Goal: Task Accomplishment & Management: Use online tool/utility

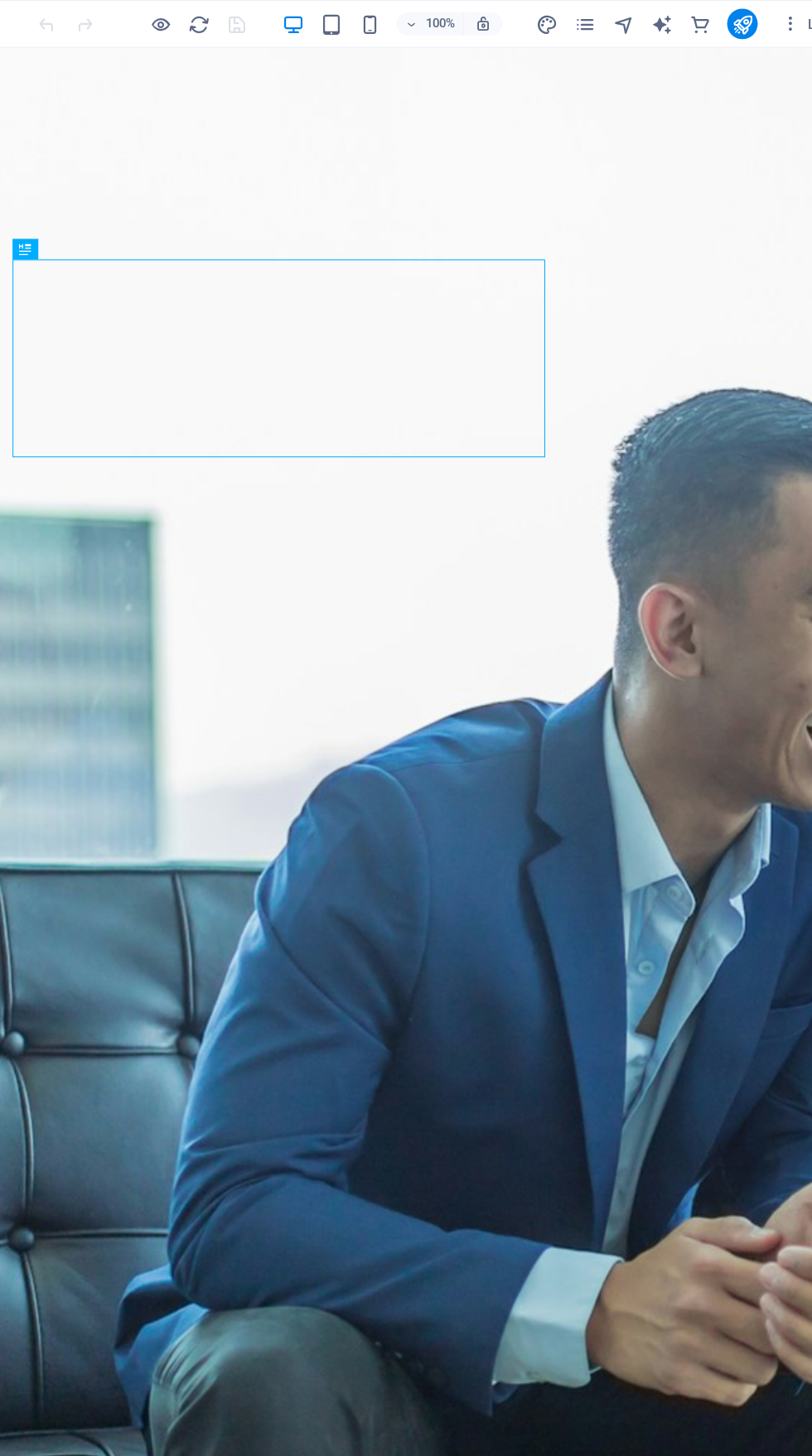
click at [646, 21] on icon "generator teks" at bounding box center [646, 21] width 19 height 19
select select "English"
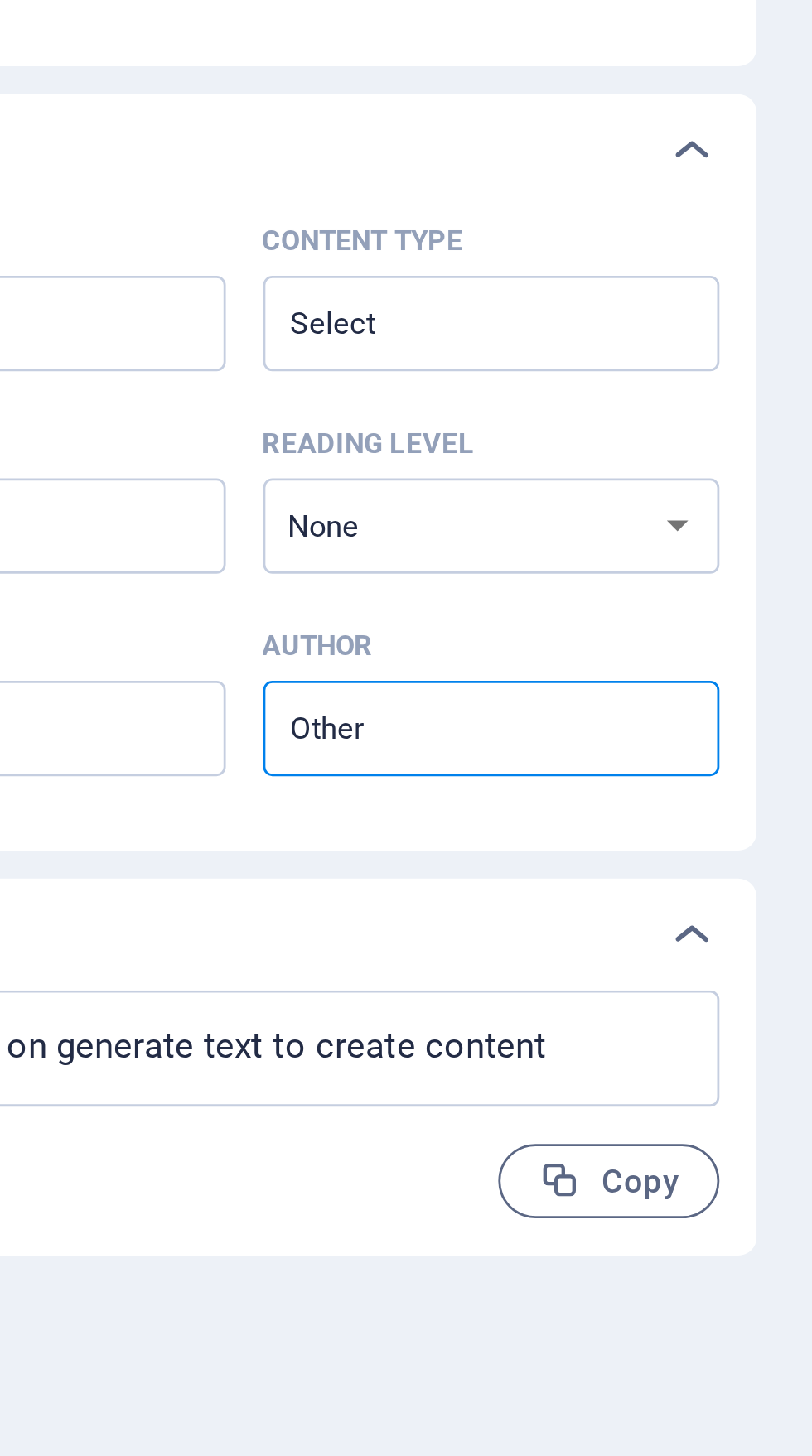
type textarea "x"
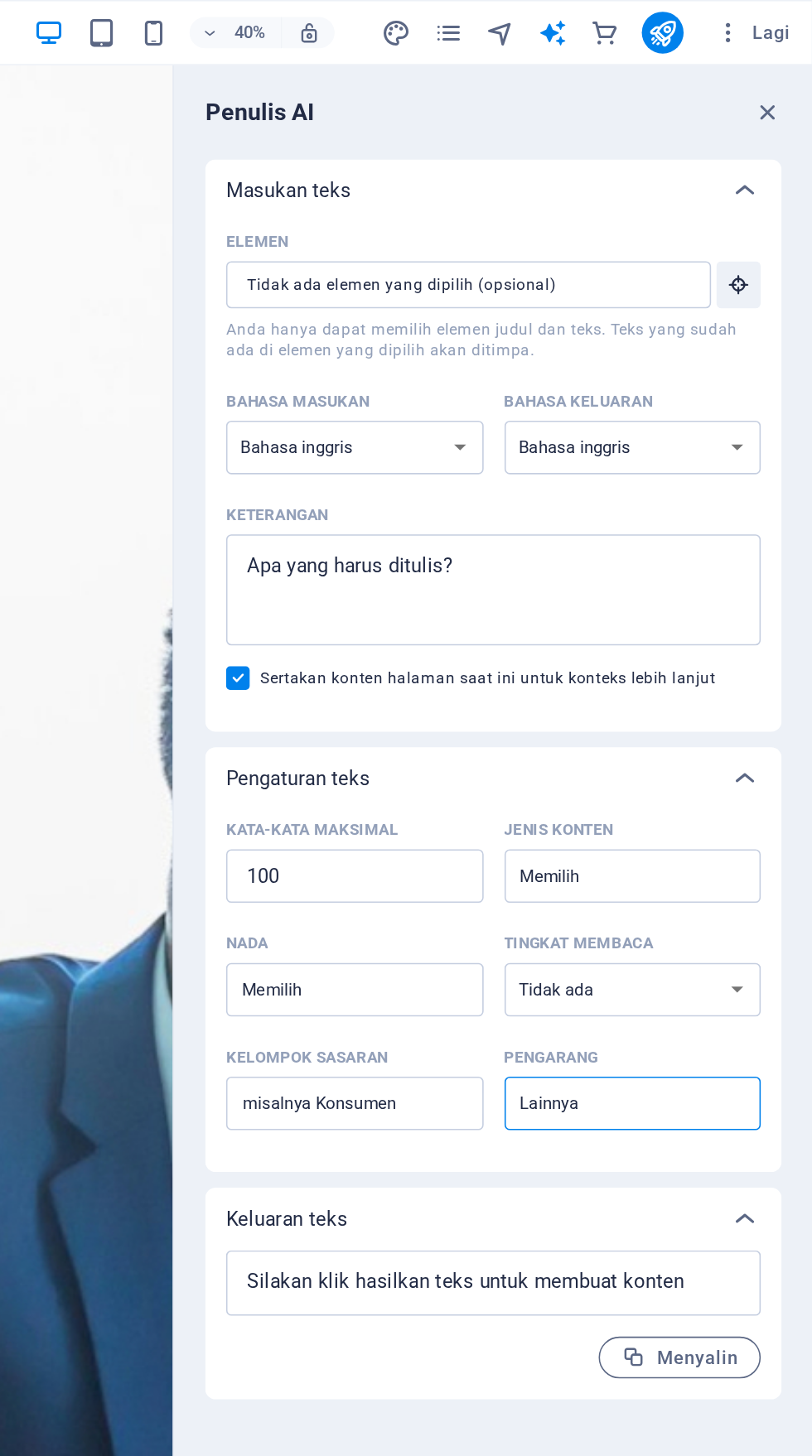
click at [766, 180] on icon "button" at bounding box center [764, 180] width 15 height 15
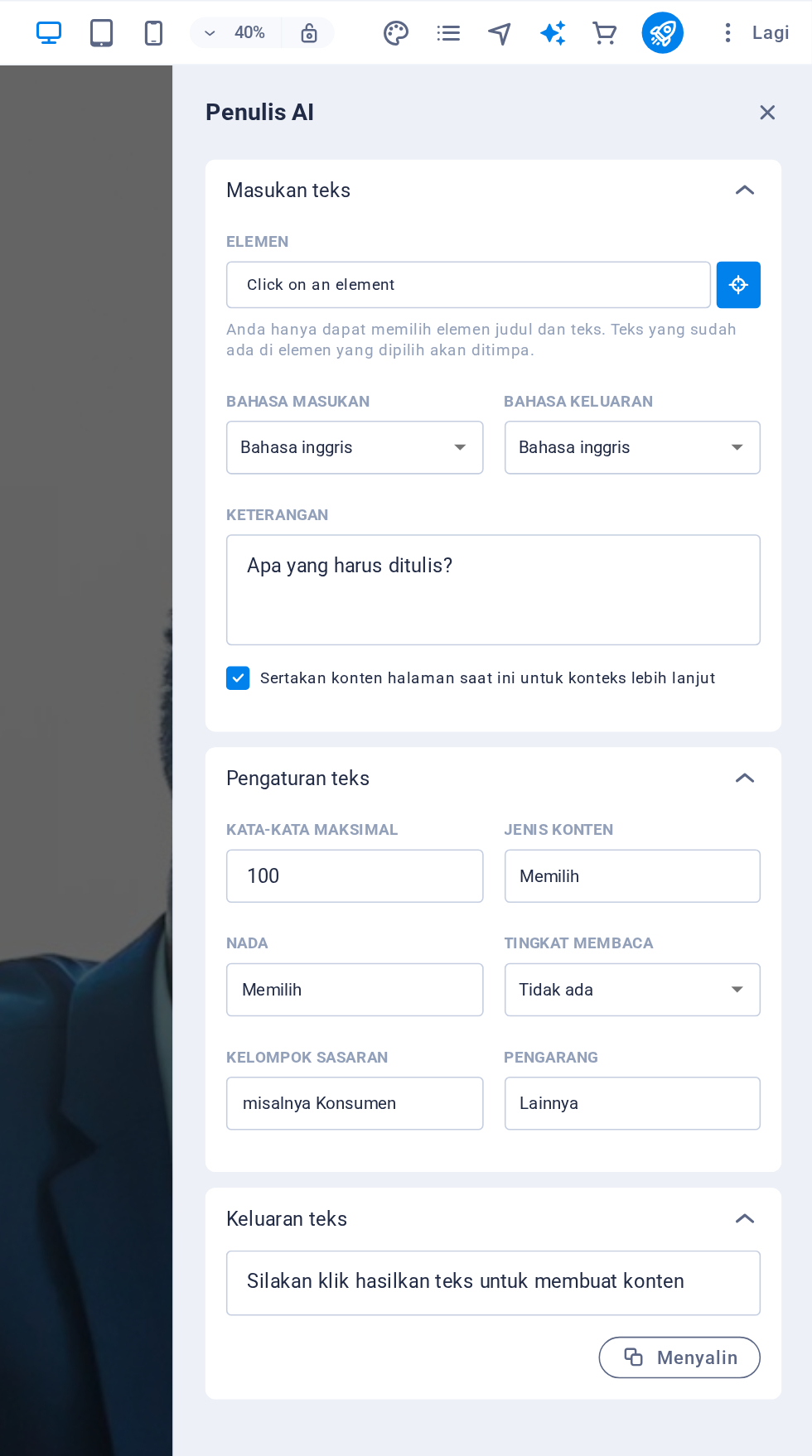
type textarea "x"
click at [766, 180] on icon "button" at bounding box center [764, 180] width 15 height 15
click at [705, 180] on input "Elemen ​ Anda hanya dapat memilih elemen judul dan teks. Teks yang sudah ada di…" at bounding box center [588, 180] width 296 height 29
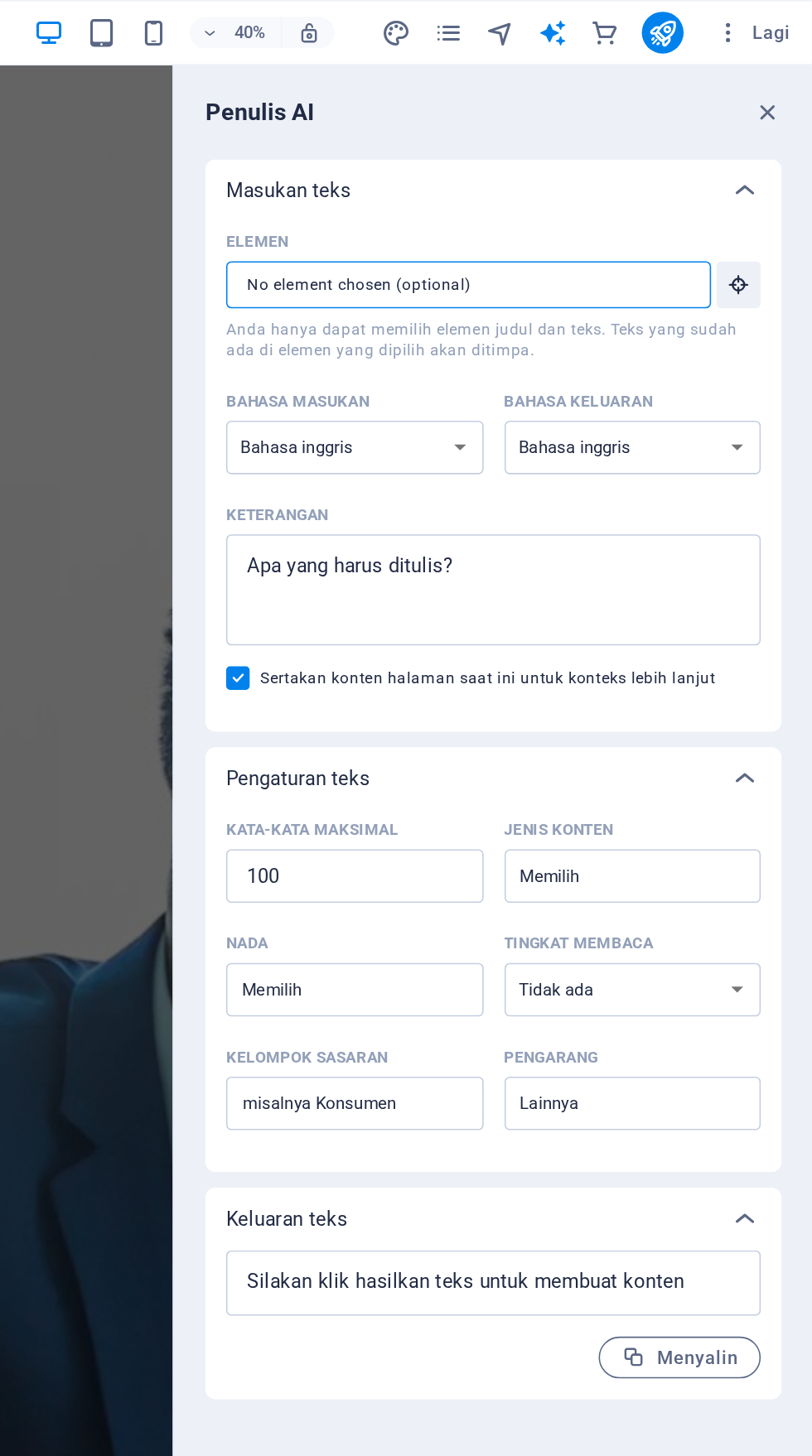
type textarea "x"
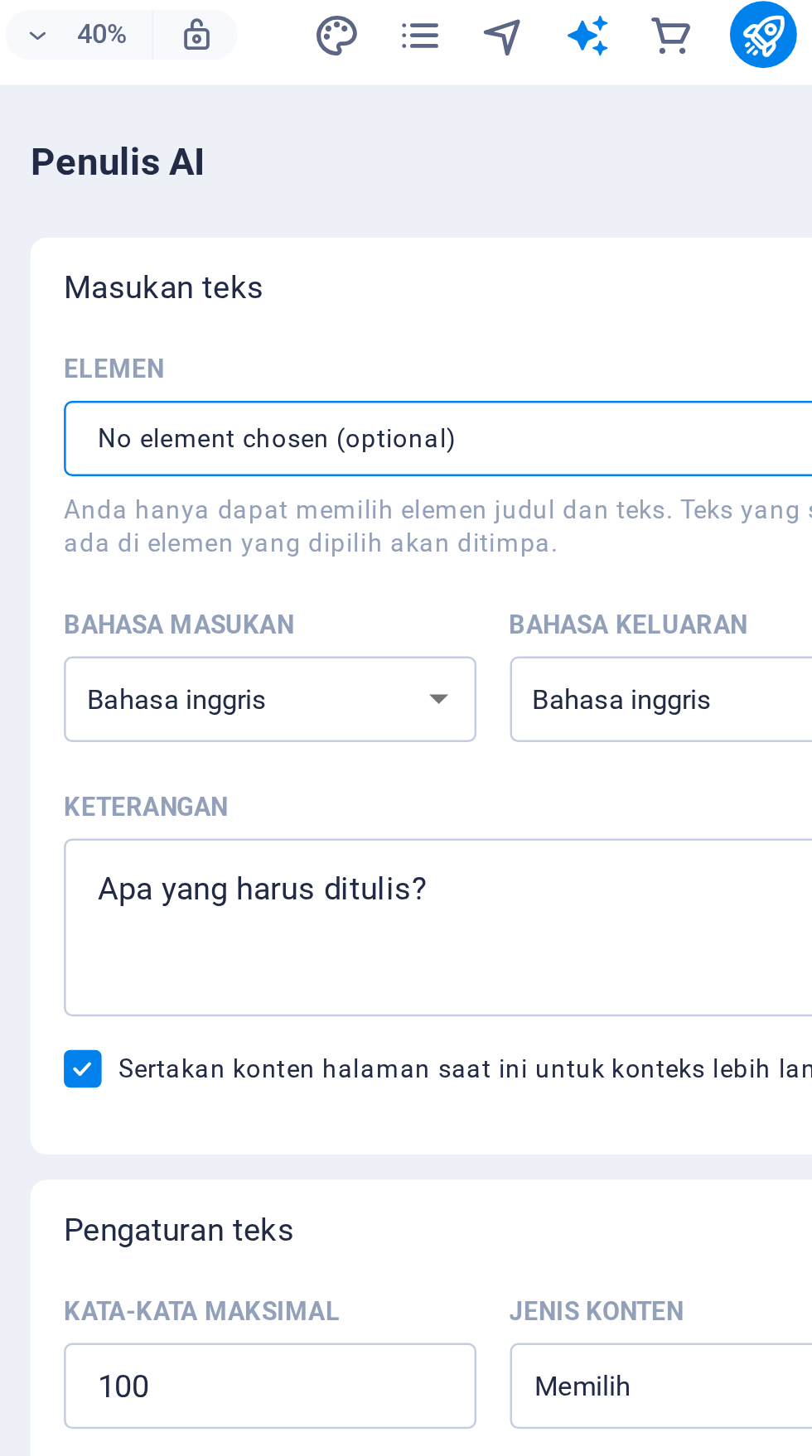
type textarea "x"
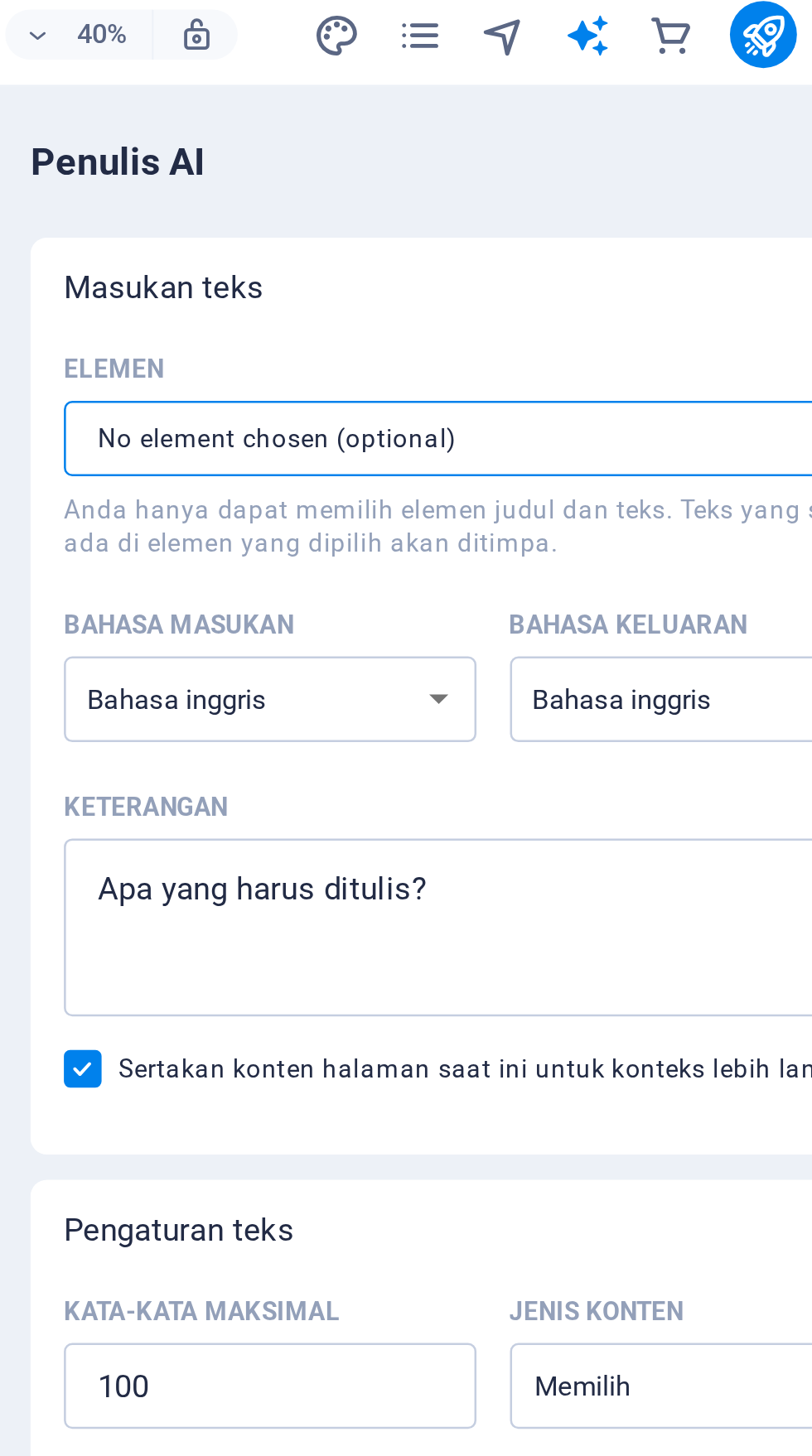
type textarea "x"
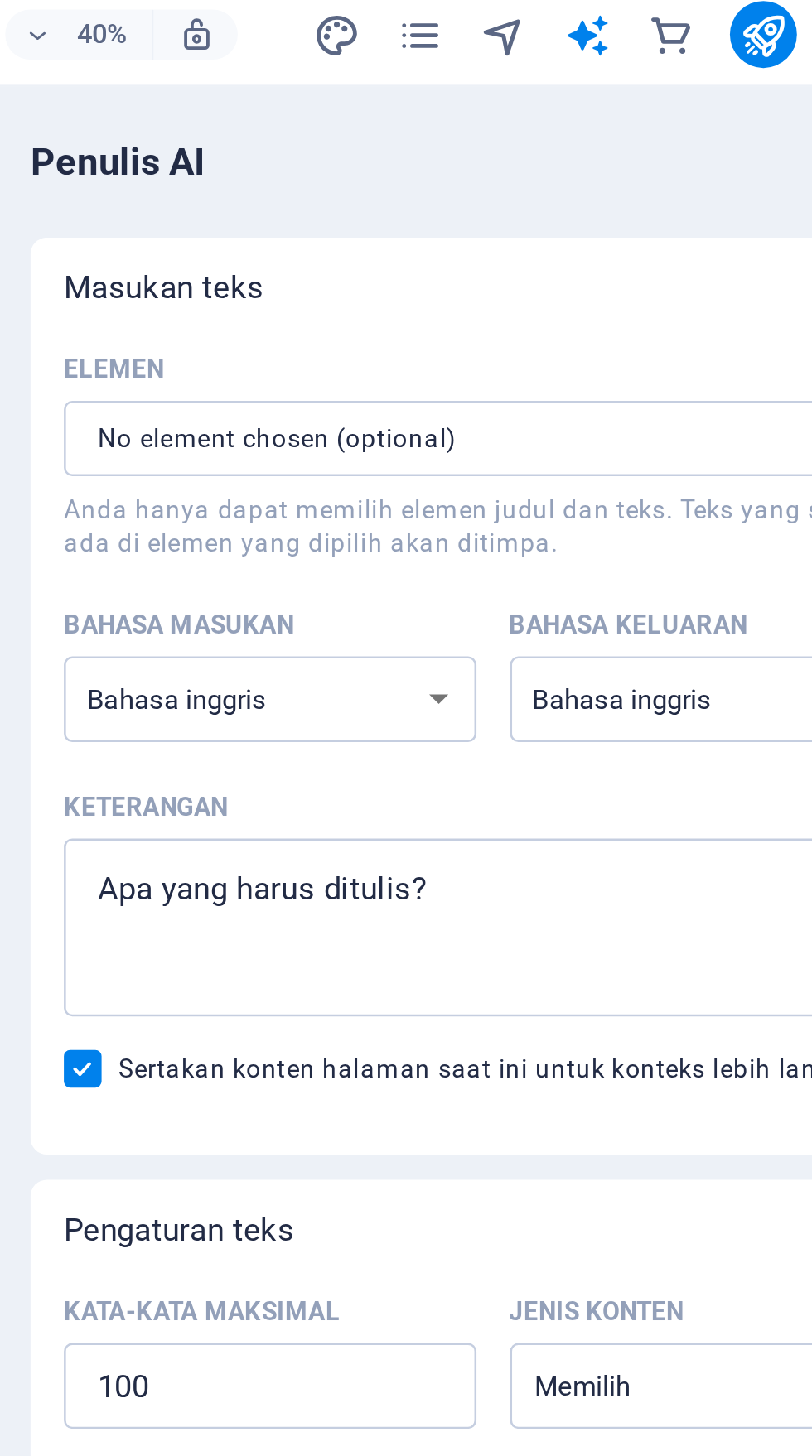
type textarea "x"
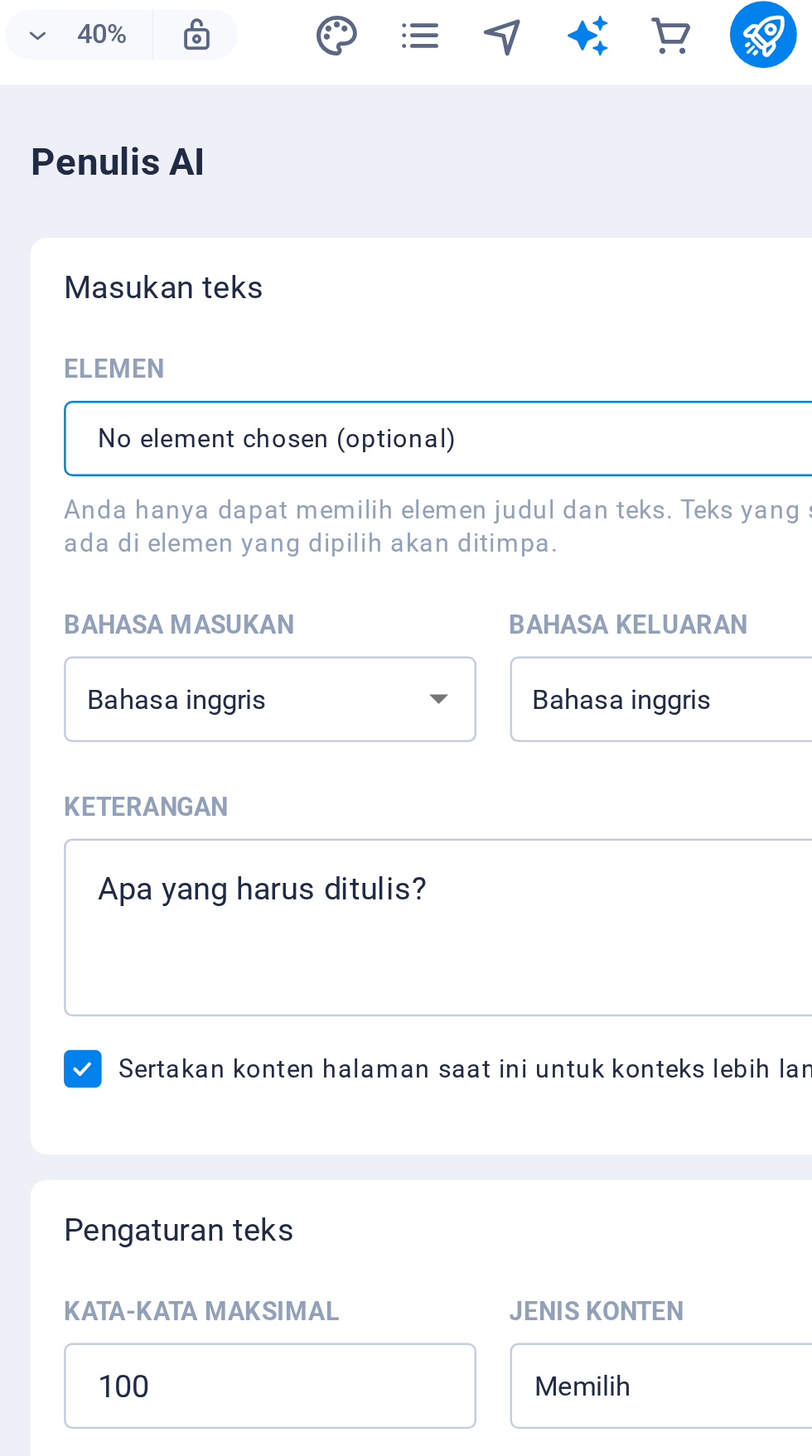
click at [619, 23] on icon "navigator" at bounding box center [614, 21] width 19 height 19
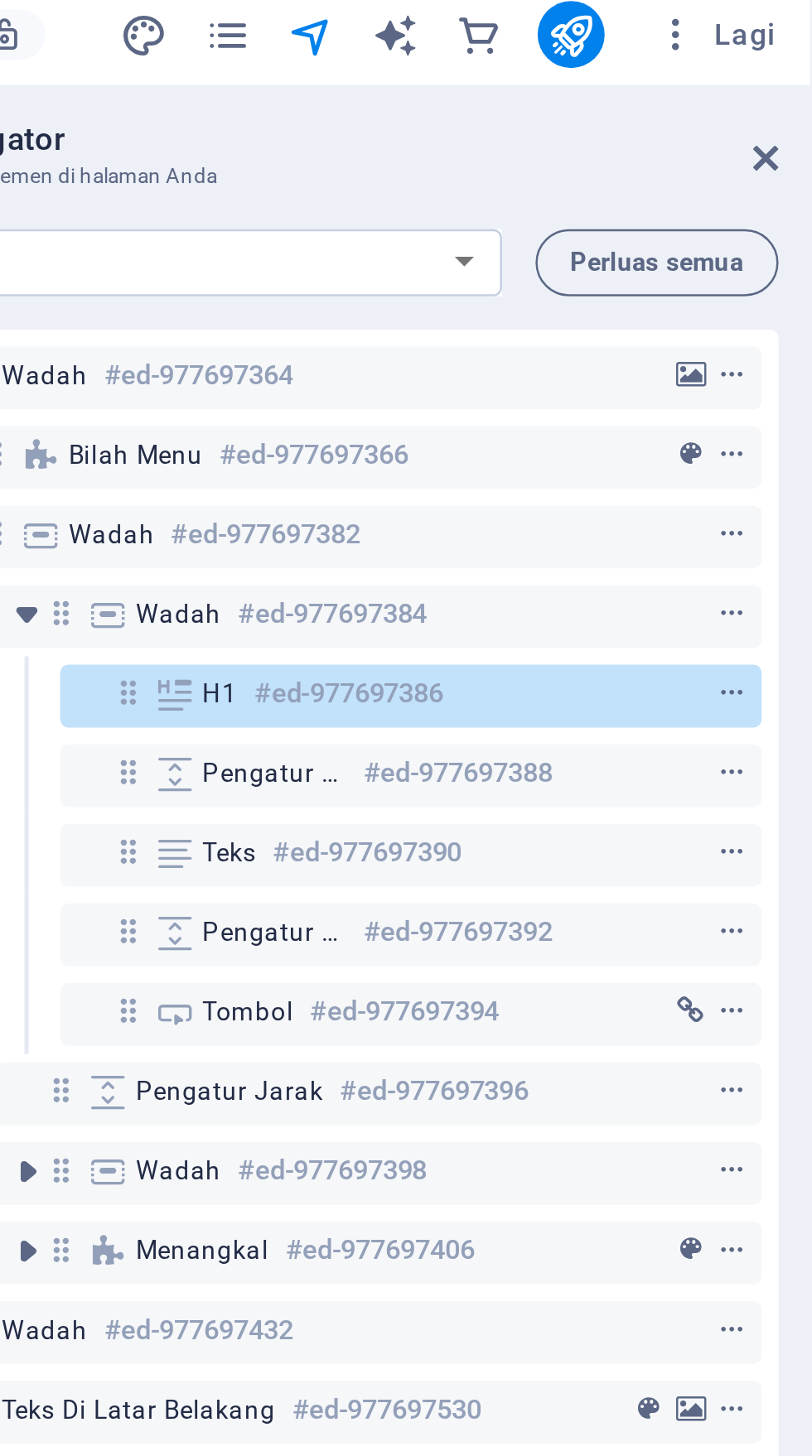
click at [677, 105] on select "Rumah Tentang Layanan Blog Kontak Pemberitahuan Hukum Pribadi Blog Konsultasi: …" at bounding box center [558, 111] width 261 height 27
select select "17828370-en"
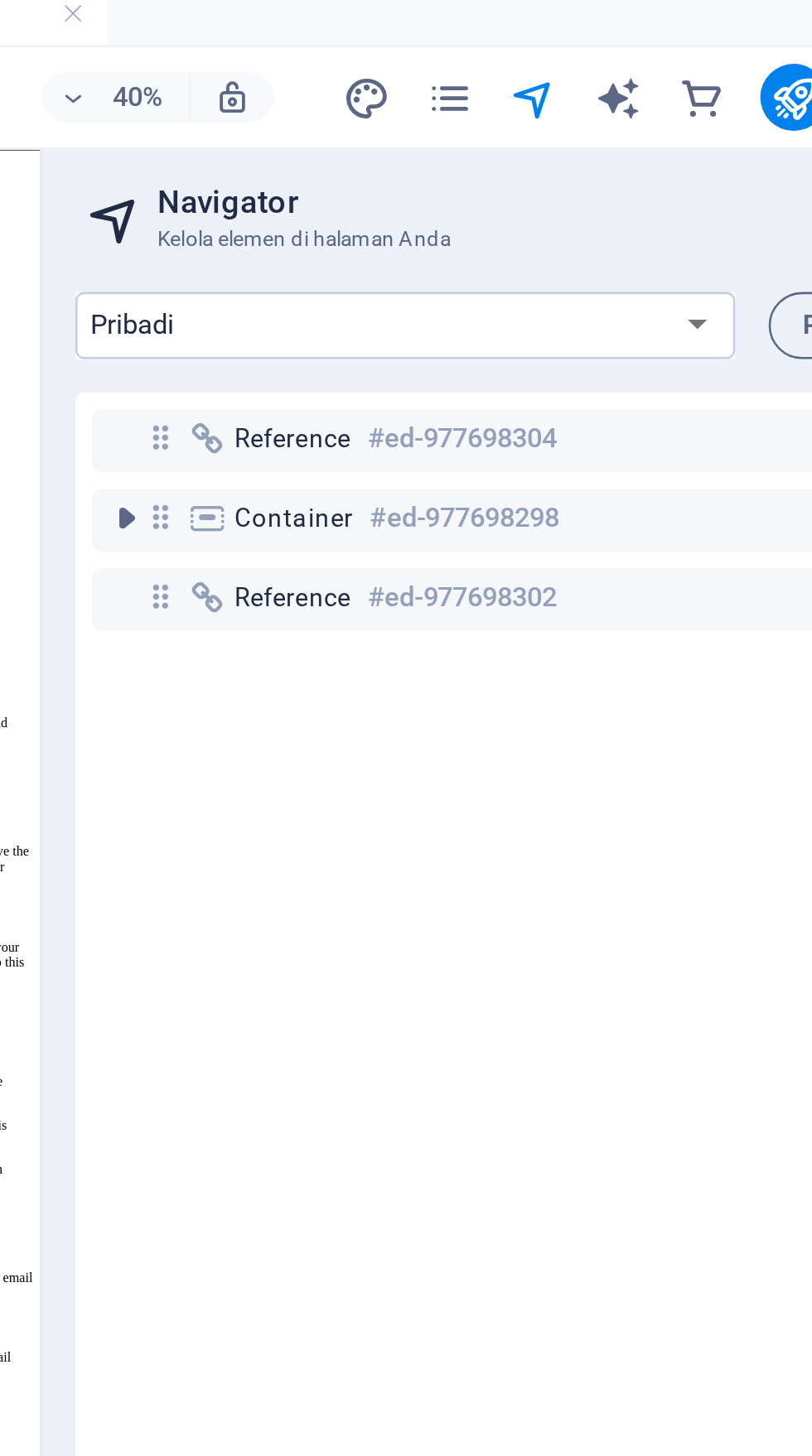
click at [524, 189] on div "Reference #ed-977698304" at bounding box center [600, 180] width 218 height 20
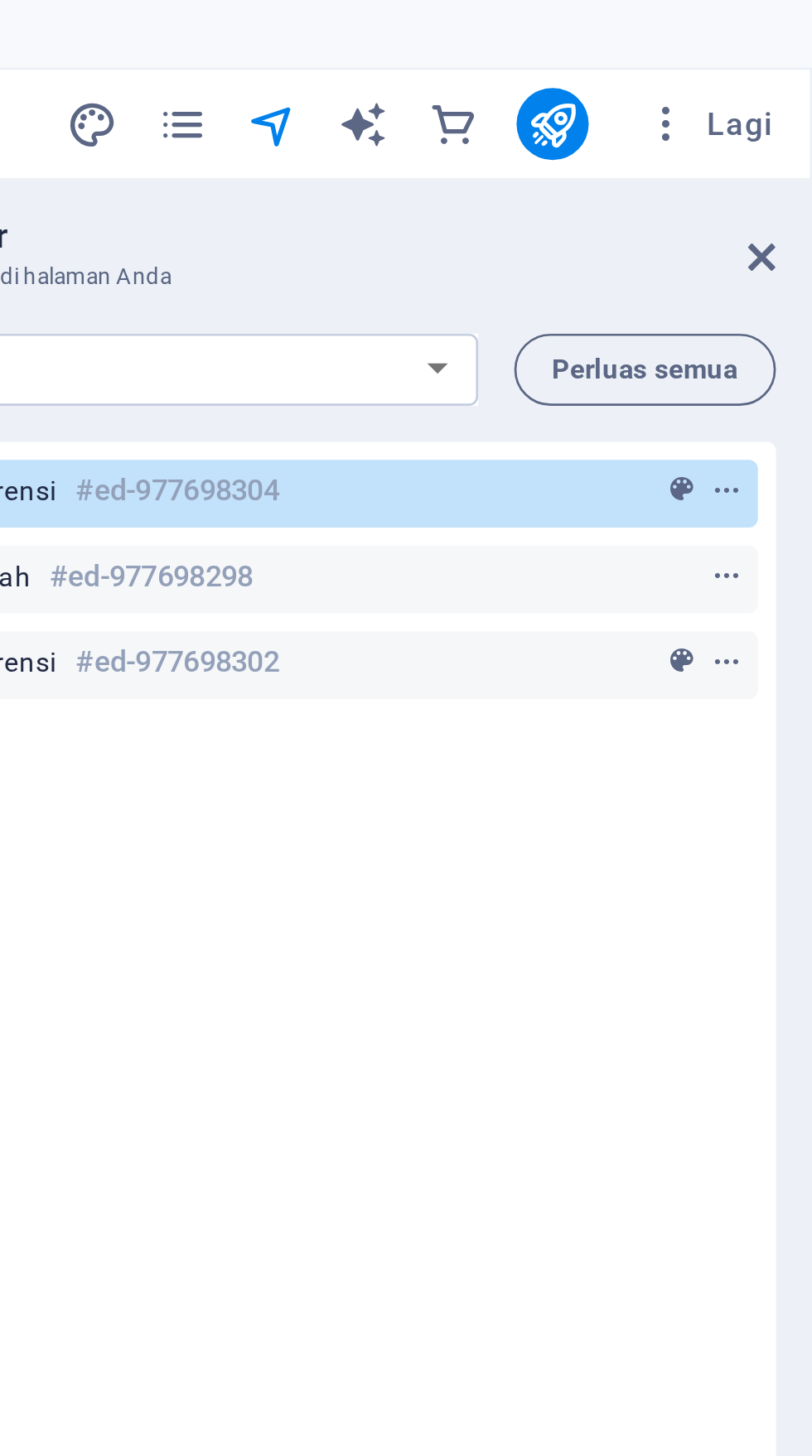
click at [579, 51] on icon "halaman" at bounding box center [581, 46] width 19 height 19
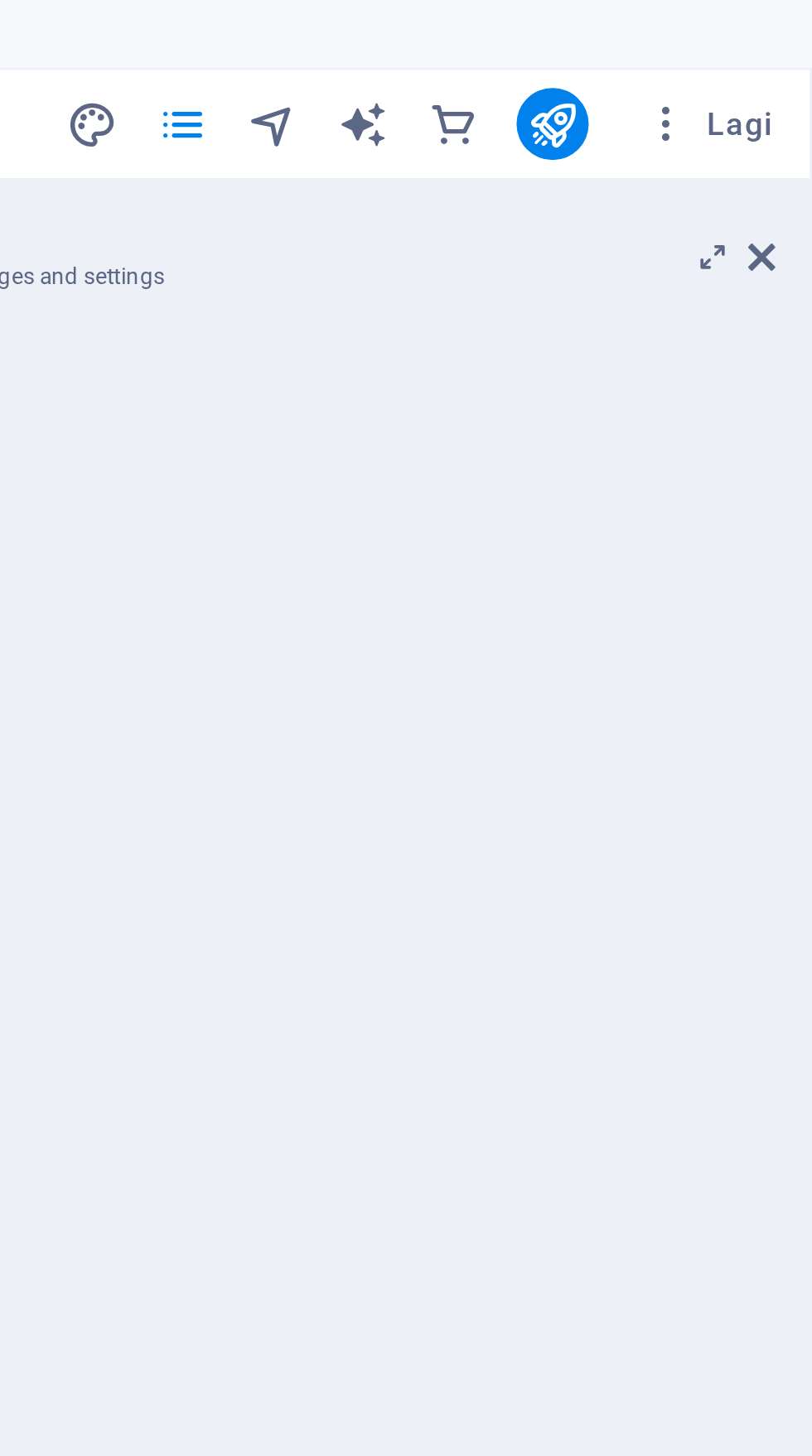
click at [579, 43] on icon "halaman" at bounding box center [581, 46] width 19 height 19
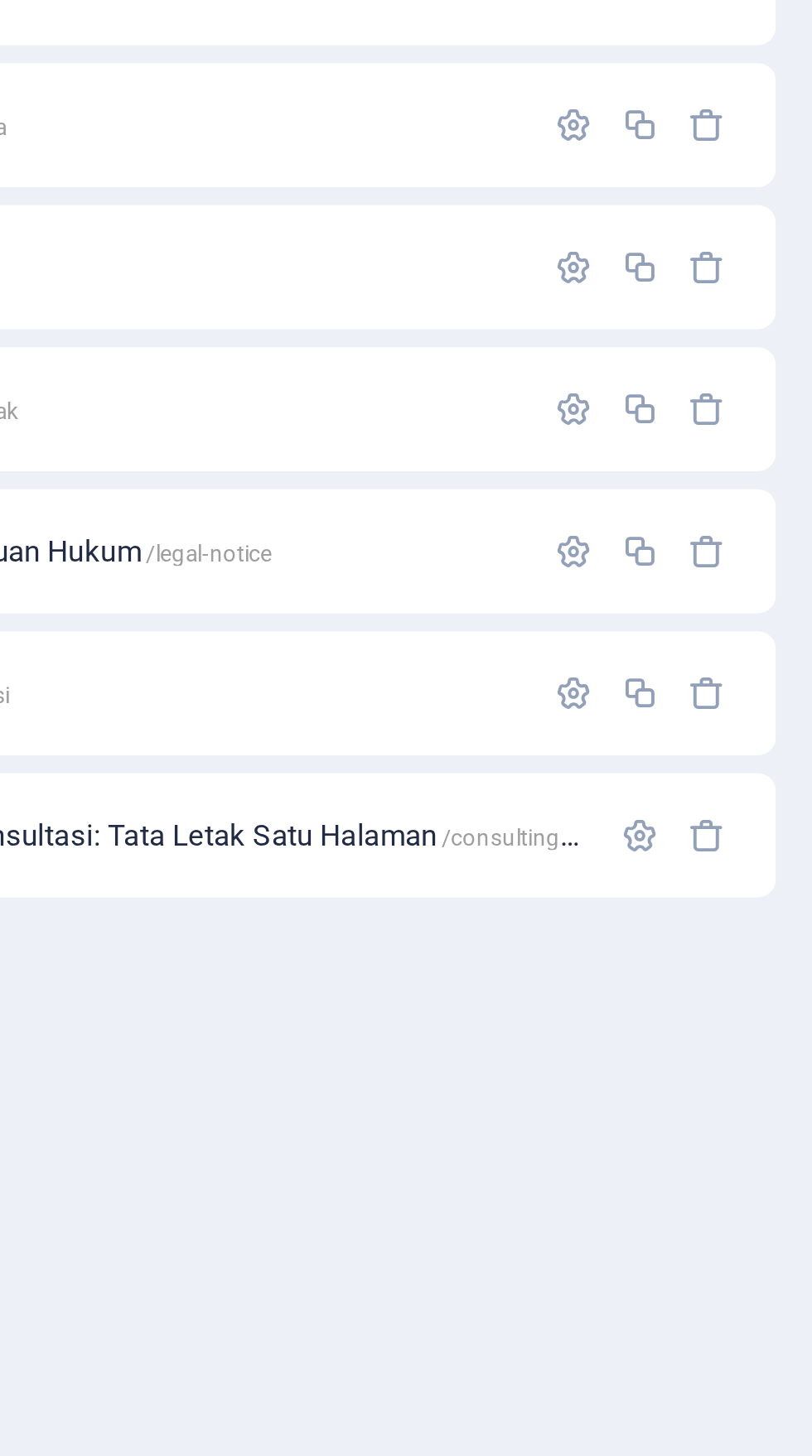
click at [746, 583] on icon "button" at bounding box center [749, 588] width 14 height 14
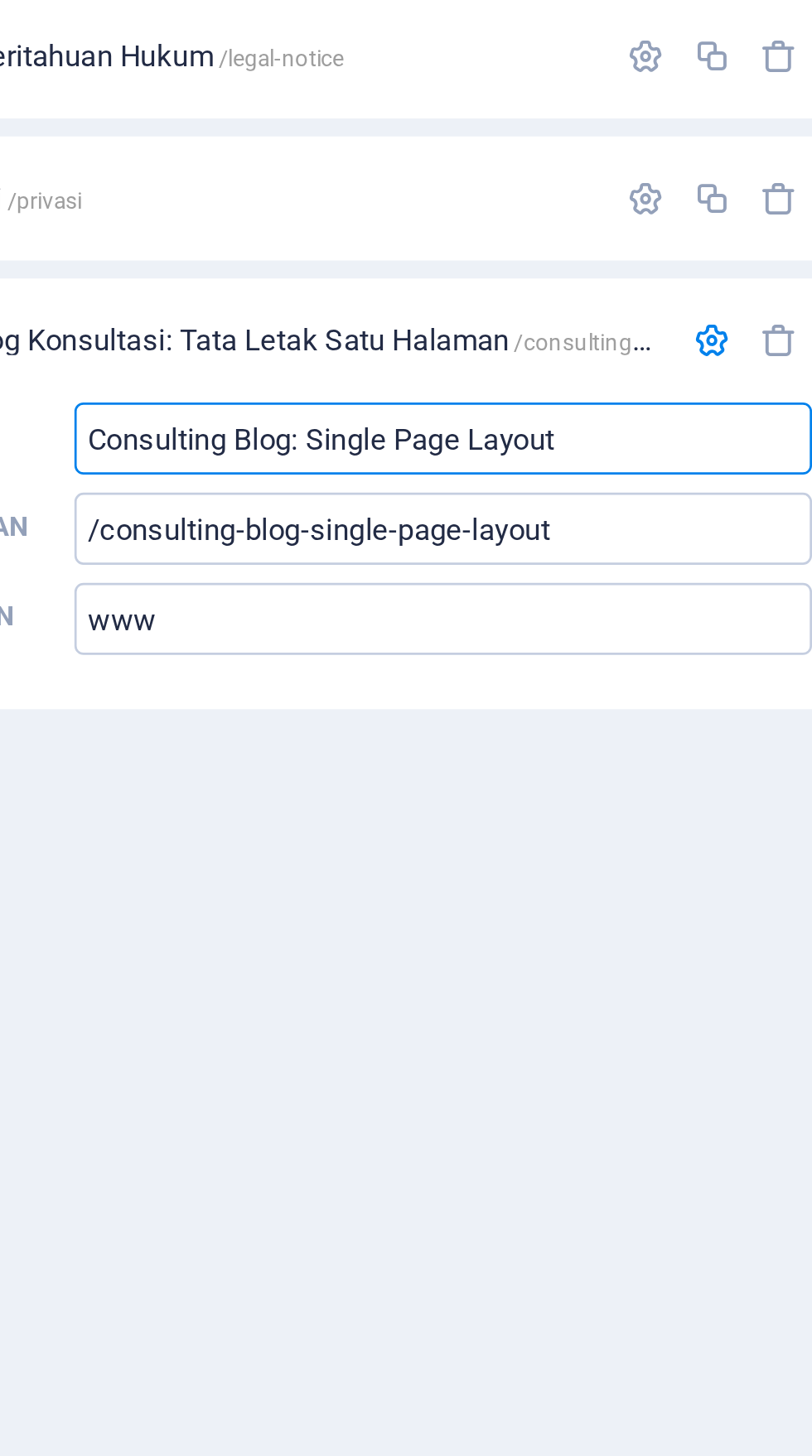
click at [612, 687] on input "www" at bounding box center [650, 691] width 271 height 27
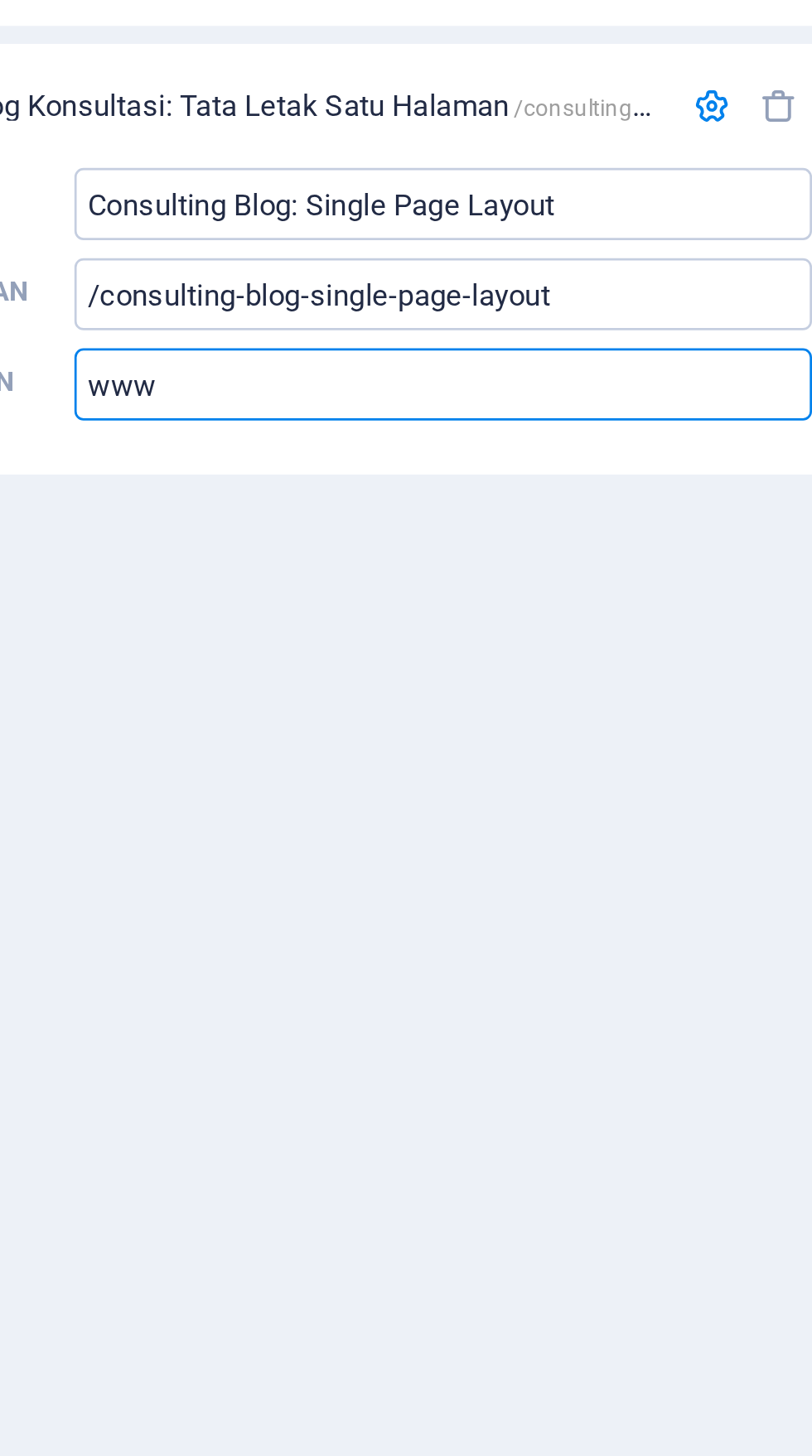
paste input "[URL][DOMAIN_NAME]"
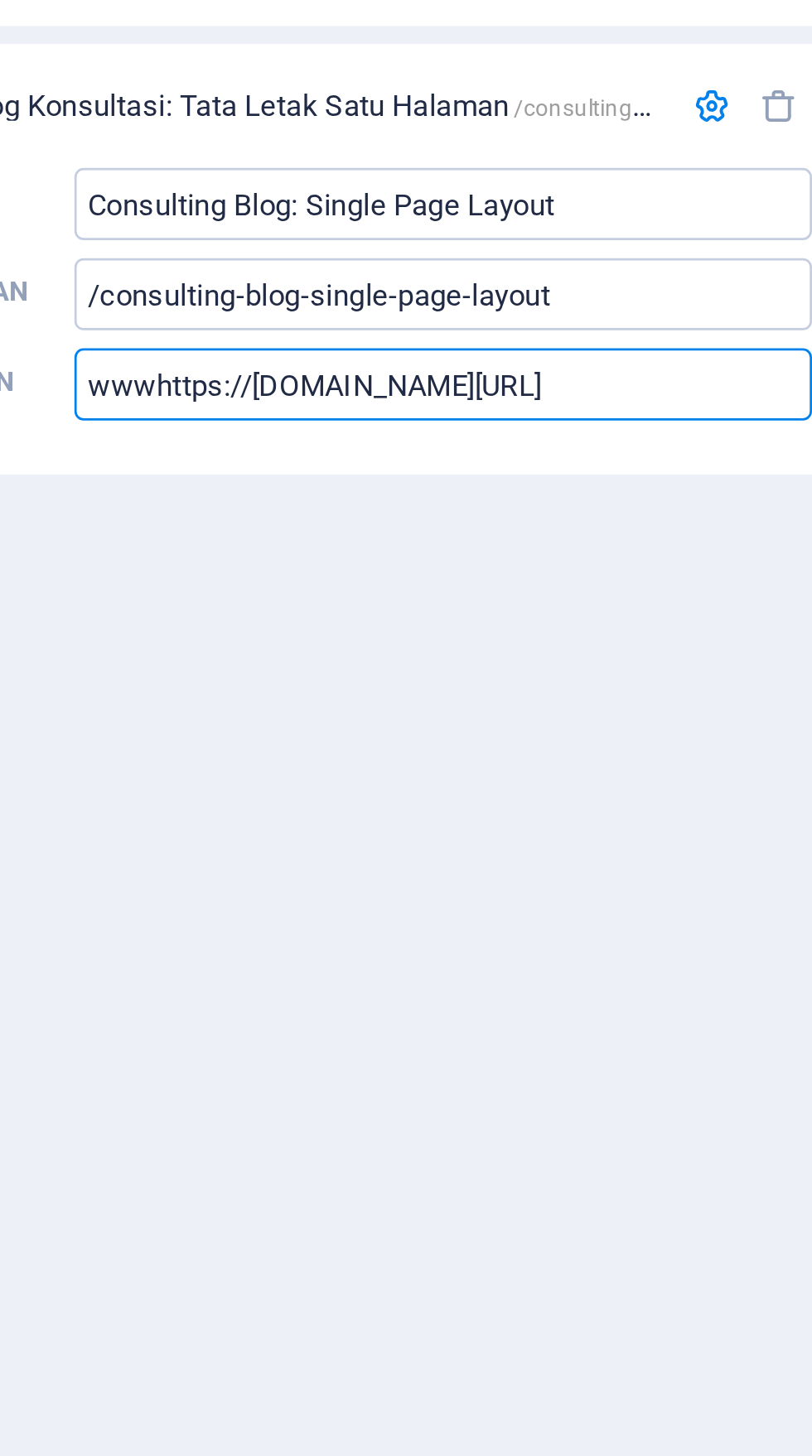
click at [550, 689] on input "wwwhttps://[DOMAIN_NAME][URL]" at bounding box center [650, 691] width 271 height 27
click at [678, 686] on input "wwwhttps://[DOMAIN_NAME][URL]" at bounding box center [650, 691] width 271 height 27
click at [544, 688] on input "wwwhttps://[DOMAIN_NAME][URL]" at bounding box center [650, 691] width 271 height 27
type input "[URL][DOMAIN_NAME]"
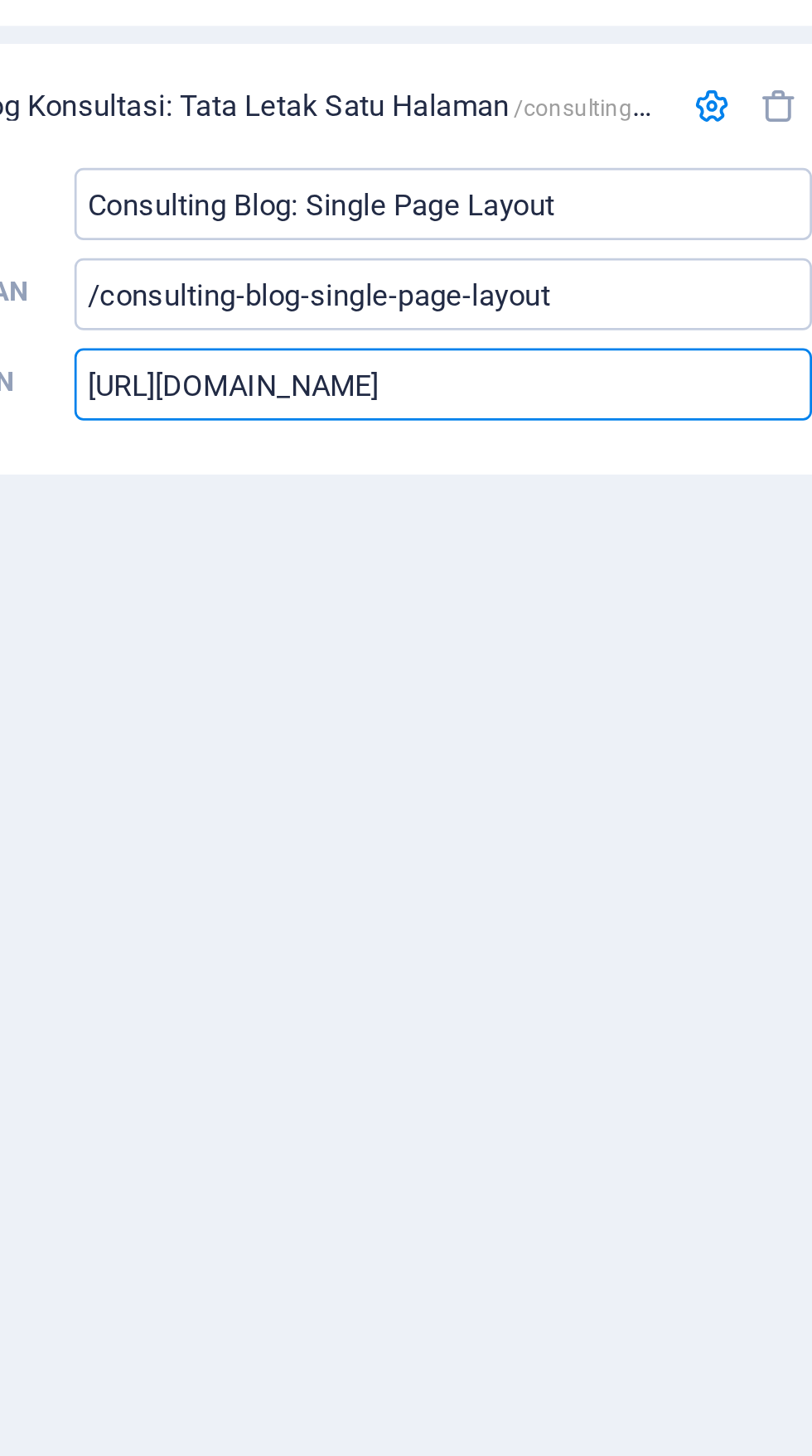
click at [748, 582] on icon "button" at bounding box center [749, 588] width 14 height 14
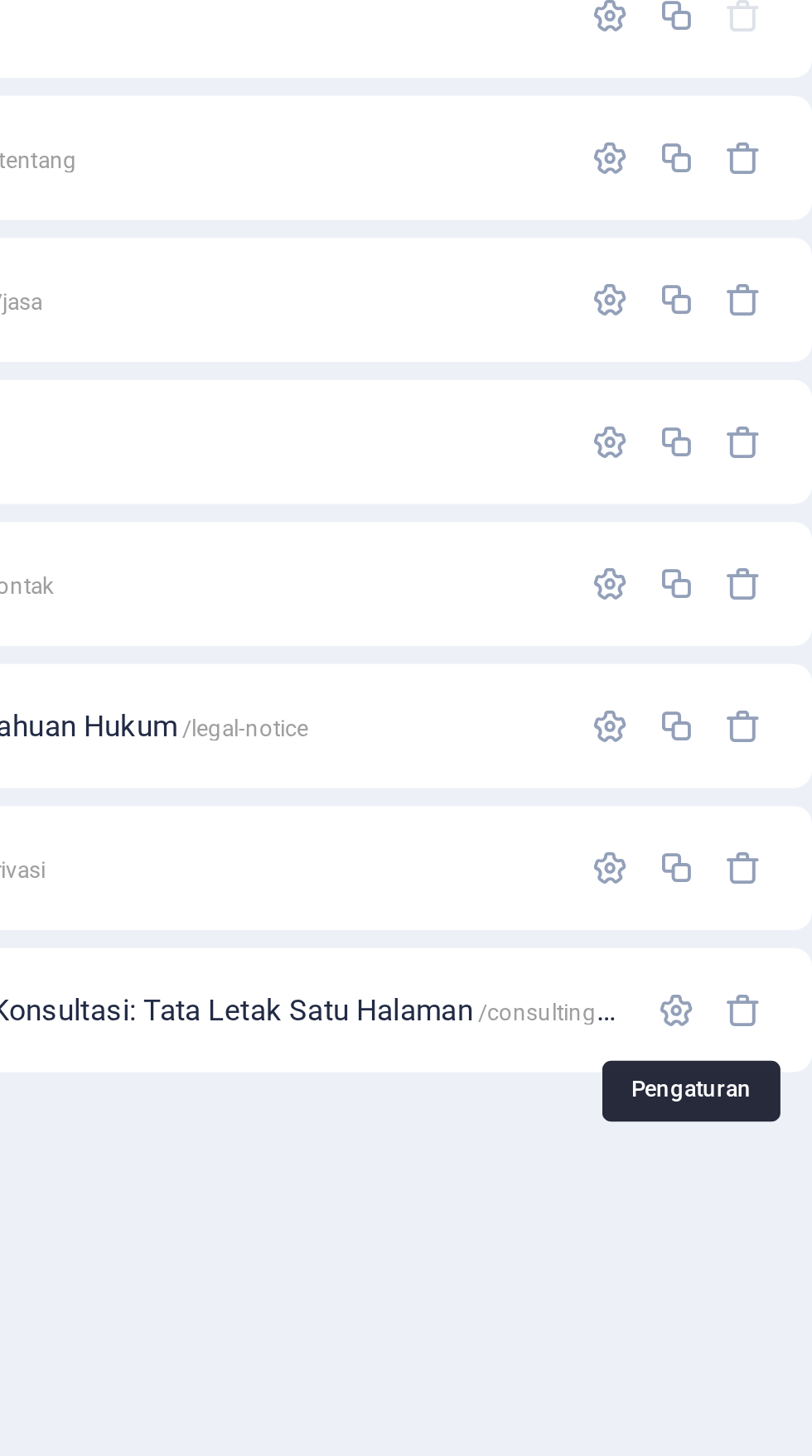
click at [723, 484] on icon "button" at bounding box center [724, 484] width 14 height 14
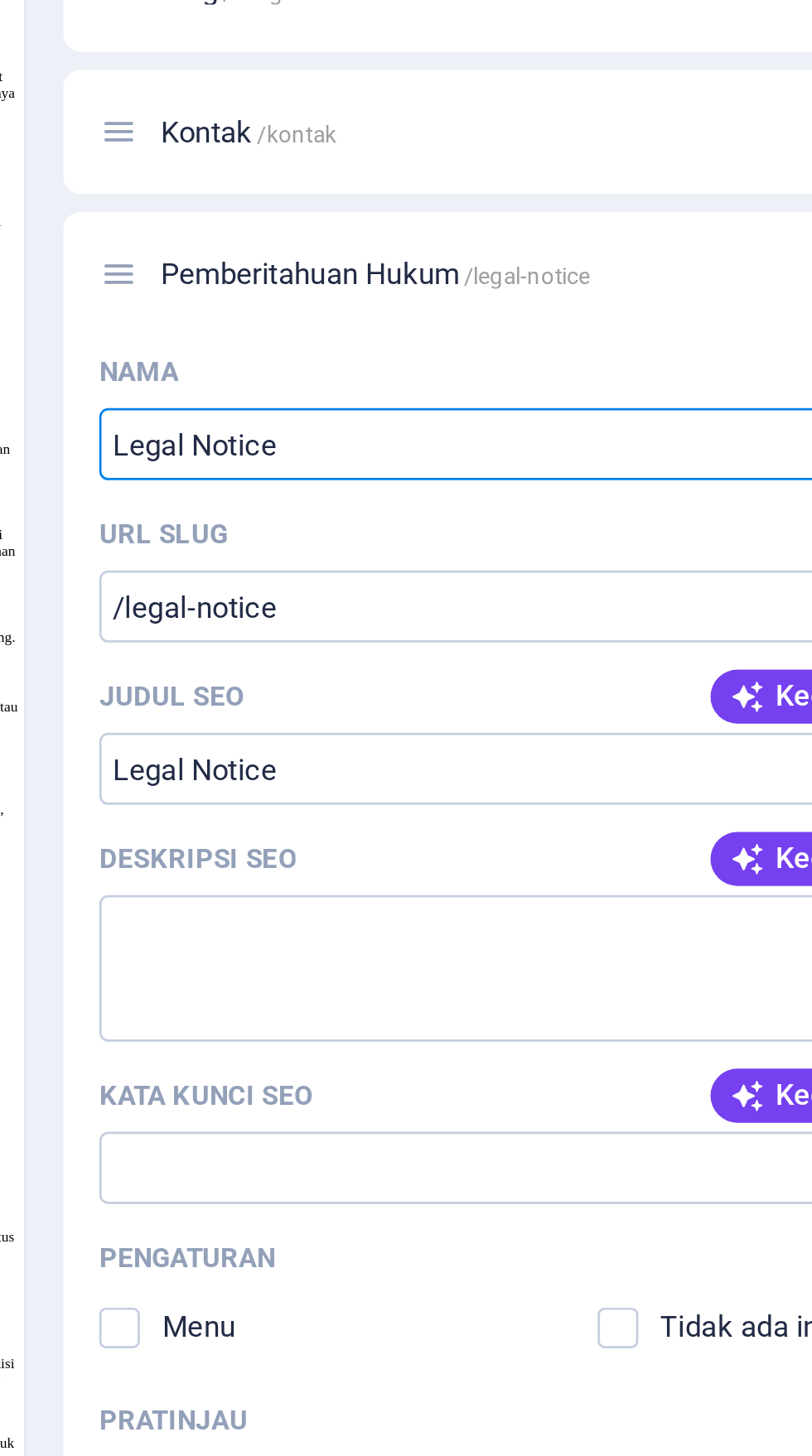
click at [550, 608] on input "/legal-notice" at bounding box center [609, 606] width 352 height 27
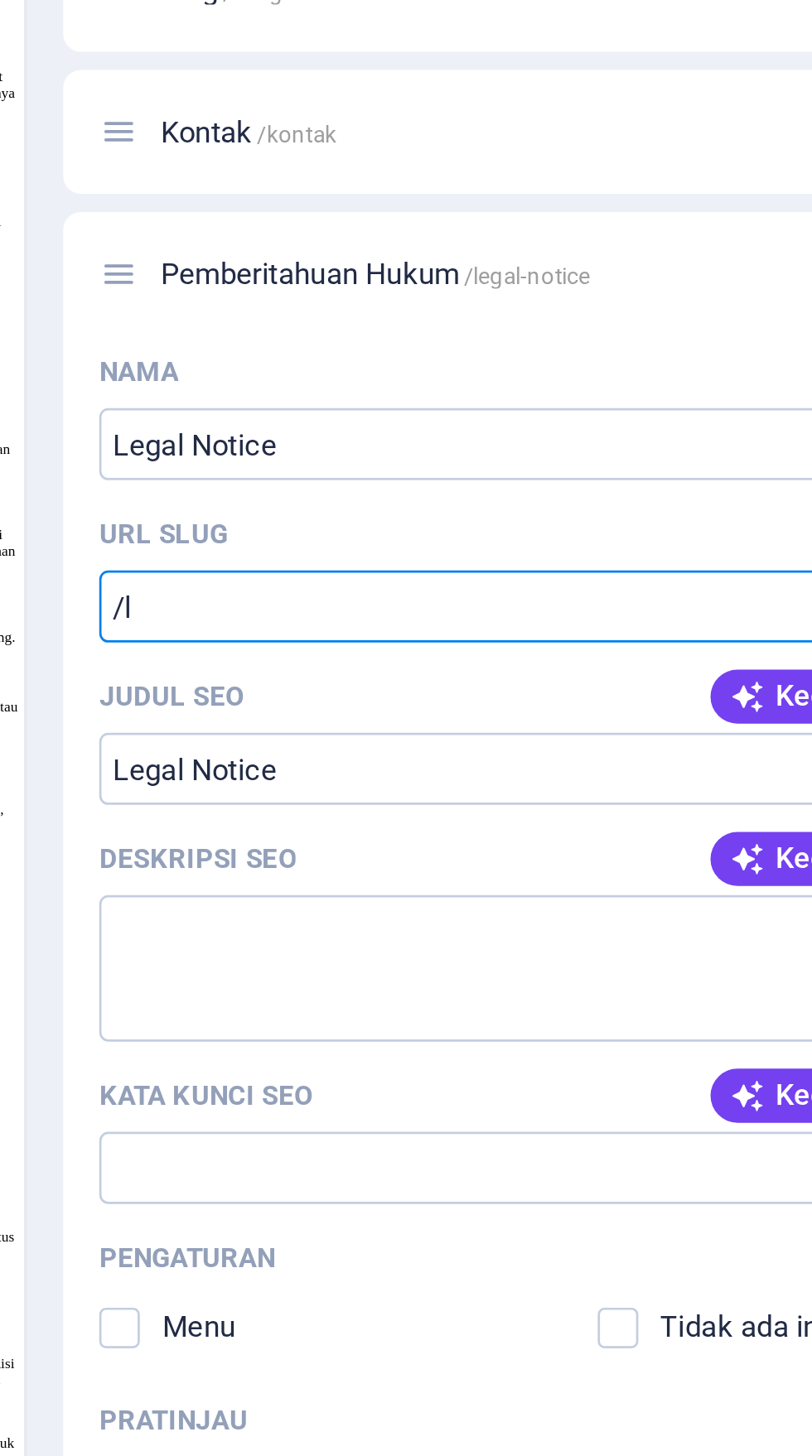
type input "/"
click at [537, 604] on input "L" at bounding box center [609, 606] width 352 height 27
click at [567, 609] on input "L" at bounding box center [609, 606] width 352 height 27
type input "L"
click at [568, 603] on input "L" at bounding box center [609, 606] width 352 height 27
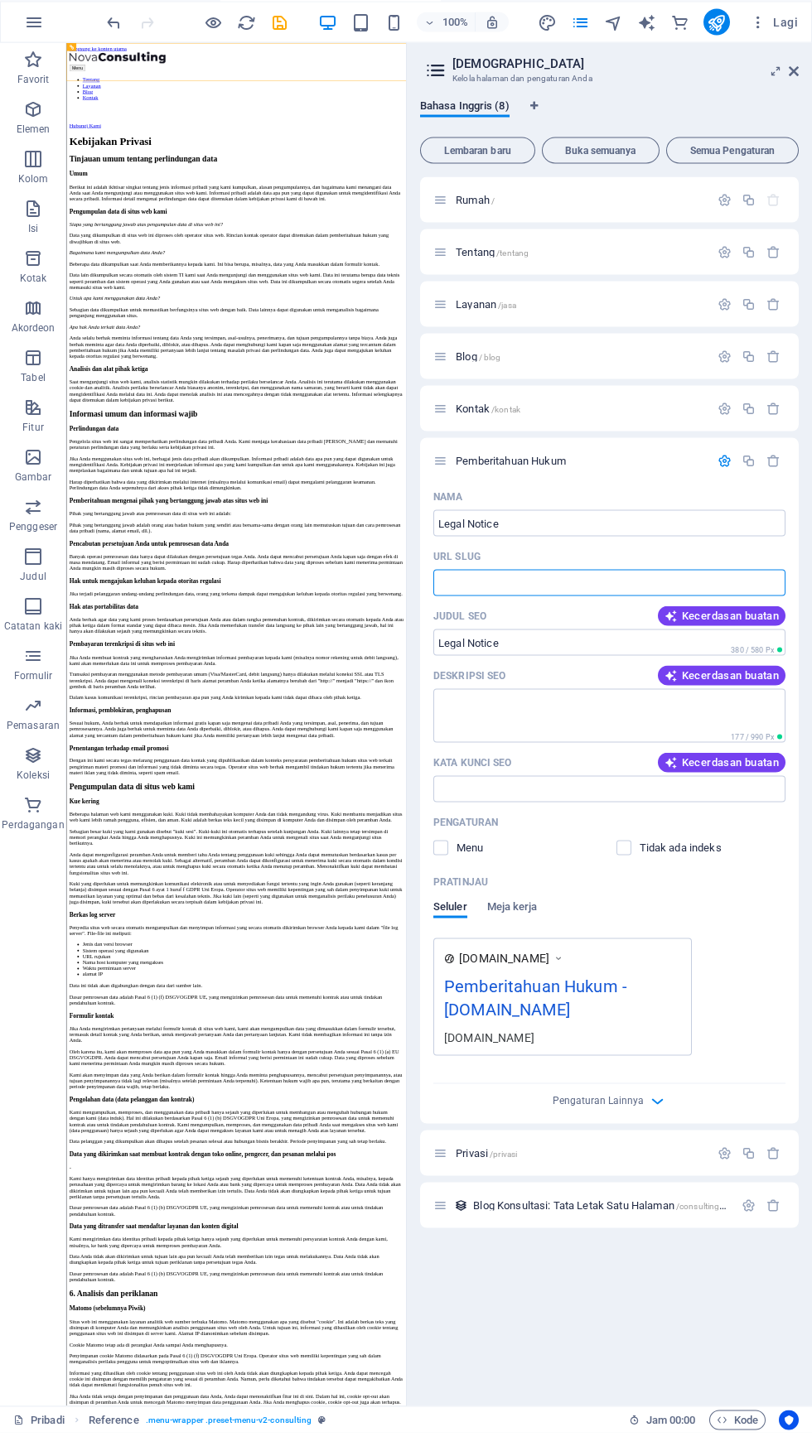
paste input "text"
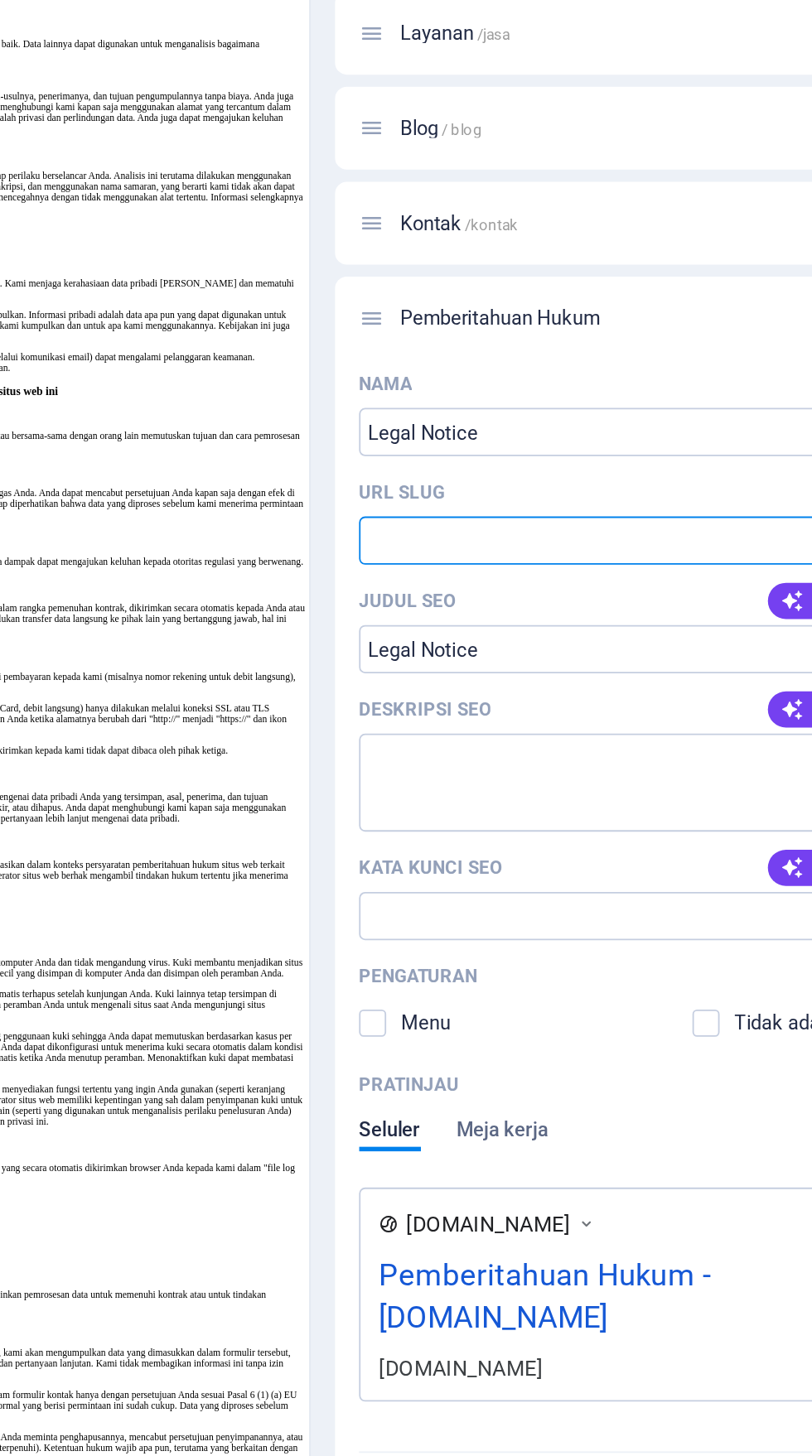
paste input "text"
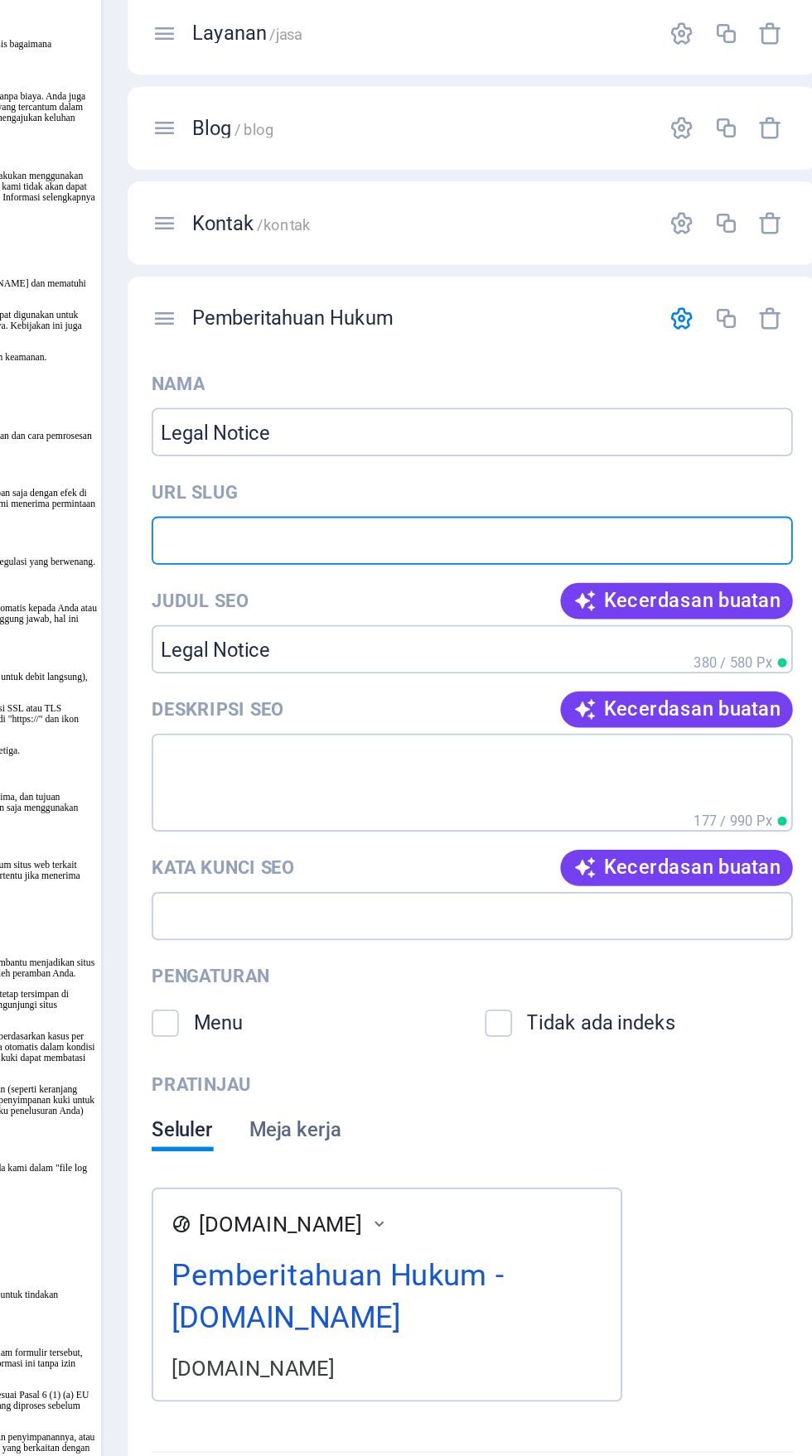
click at [729, 663] on input "Legal Notice" at bounding box center [609, 666] width 352 height 27
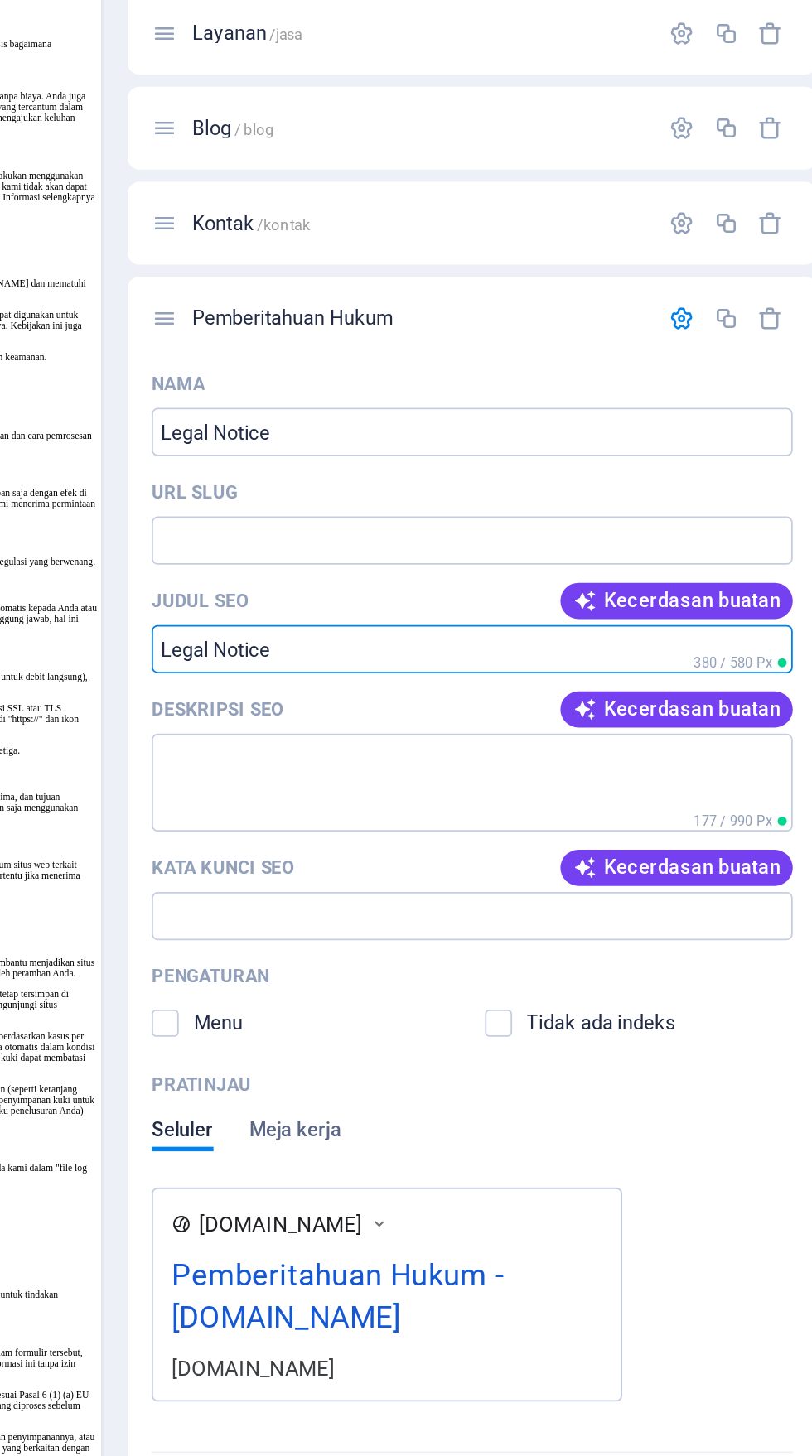
click at [721, 634] on font "Kecerdasan buatan" at bounding box center [731, 639] width 97 height 12
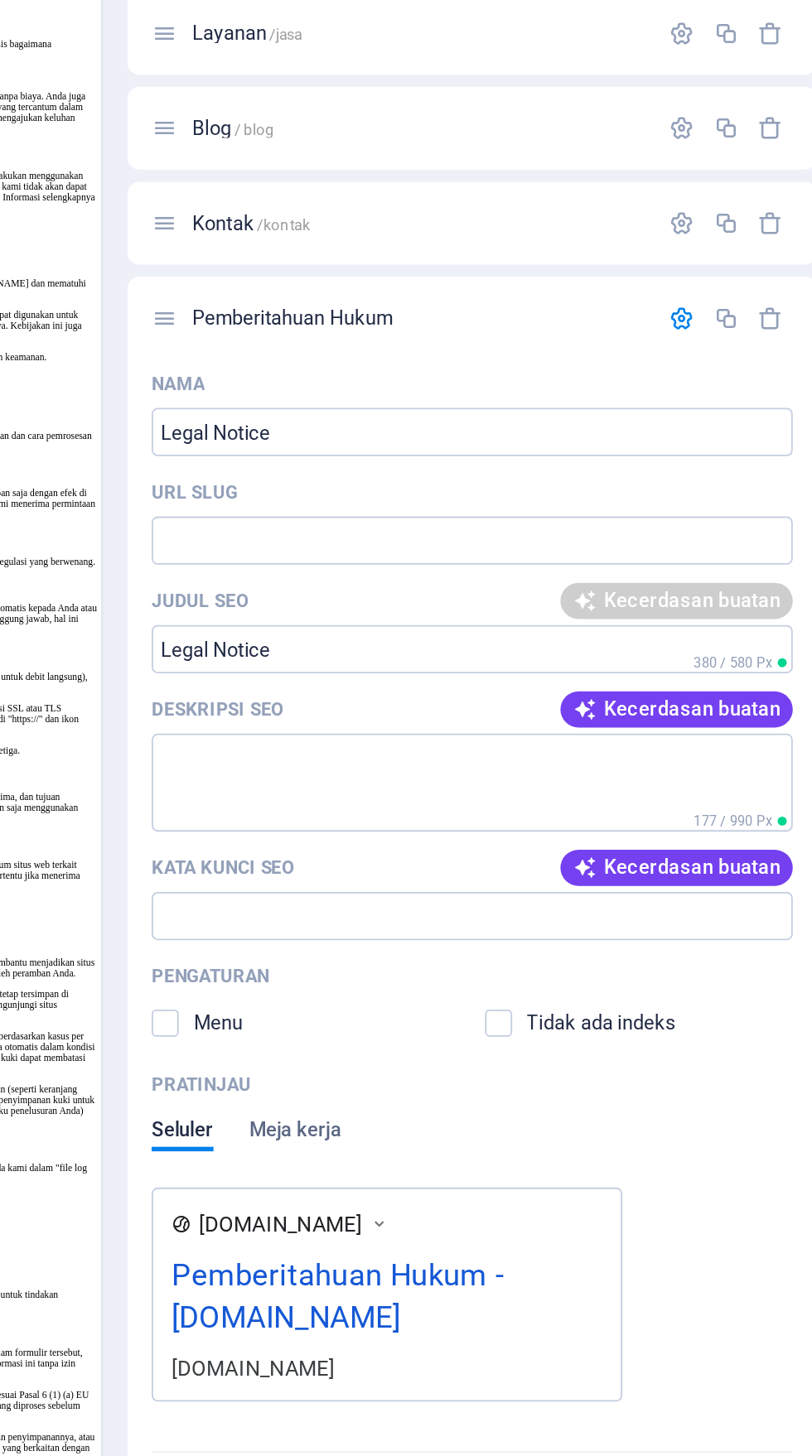
click at [700, 699] on font "Kecerdasan buatan" at bounding box center [731, 699] width 97 height 12
click at [714, 784] on font "Kecerdasan buatan" at bounding box center [731, 785] width 97 height 12
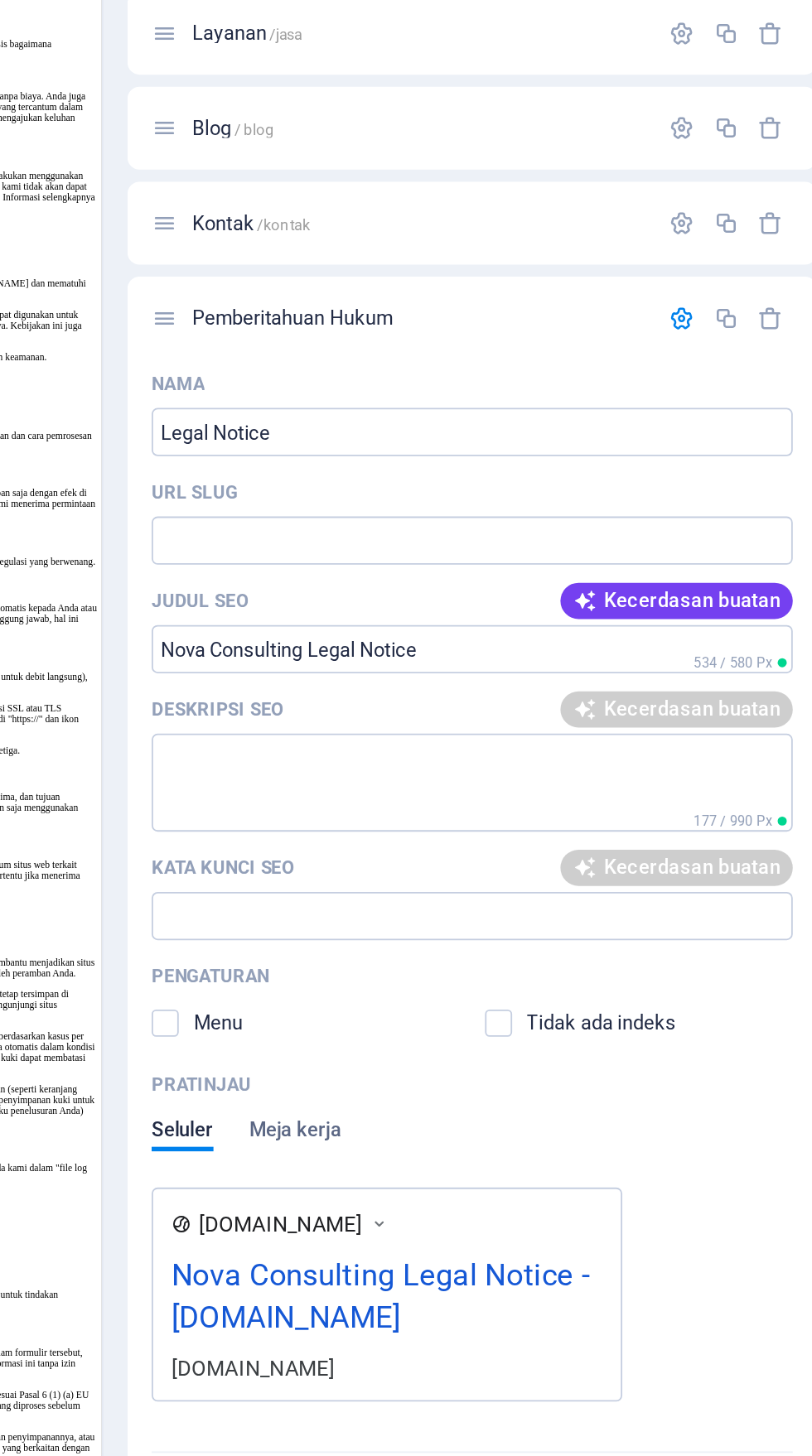
type input "Nova Consulting Legal Notice"
type textarea "Explore Nova Consultings Legal Notice, Privacy Policy, and contact details. Ser…"
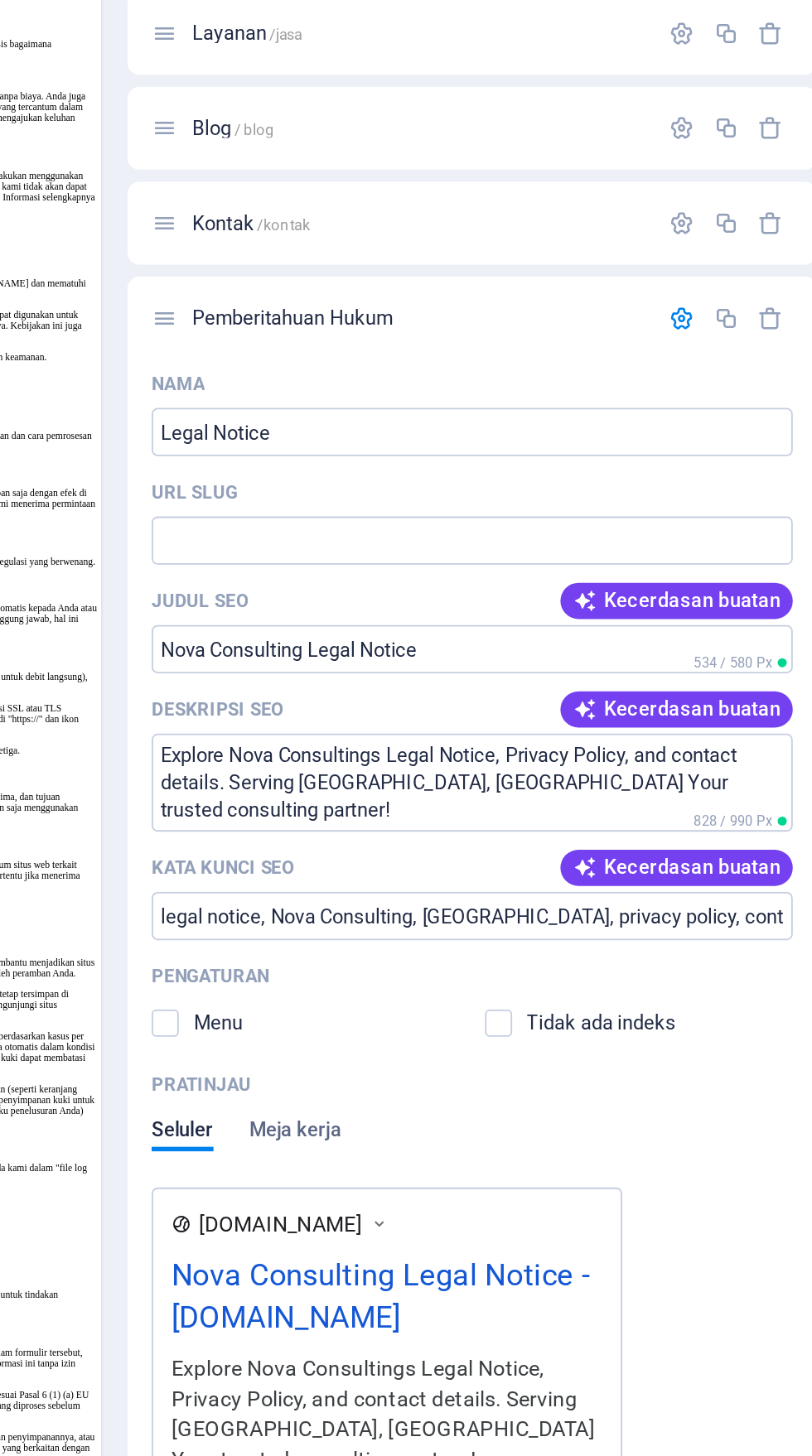
type input "Nova Consulting Legal Notice"
type textarea "Explore Nova Consultings Legal Notice, Privacy Policy, and contact details. Ser…"
type input "legal notice, Nova Consulting, [GEOGRAPHIC_DATA], privacy policy, contact infor…"
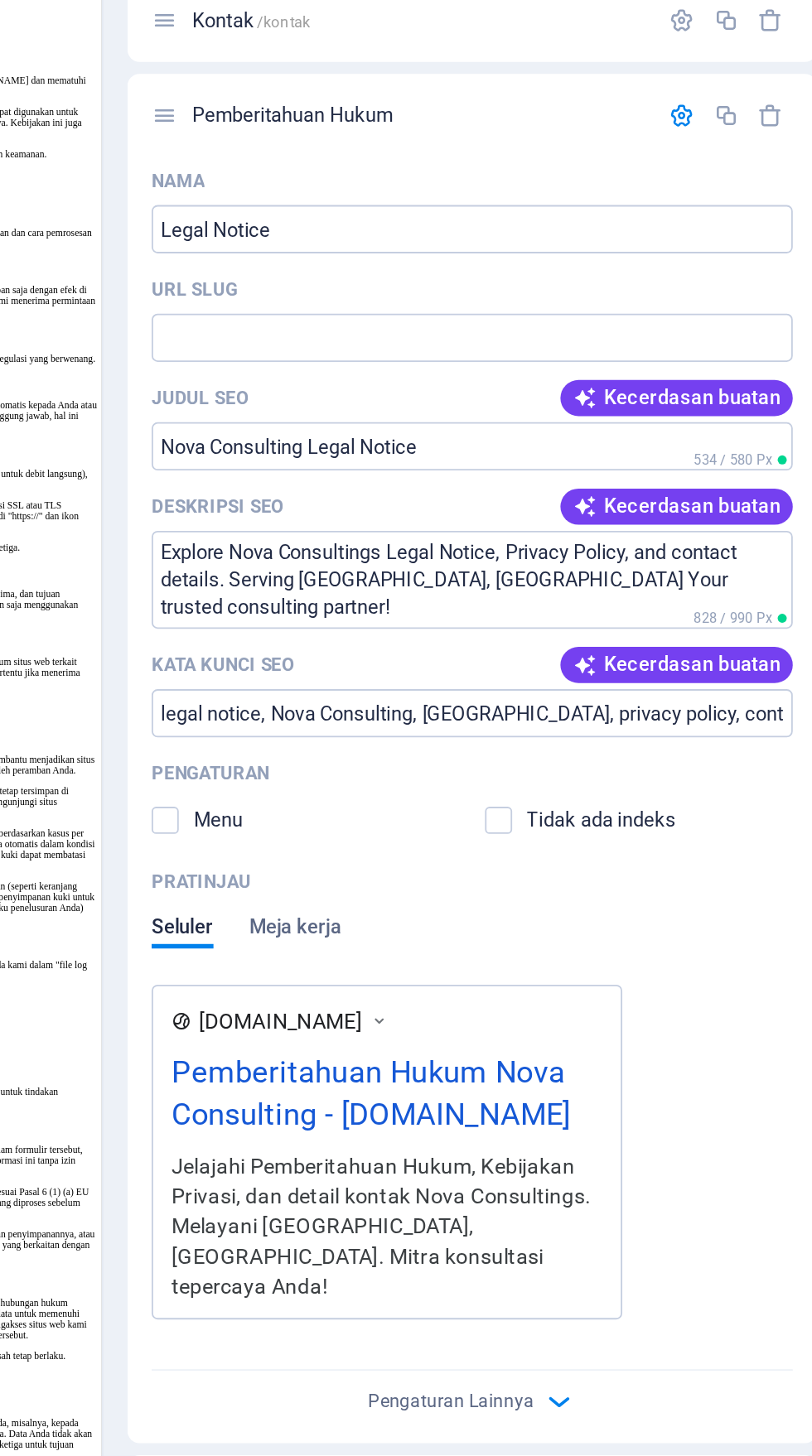
click at [460, 877] on font "Menu" at bounding box center [471, 871] width 28 height 12
click at [0, 0] on input "checkbox" at bounding box center [0, 0] width 0 height 0
click at [523, 933] on font "Meja kerja" at bounding box center [512, 930] width 50 height 12
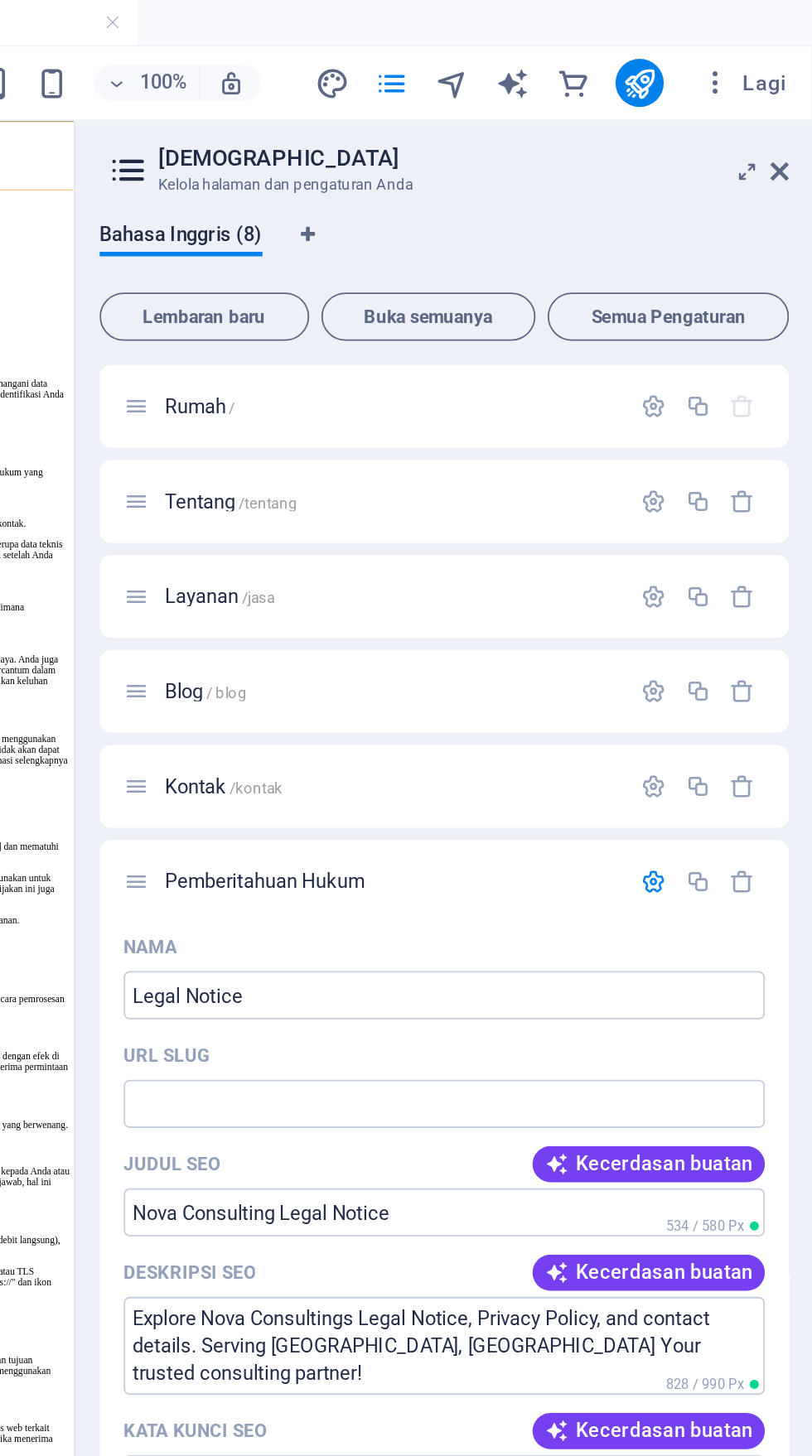
click at [722, 483] on icon "button" at bounding box center [724, 484] width 14 height 14
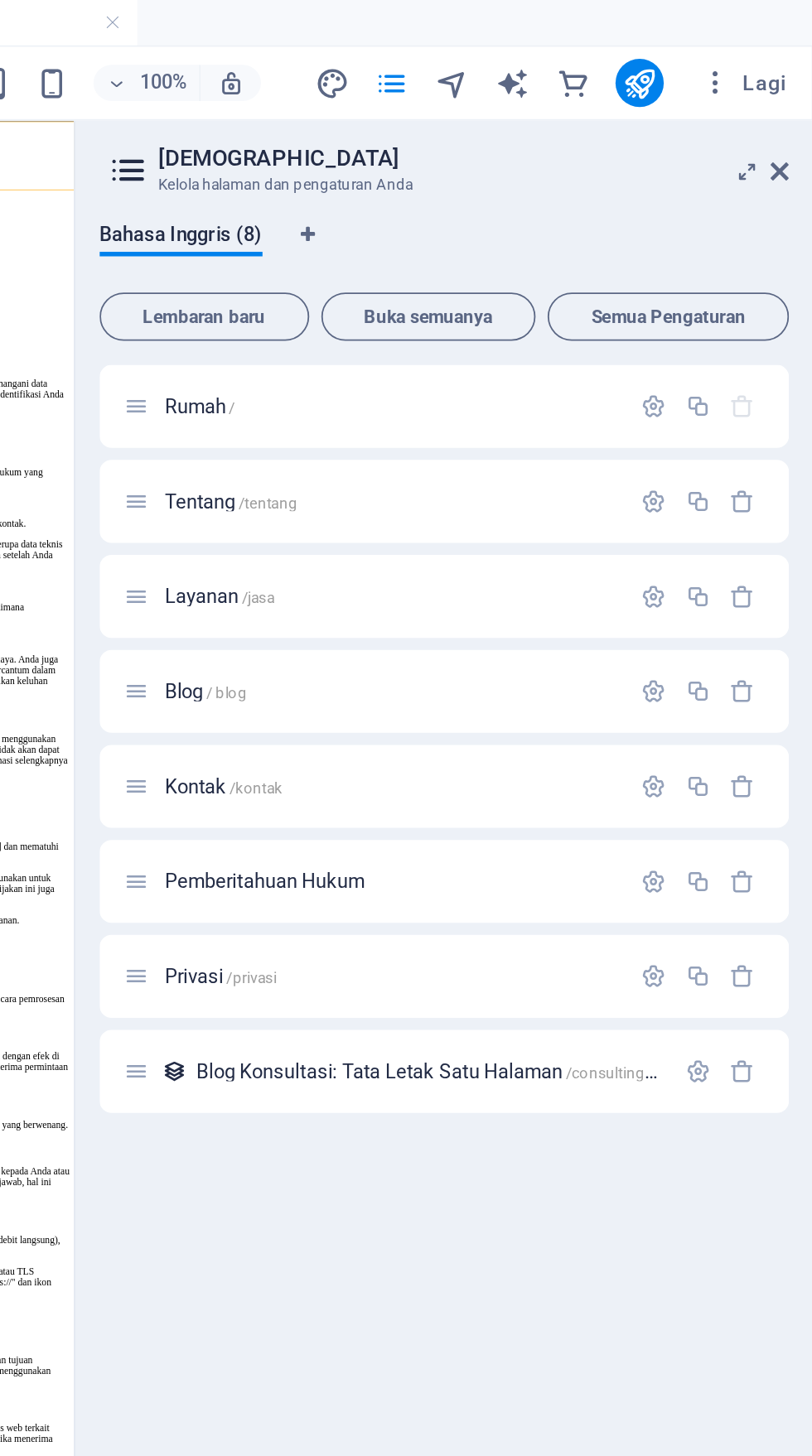
click at [703, 432] on p "Kontak /kontak" at bounding box center [580, 432] width 249 height 10
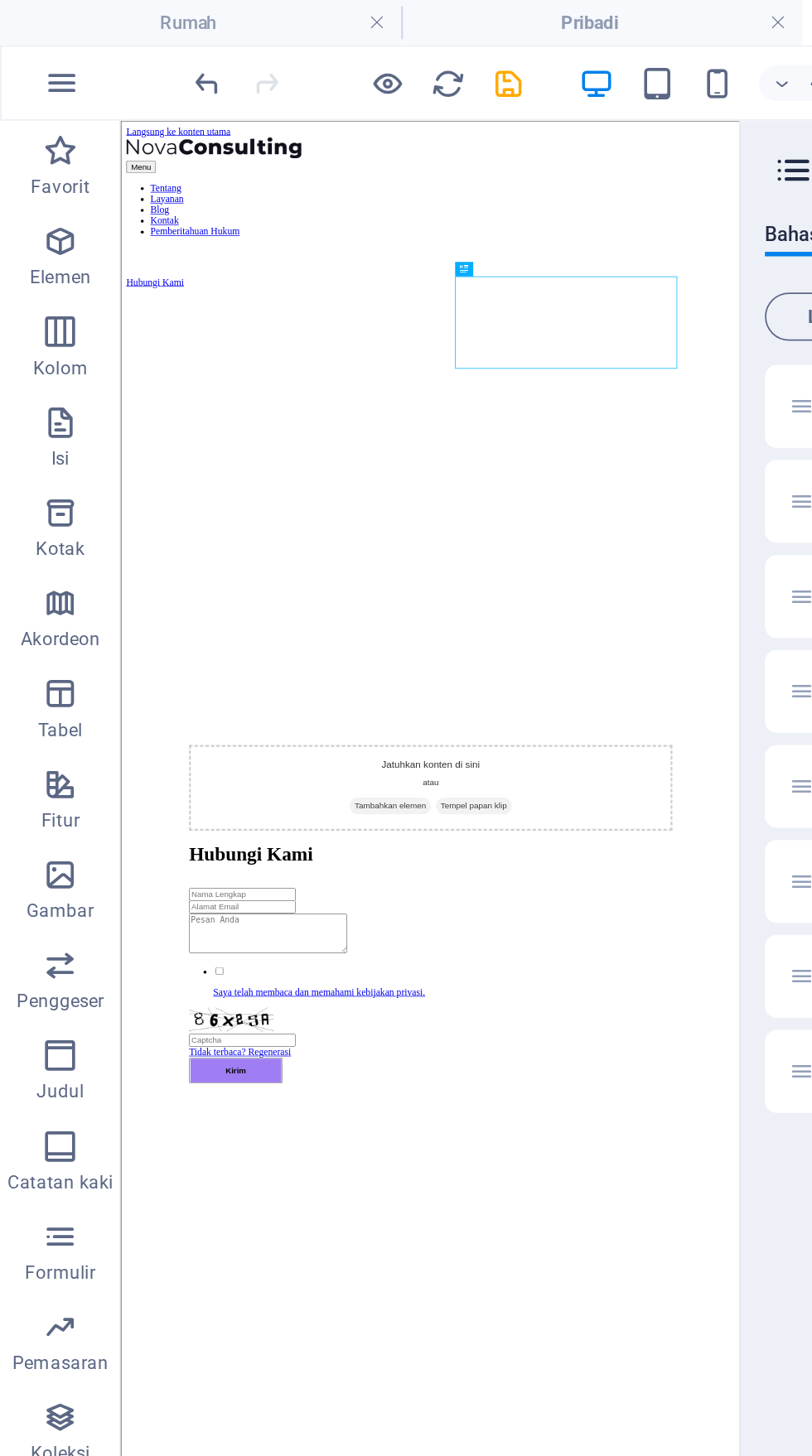
click at [710, 1112] on div "Hubungi Kami" at bounding box center [545, 1127] width 664 height 30
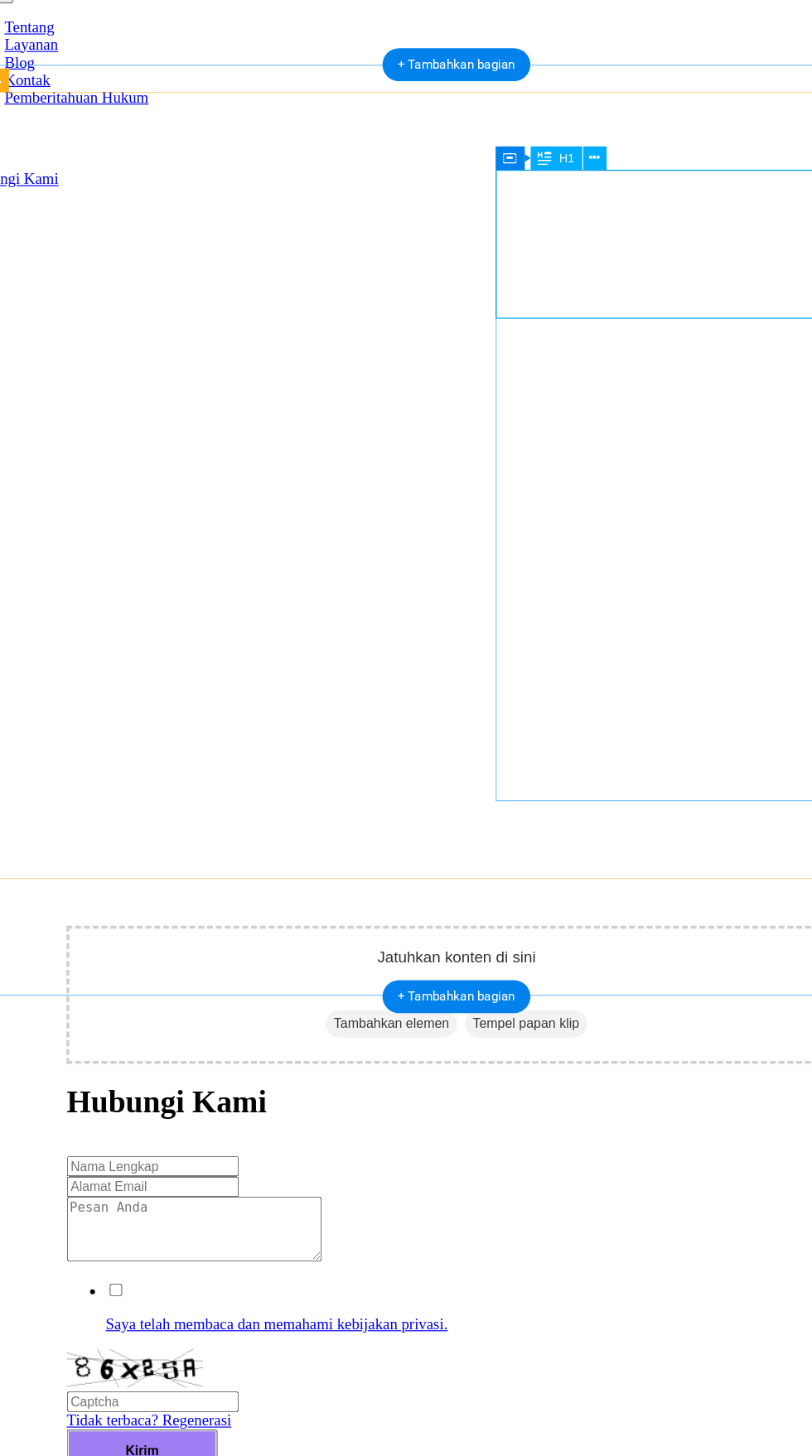
click at [145, 776] on div "Jatuhkan konten di sini atau Tambahkan elemen Tempel papan klip" at bounding box center [381, 835] width 664 height 118
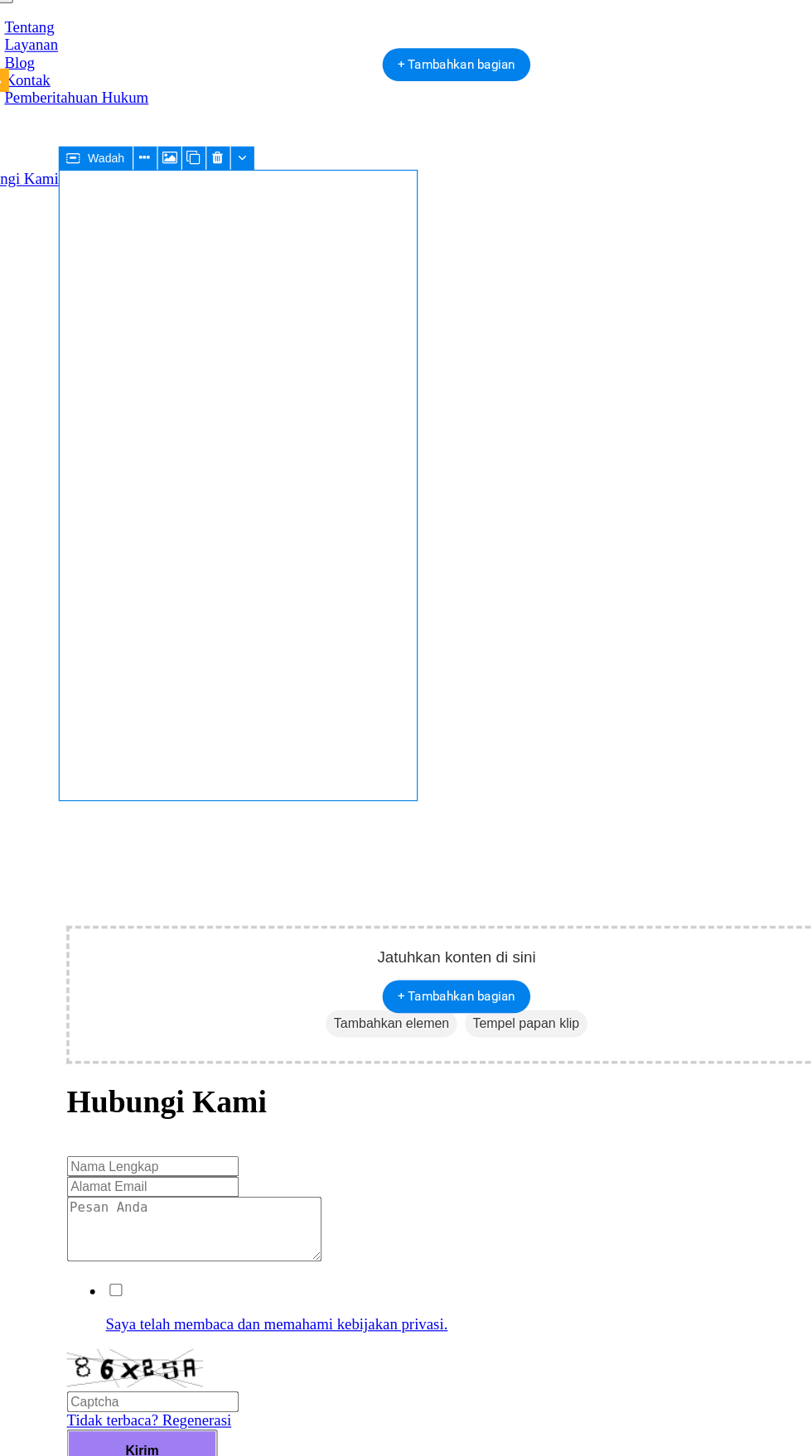
click at [238, 776] on div "Jatuhkan konten di sini atau Tambahkan elemen Tempel papan klip" at bounding box center [381, 835] width 664 height 118
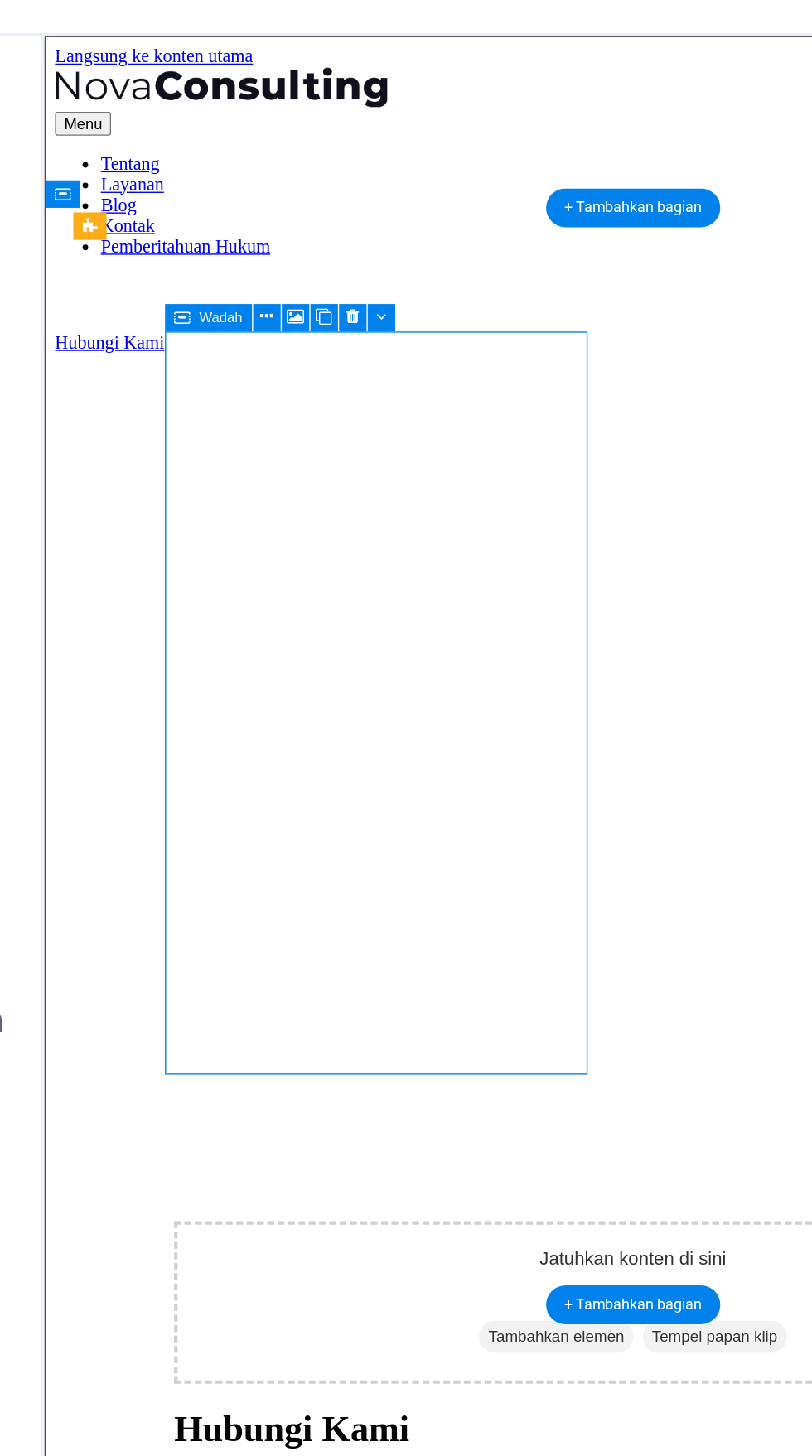
click at [482, 969] on font "Tempel papan klip" at bounding box center [527, 975] width 91 height 12
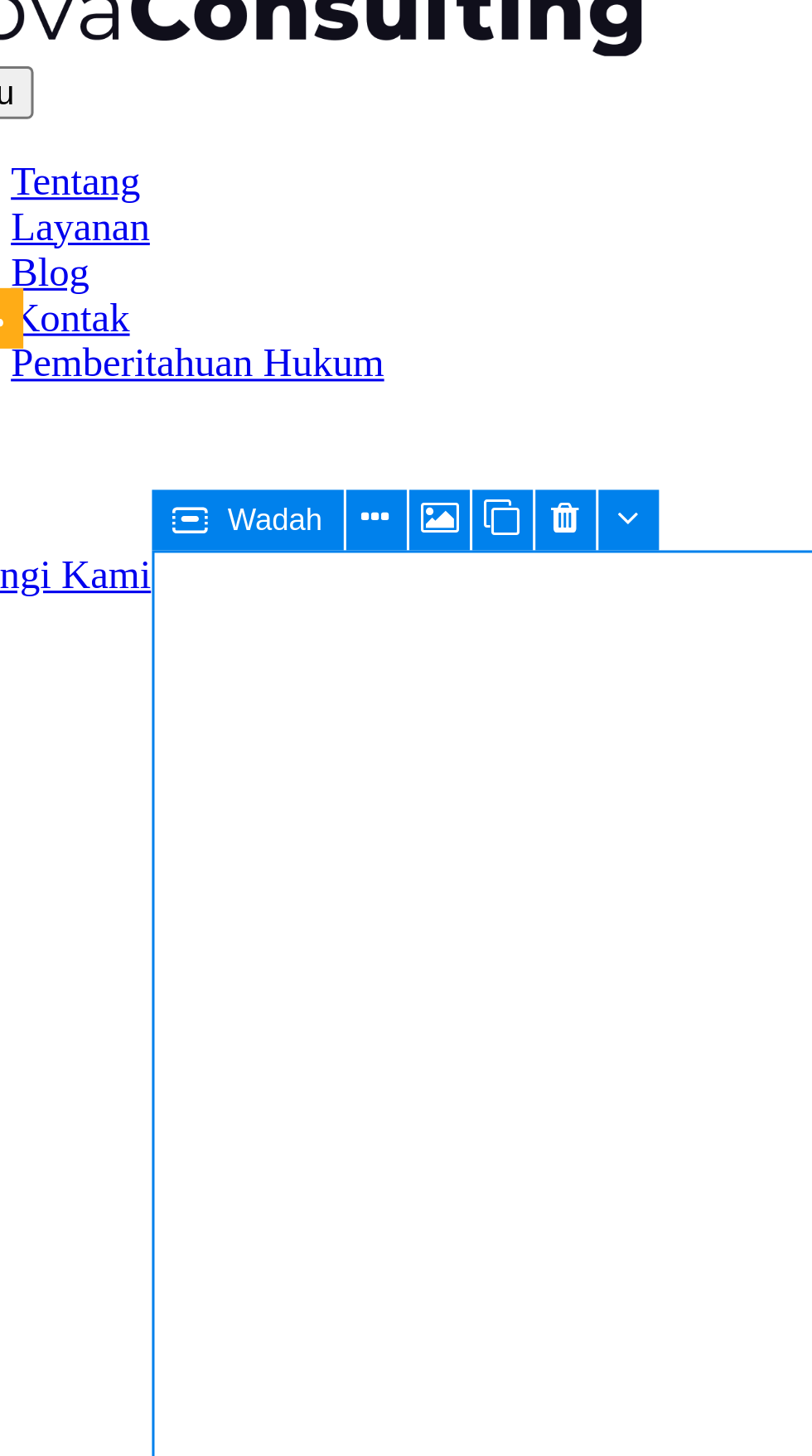
click at [206, 834] on font "Tambahkan elemen" at bounding box center [256, 840] width 99 height 12
click at [199, 829] on span "Tambahkan elemen" at bounding box center [255, 840] width 112 height 23
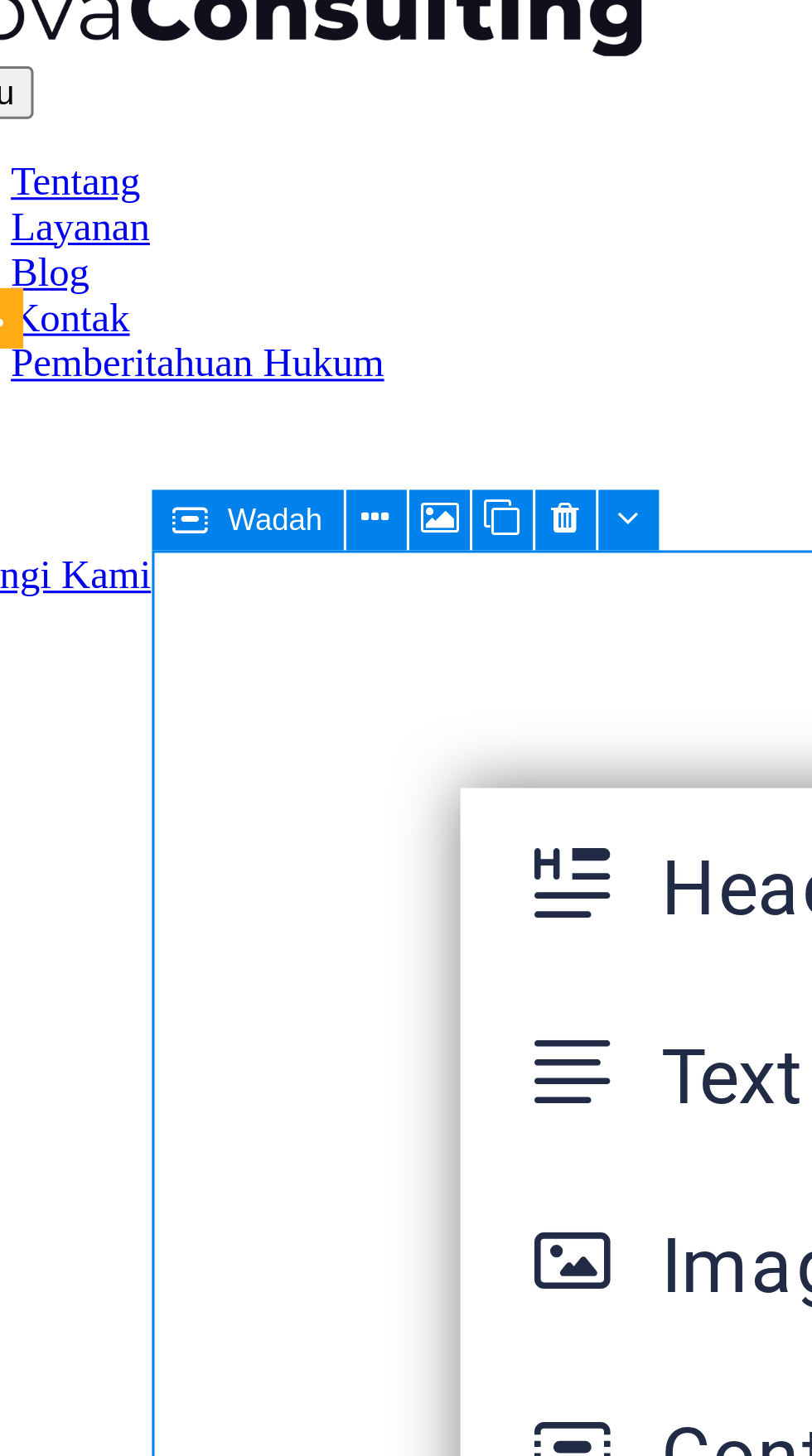
click at [146, 184] on link "Headline" at bounding box center [229, 195] width 176 height 25
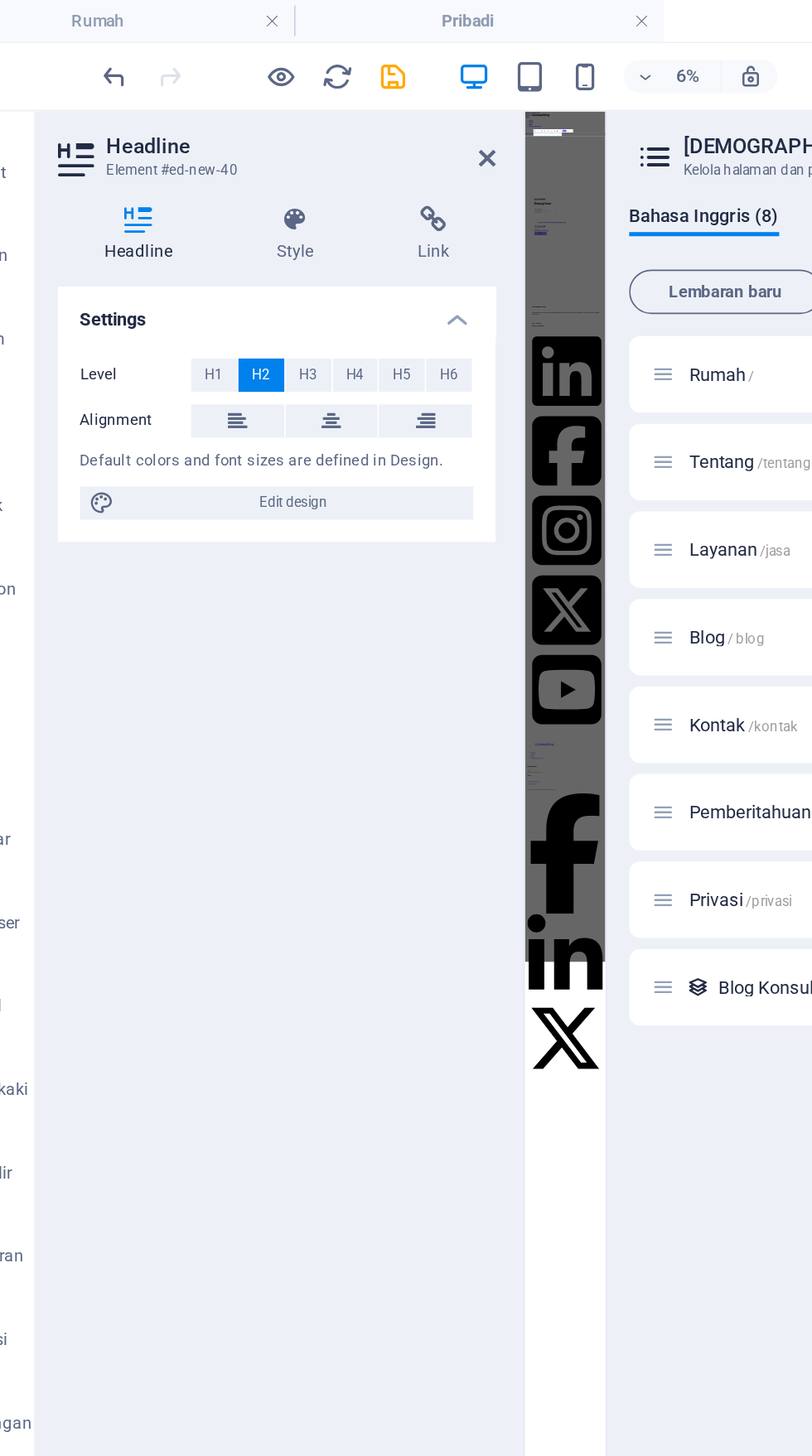
click at [230, 219] on span "H3" at bounding box center [229, 224] width 10 height 20
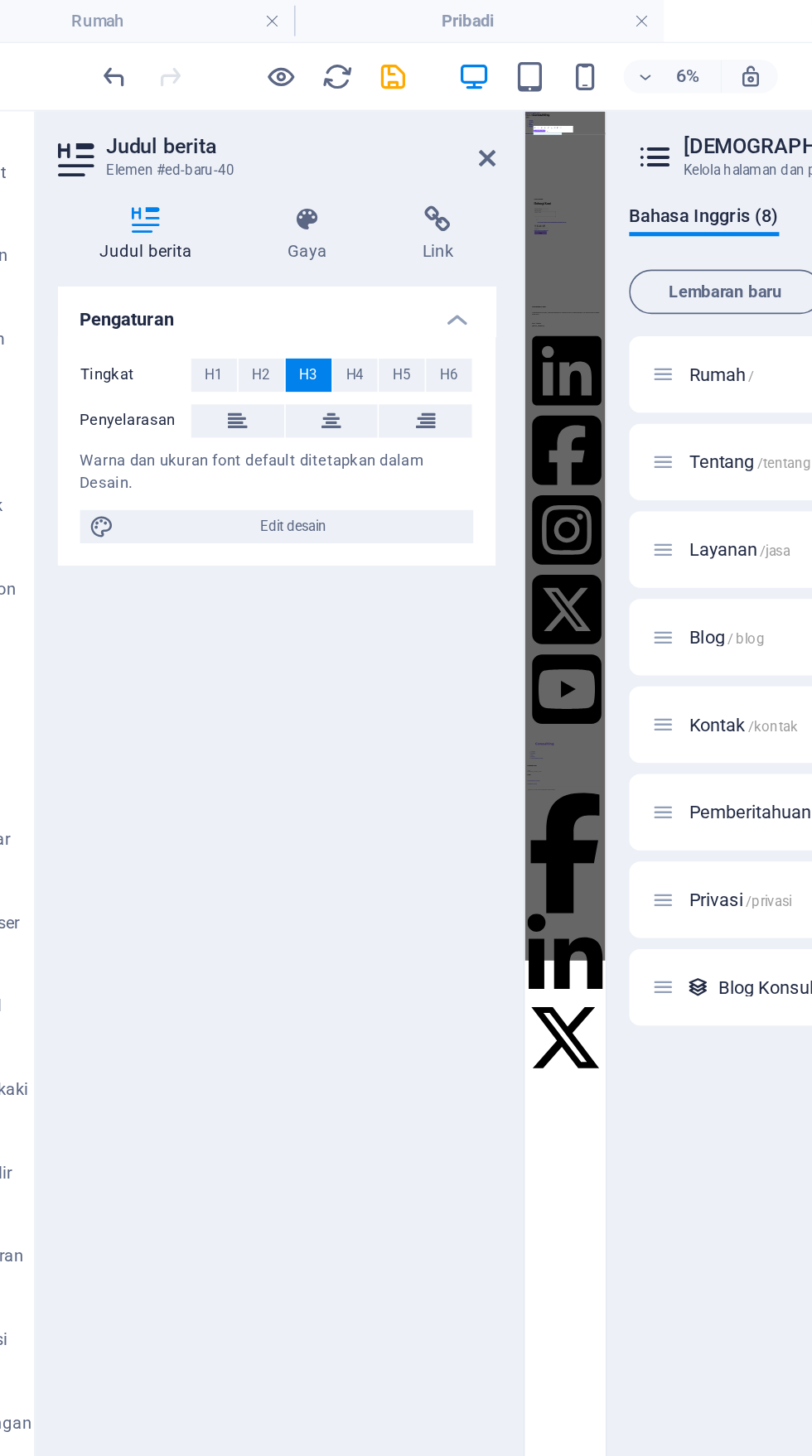
click at [240, 244] on icon at bounding box center [242, 250] width 11 height 20
click at [315, 127] on icon at bounding box center [306, 130] width 68 height 16
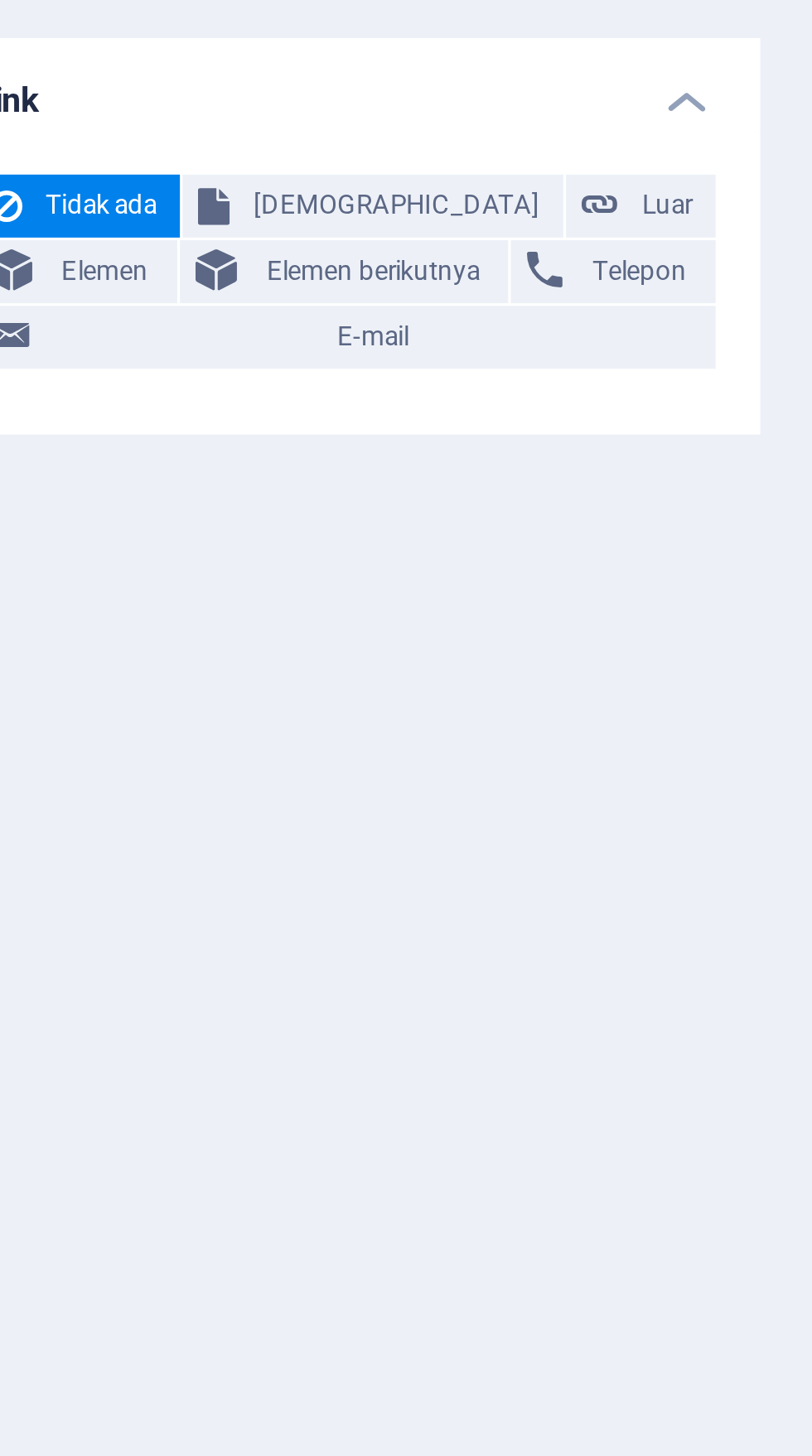
click at [208, 216] on span "[DEMOGRAPHIC_DATA]" at bounding box center [226, 224] width 95 height 20
select select
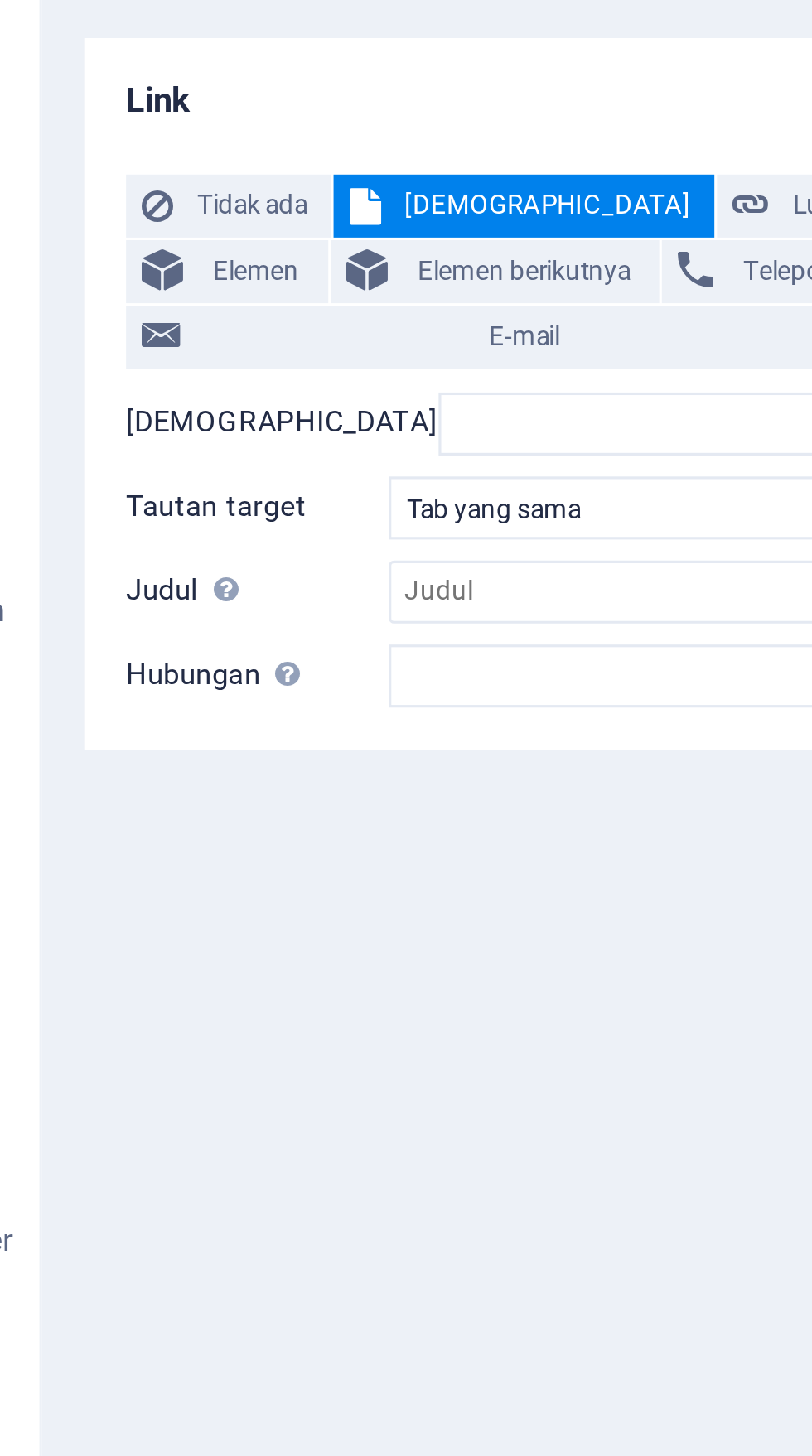
click at [301, 217] on span "Luar" at bounding box center [311, 224] width 21 height 20
select select "blank"
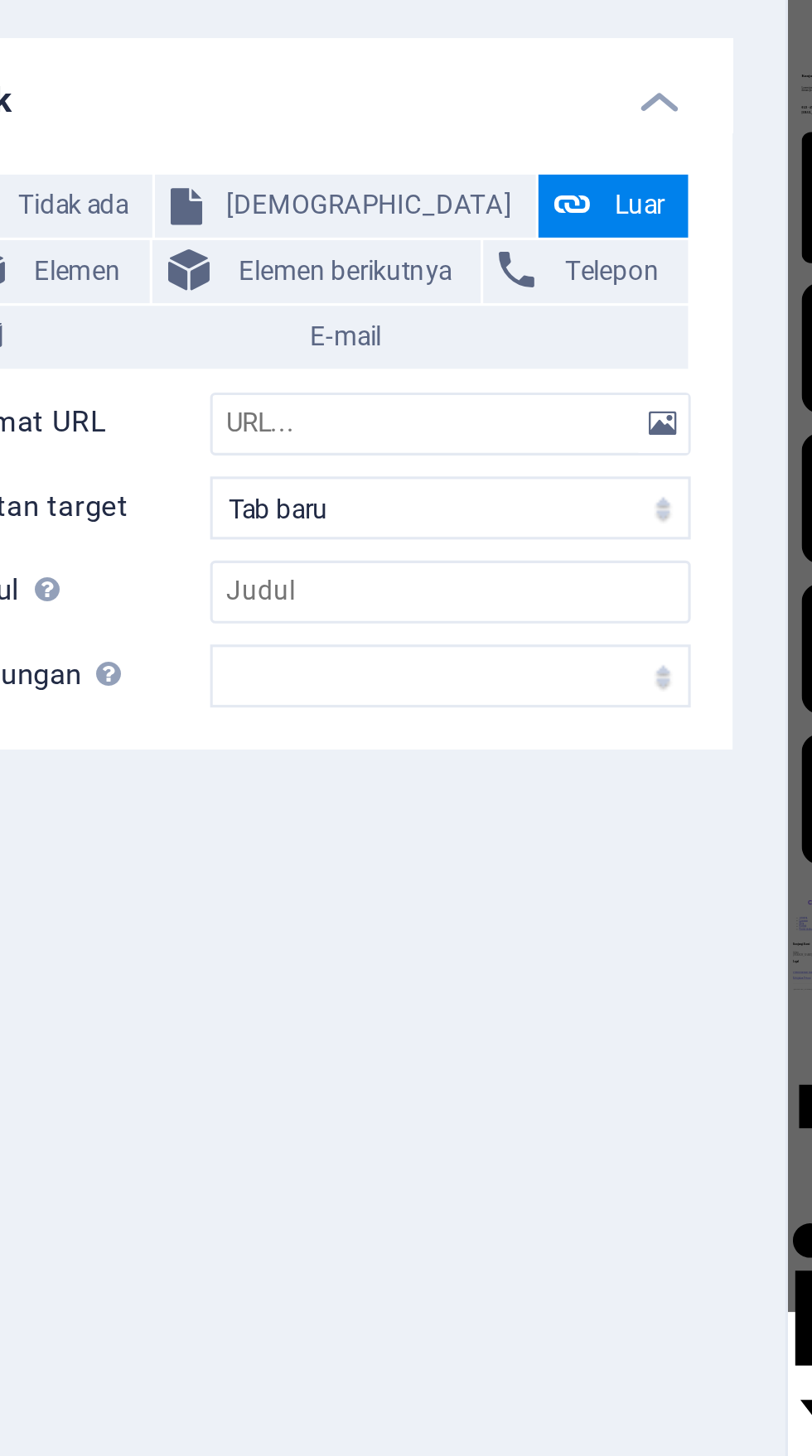
click at [147, 239] on font "Elemen" at bounding box center [134, 244] width 28 height 10
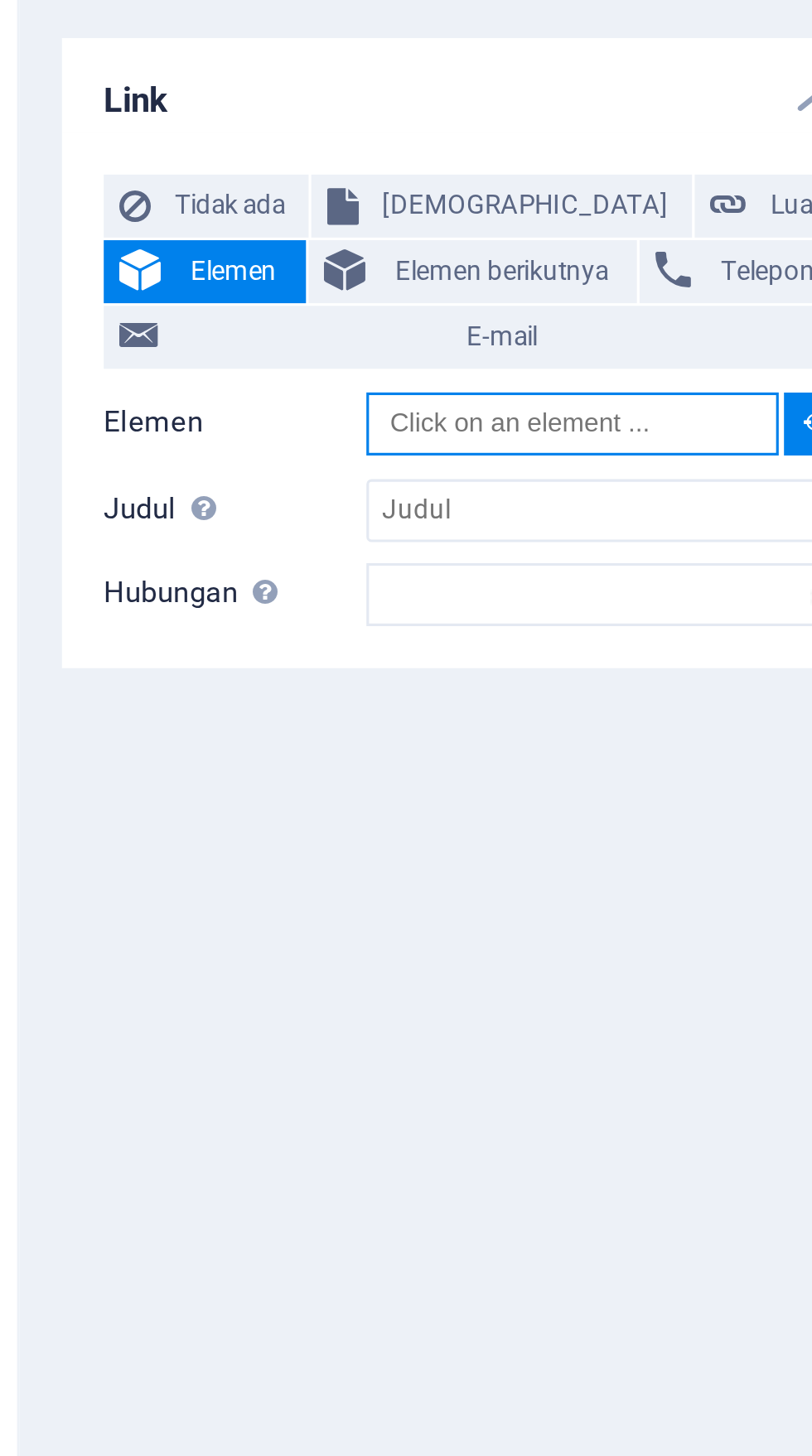
click at [251, 283] on input "Elemen" at bounding box center [241, 292] width 130 height 20
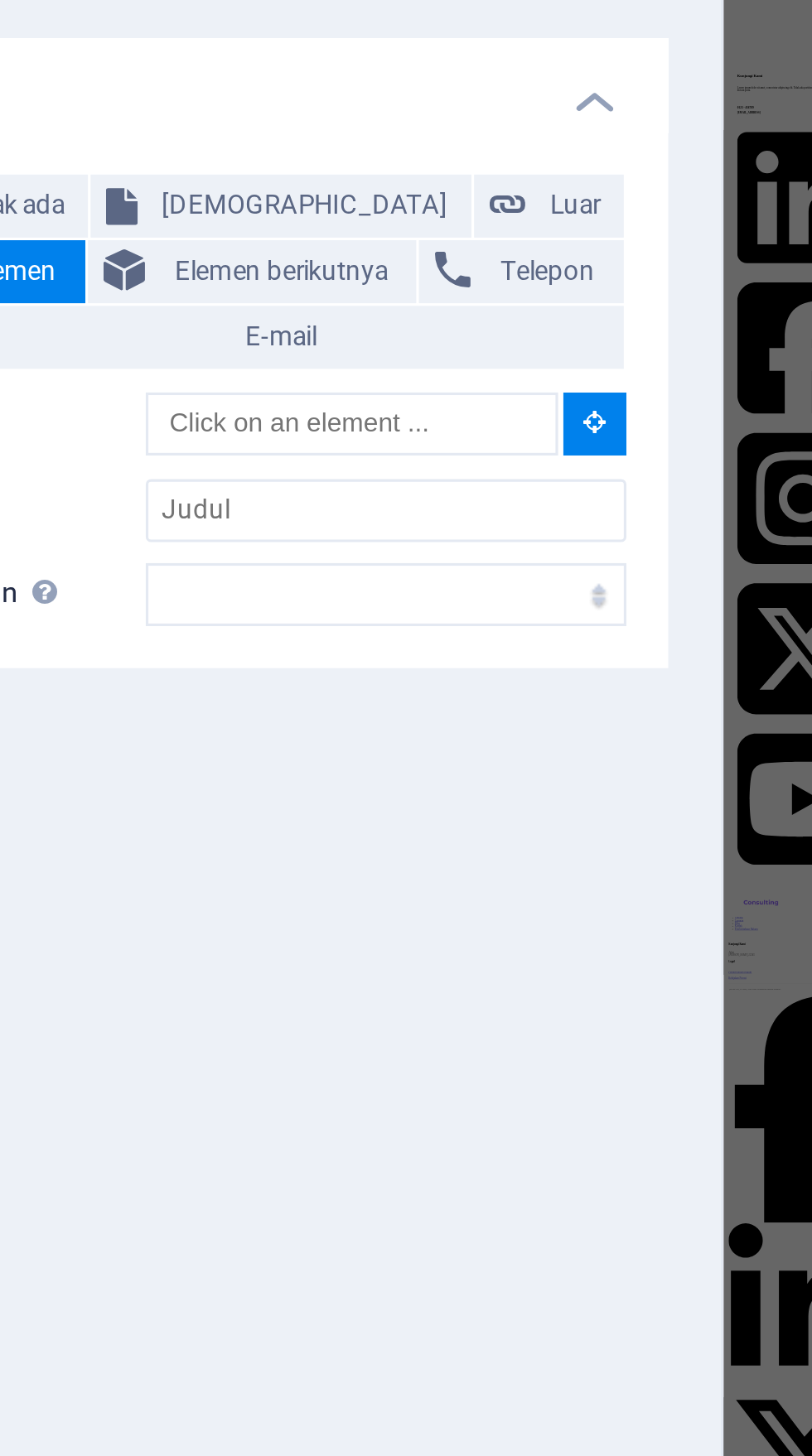
click at [314, 288] on icon at bounding box center [317, 292] width 8 height 9
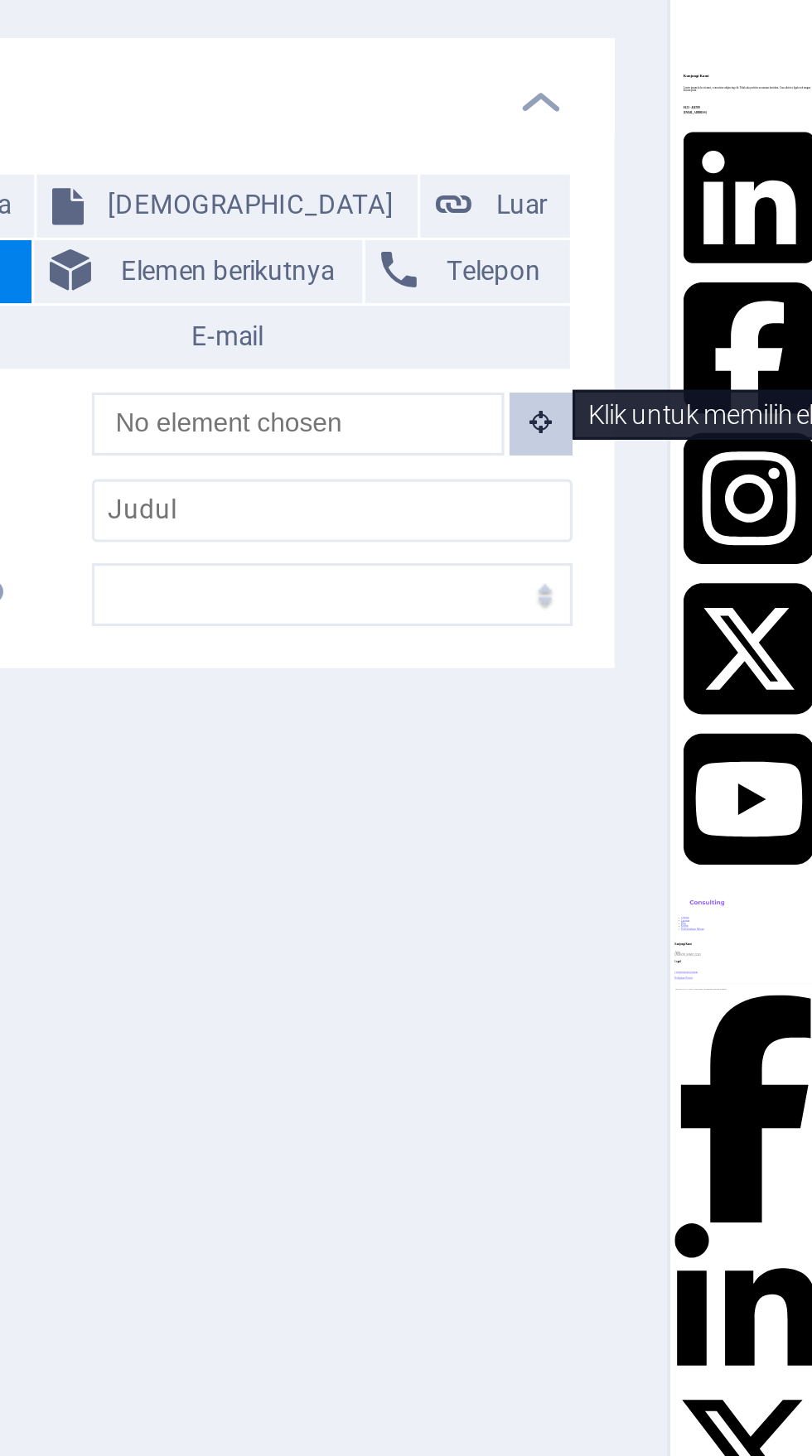
click at [354, 286] on div at bounding box center [355, 747] width 3 height 1363
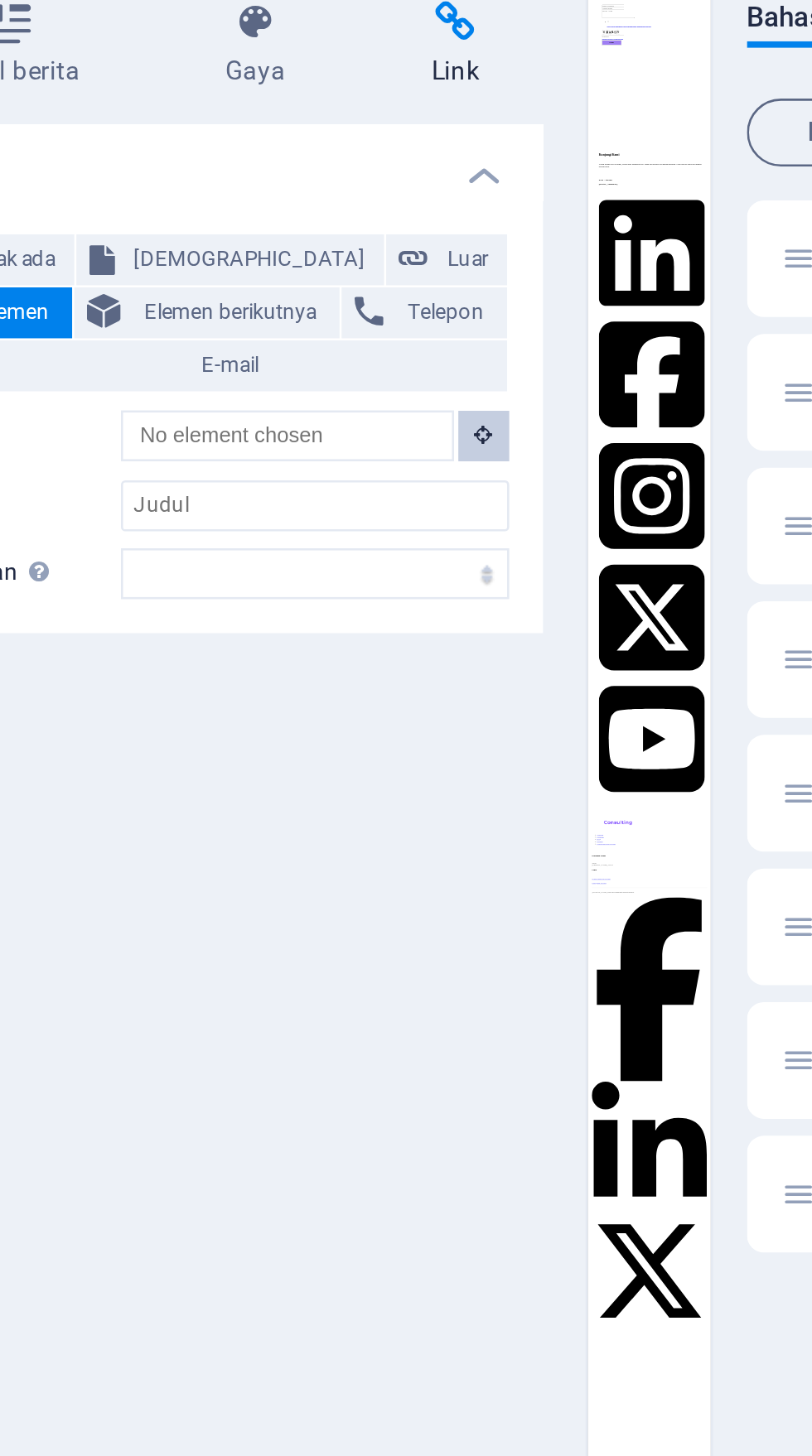
click at [316, 288] on icon at bounding box center [317, 292] width 8 height 9
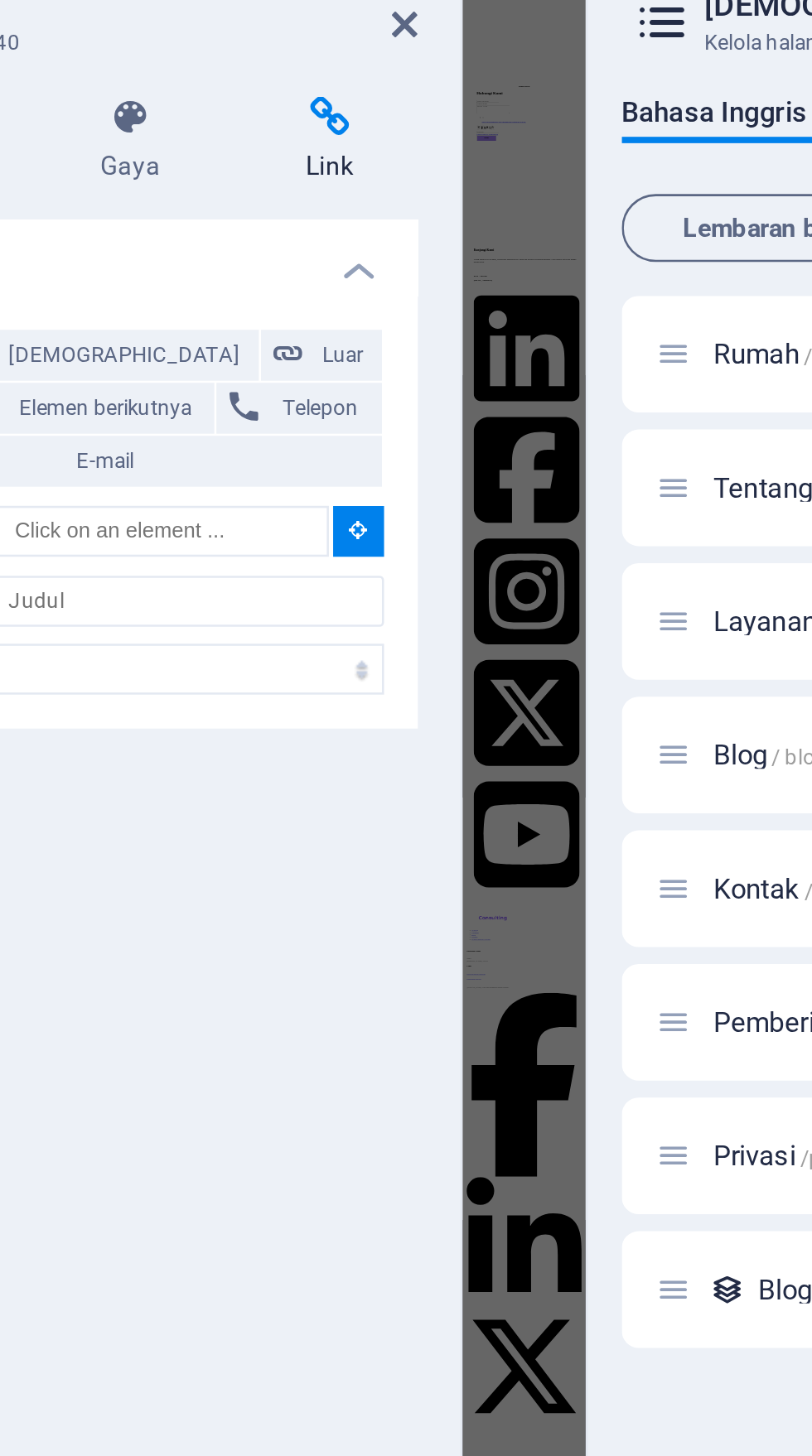
click at [317, 288] on icon at bounding box center [317, 292] width 8 height 9
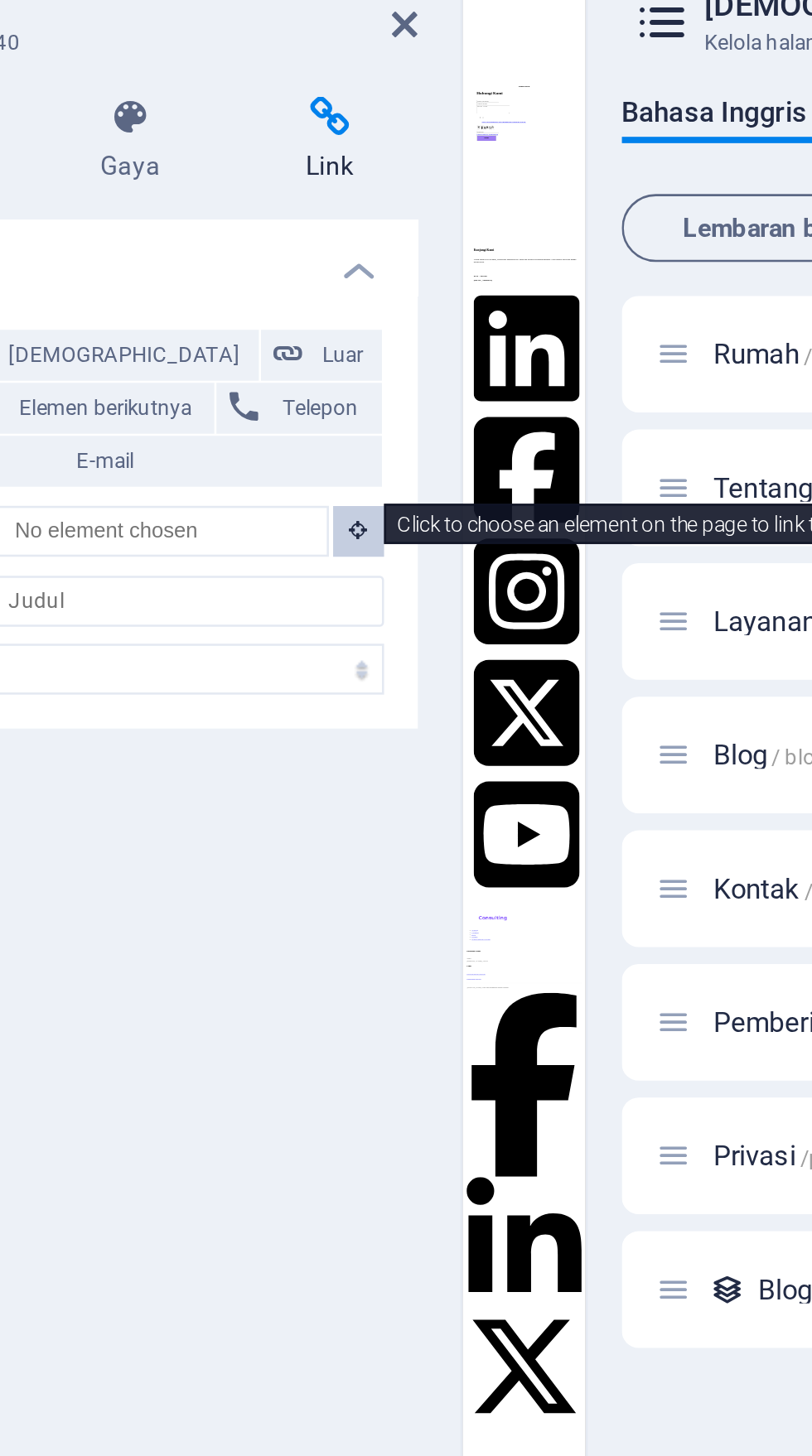
click at [317, 288] on icon at bounding box center [317, 292] width 8 height 9
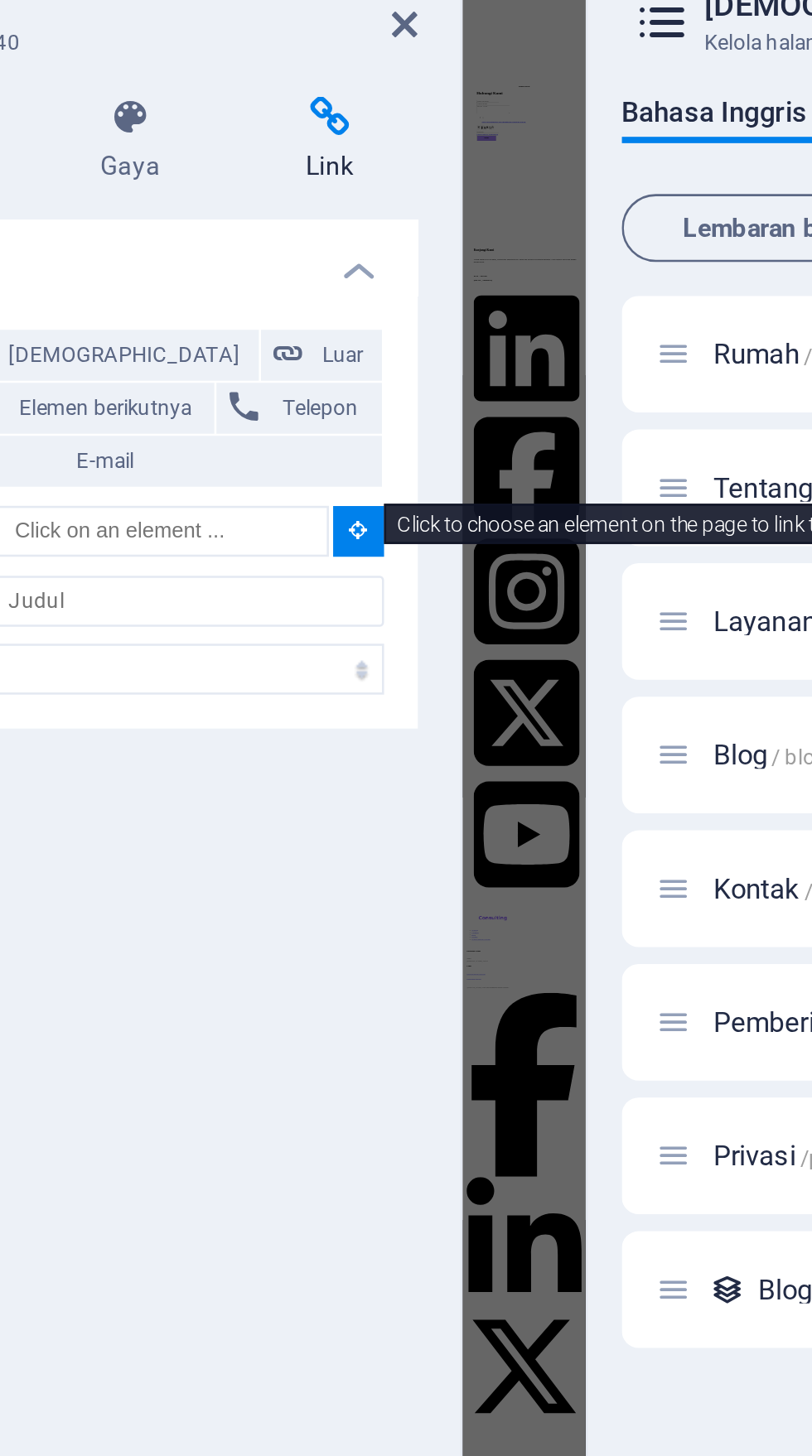
click at [355, 284] on div at bounding box center [355, 747] width 3 height 1363
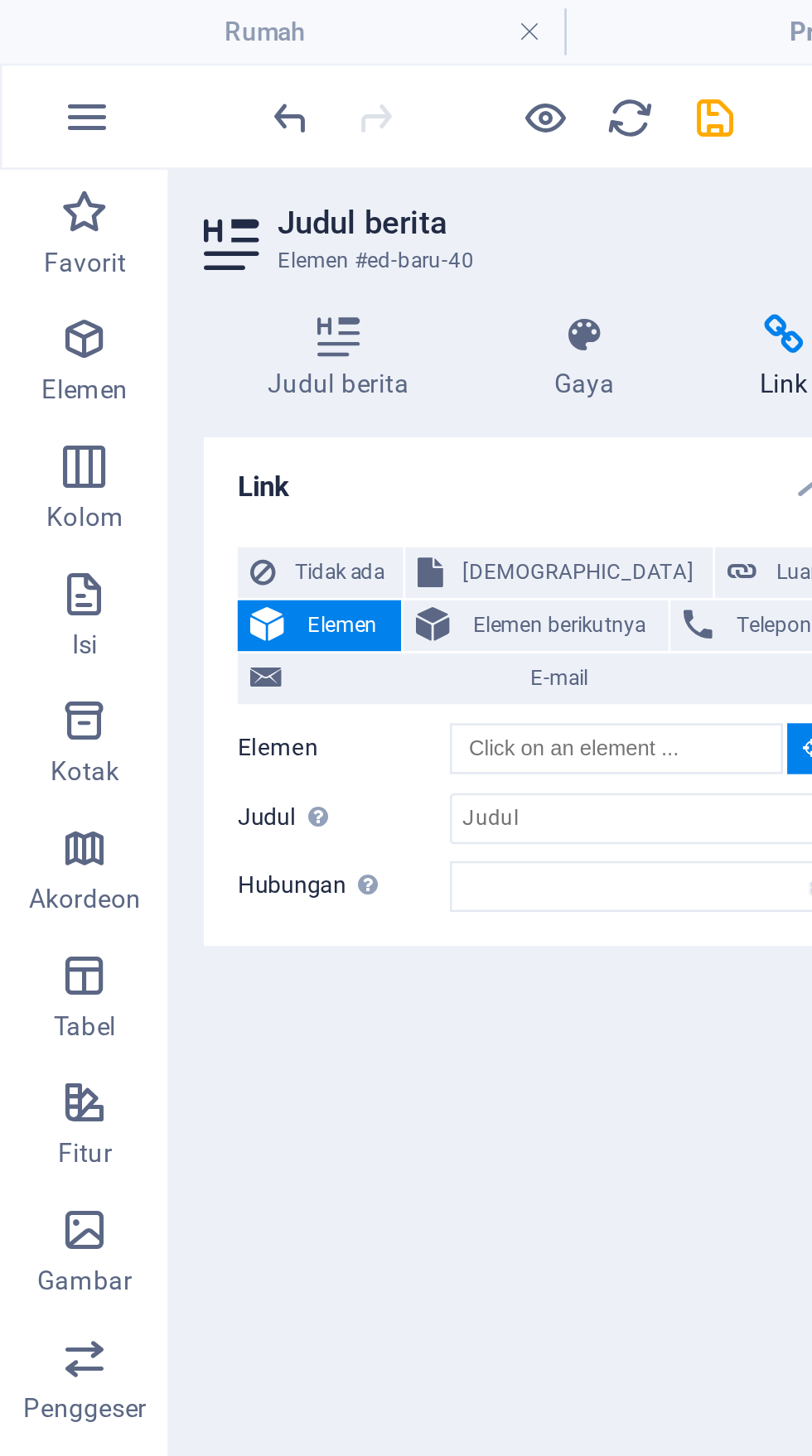
click at [27, 138] on icon "button" at bounding box center [33, 132] width 20 height 20
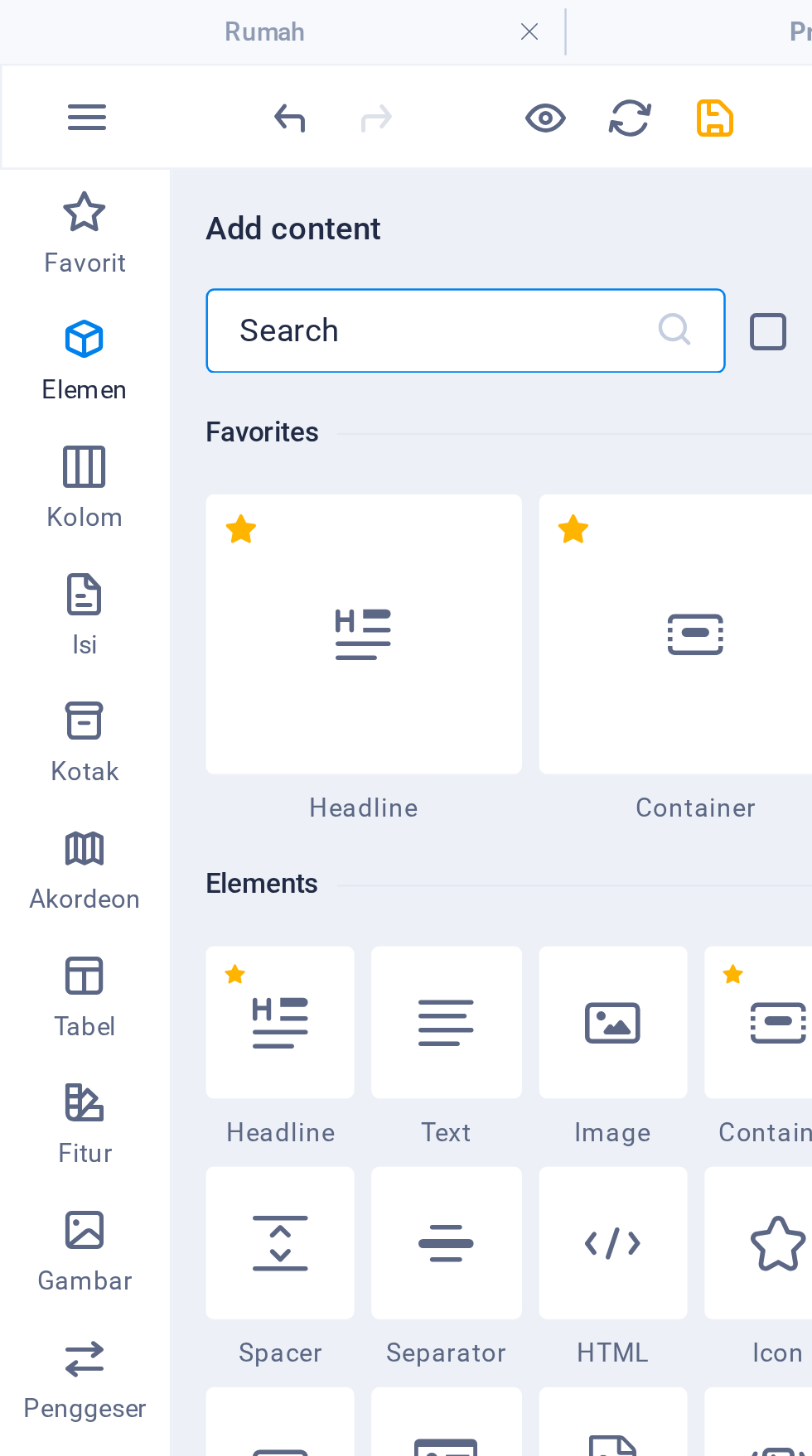
click at [163, 388] on icon at bounding box center [173, 399] width 22 height 22
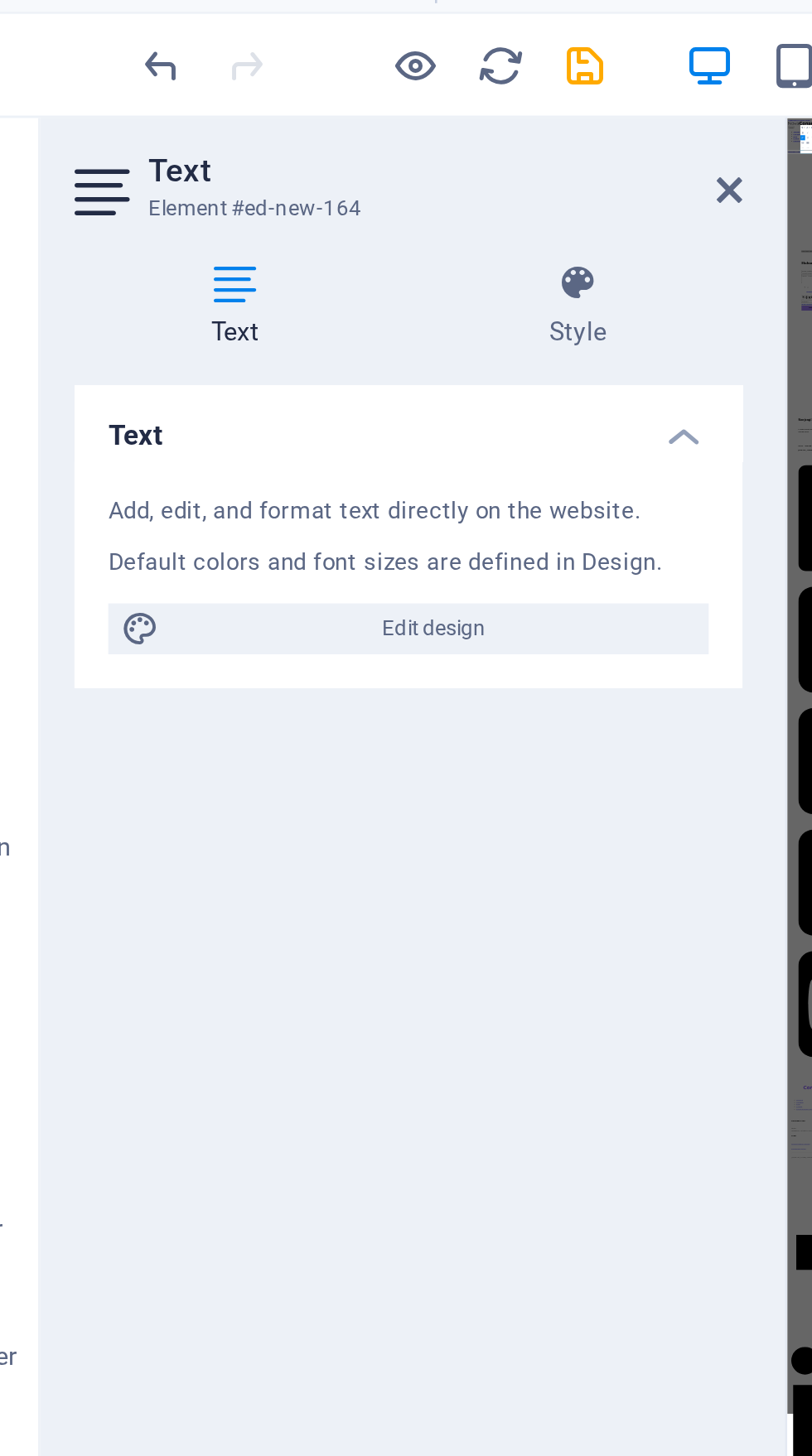
click at [322, 192] on h4 "Text" at bounding box center [210, 185] width 261 height 29
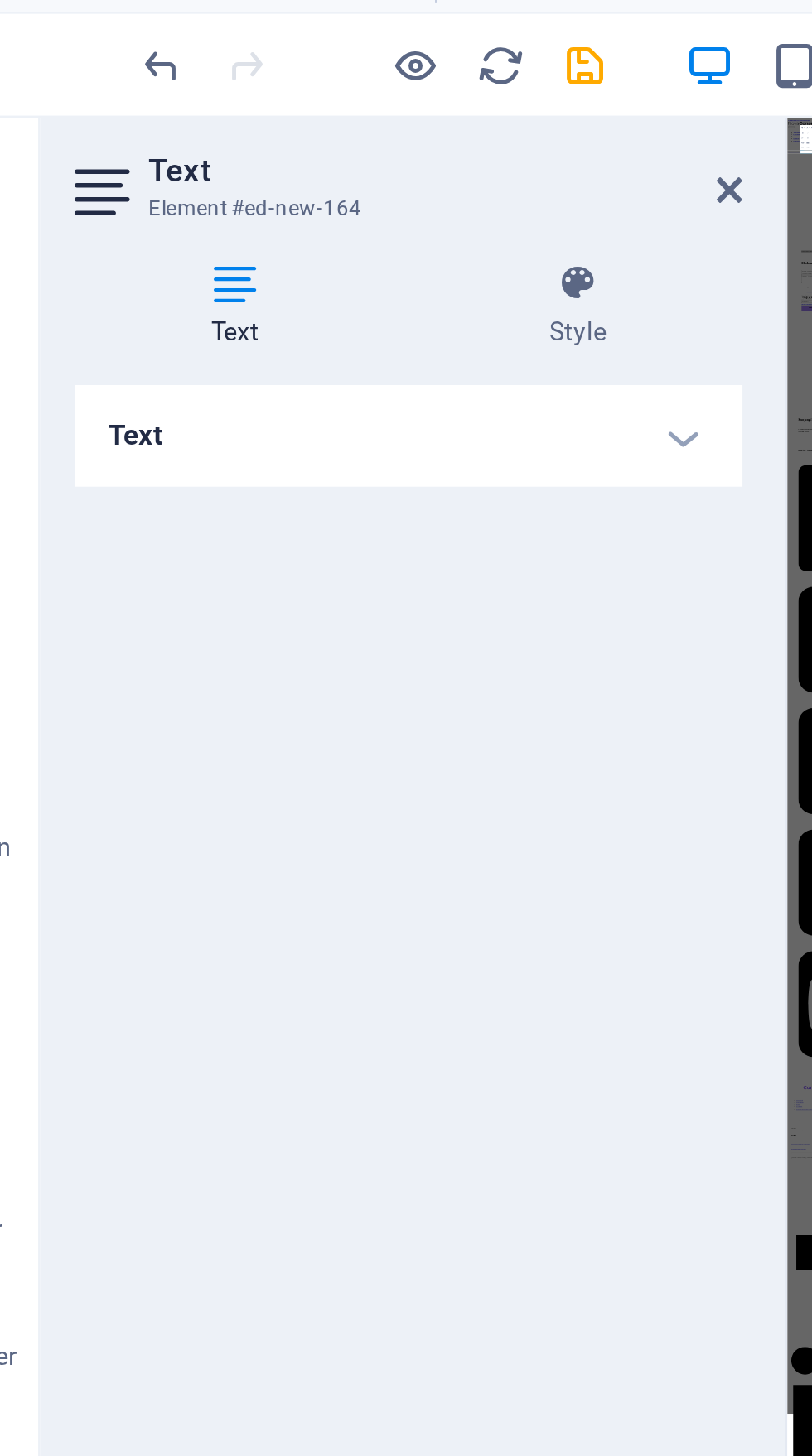
click at [311, 192] on h4 "Text" at bounding box center [210, 191] width 261 height 40
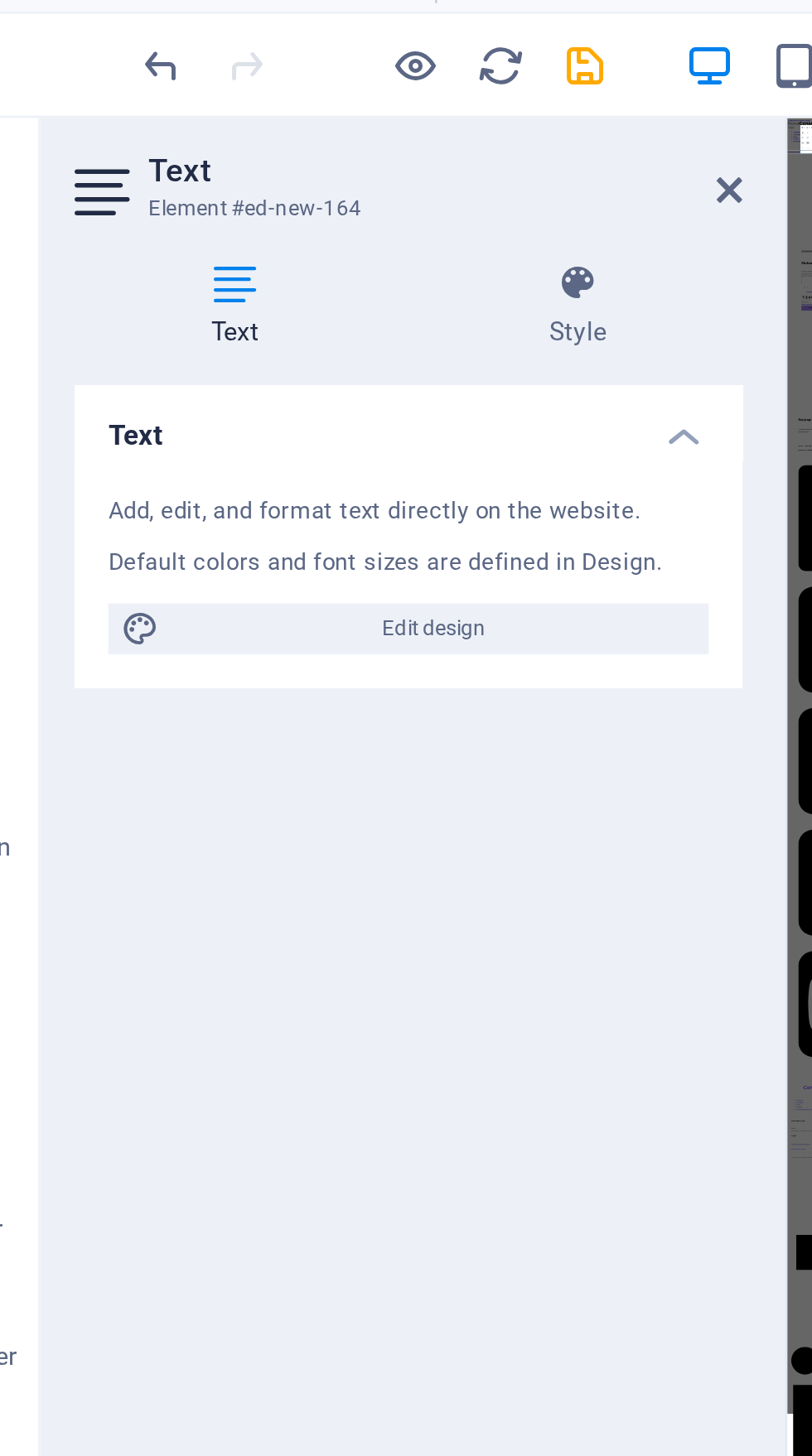
click at [271, 257] on span "Edit design" at bounding box center [220, 265] width 205 height 20
select select "700"
click at [63, 91] on span "Favorit" at bounding box center [33, 93] width 66 height 40
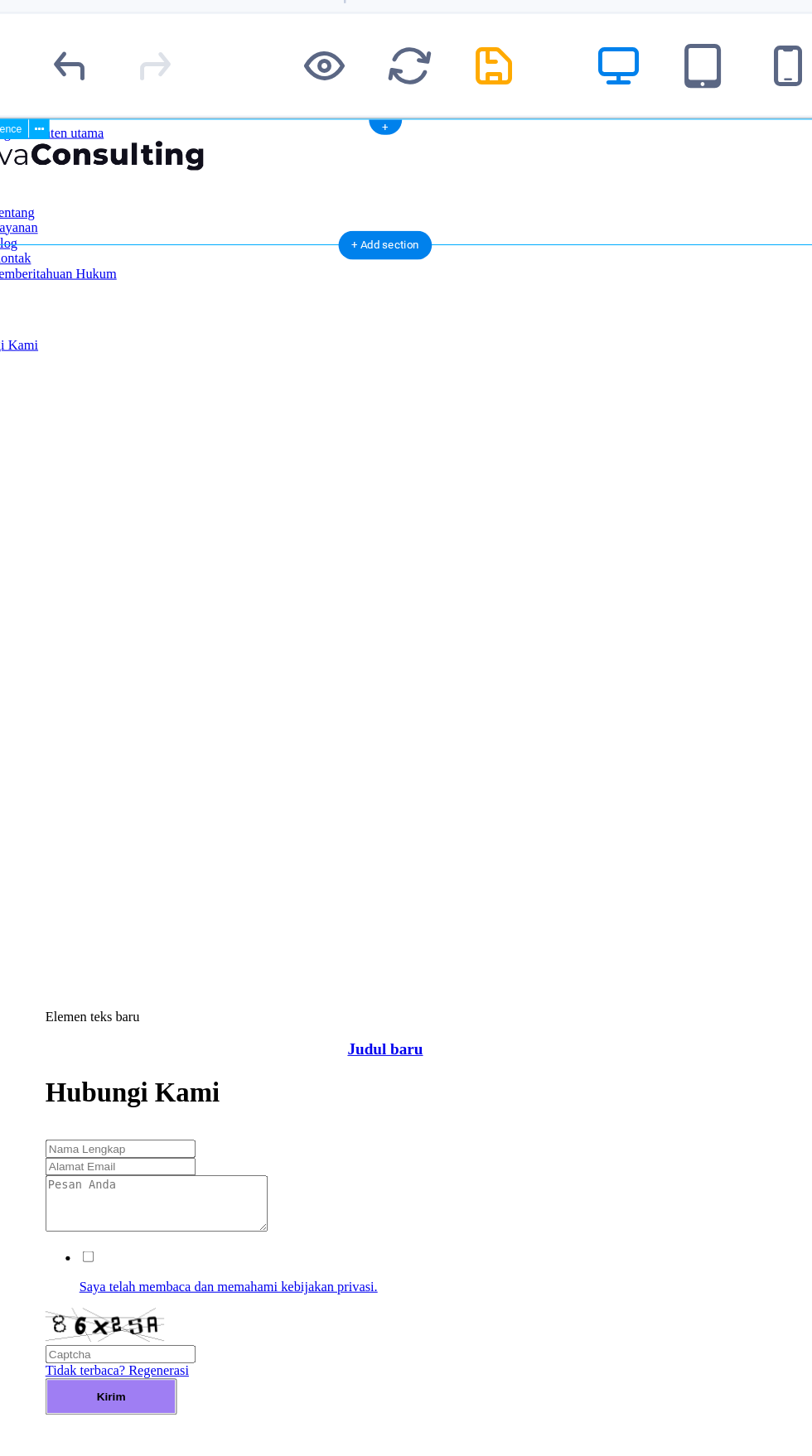
click at [337, 1017] on font "Judul baru" at bounding box center [374, 1026] width 74 height 17
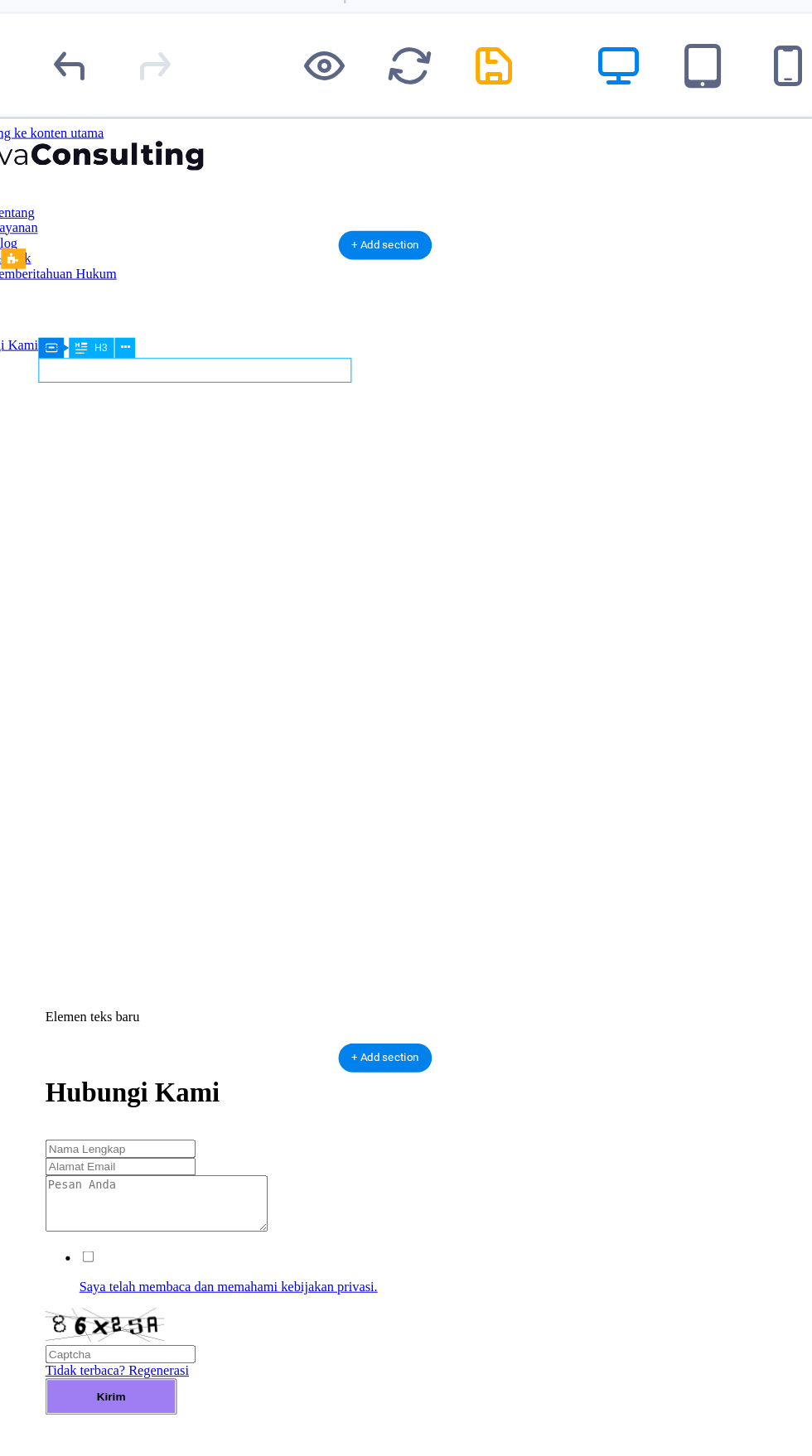
click at [337, 1017] on font "Judul baru" at bounding box center [374, 1026] width 74 height 17
click at [313, 1017] on link "UNIVERSITY OF" at bounding box center [374, 1026] width 122 height 17
click at [297, 1017] on link "UNIVERSITY OF WiS" at bounding box center [374, 1026] width 153 height 17
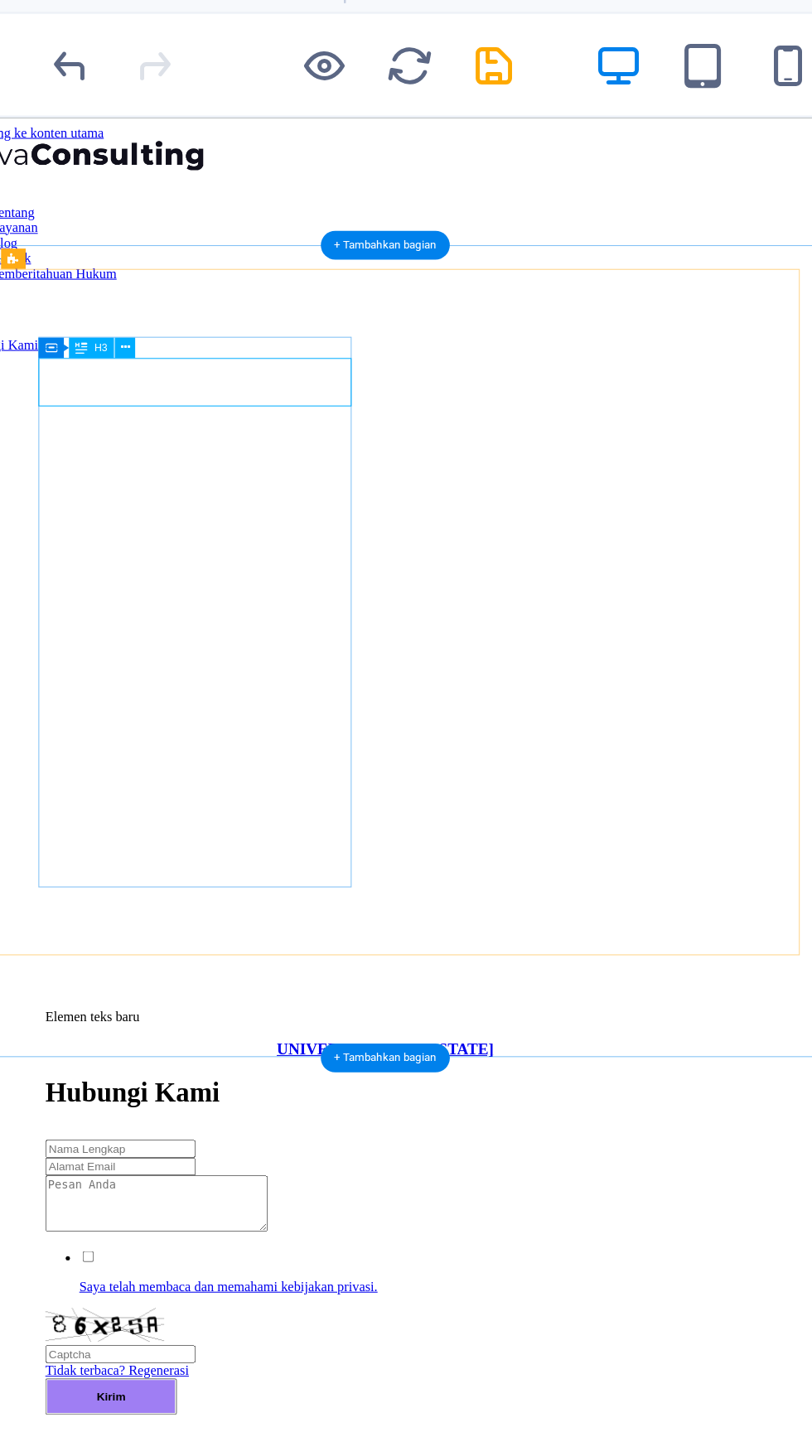
click at [269, 1017] on link "UNIVERSITY OF [US_STATE]" at bounding box center [374, 1026] width 212 height 17
click at [302, 1017] on div "UNIVERSITY OF [US_STATE]" at bounding box center [374, 1026] width 664 height 18
click at [269, 1017] on link "UNIVERSITY OF [US_STATE]" at bounding box center [374, 1026] width 212 height 17
click at [315, 1017] on div "UNIVERSITY OF [US_STATE] MI" at bounding box center [374, 1026] width 664 height 18
click at [272, 1017] on link "UNIVERSITY OF [US_STATE] MI" at bounding box center [374, 1026] width 236 height 17
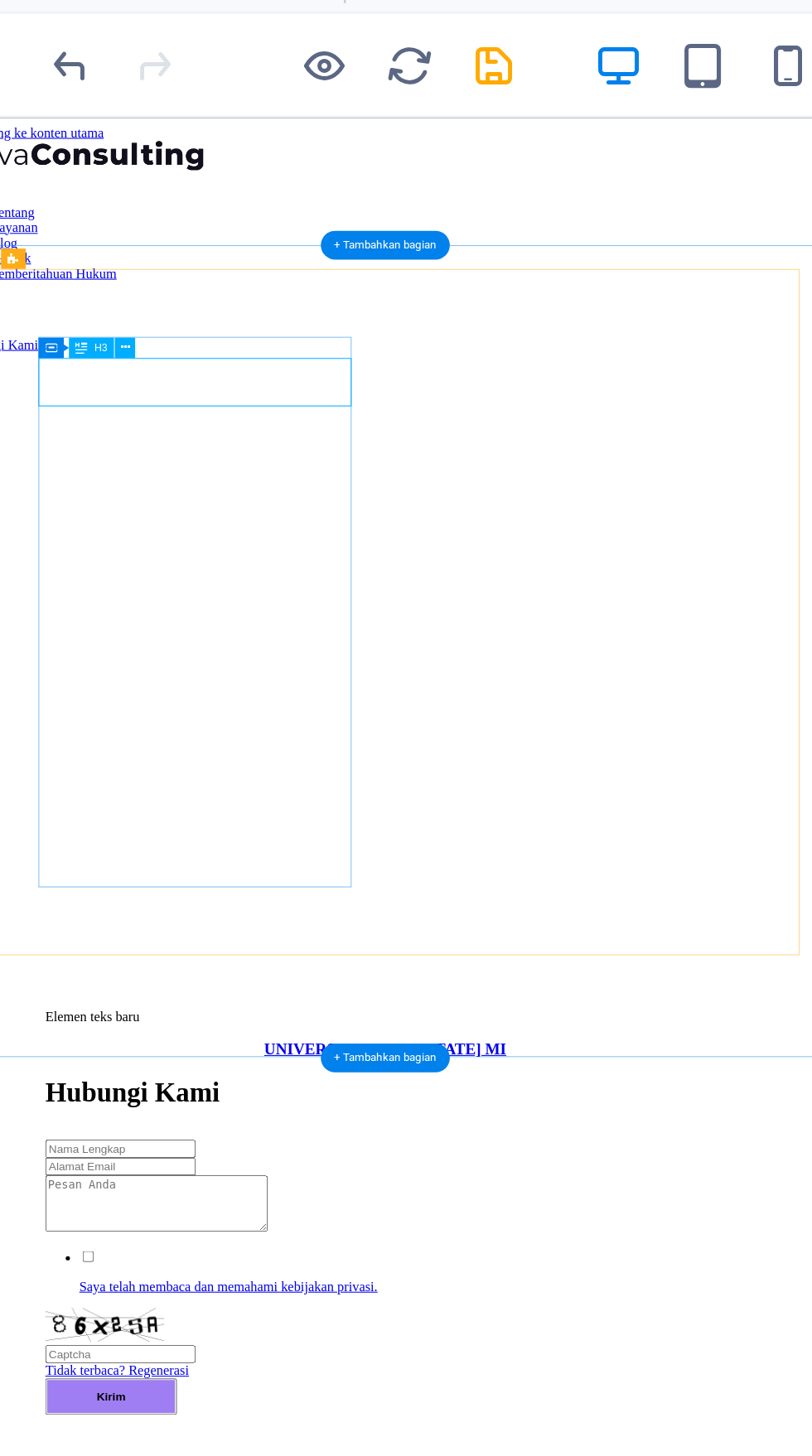
click at [256, 1017] on link "UNIVERSITY OF [US_STATE] MI" at bounding box center [374, 1026] width 236 height 17
click at [293, 1017] on div "UNIVERSITY OF [US_STATE] MI" at bounding box center [374, 1026] width 664 height 18
click at [315, 1017] on div "UNIVERSITY OF [US_STATE] MI" at bounding box center [374, 1026] width 664 height 18
click at [264, 1017] on link "UNIVERSITY OF [US_STATE] MI" at bounding box center [374, 1026] width 236 height 17
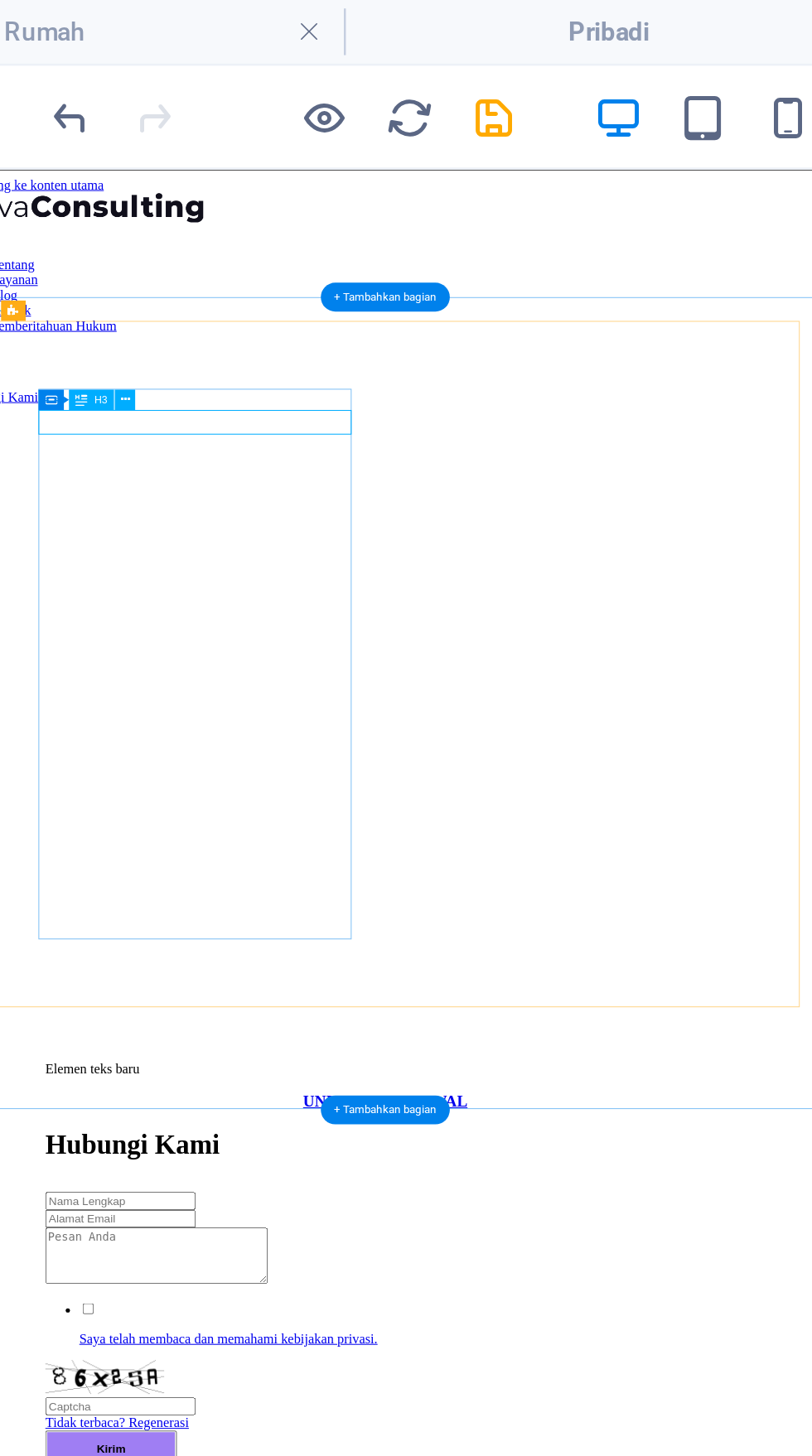
click at [299, 1069] on font "UNIVERSITY OF WAL" at bounding box center [374, 1077] width 160 height 17
click at [294, 1069] on div "UNIVERSITY OF MILWAUUKEE" at bounding box center [374, 1077] width 664 height 18
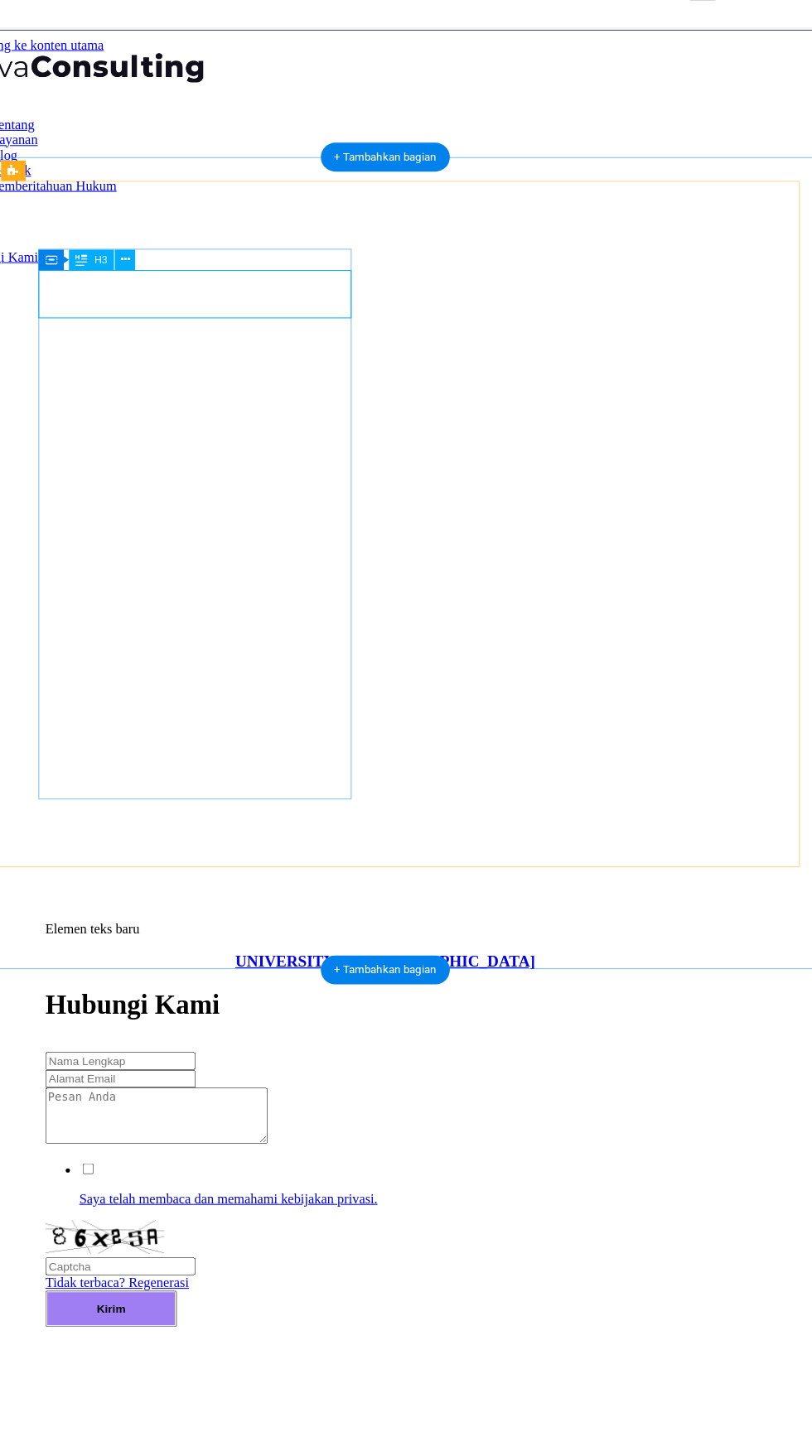
click at [276, 348] on figure at bounding box center [374, 348] width 664 height 0
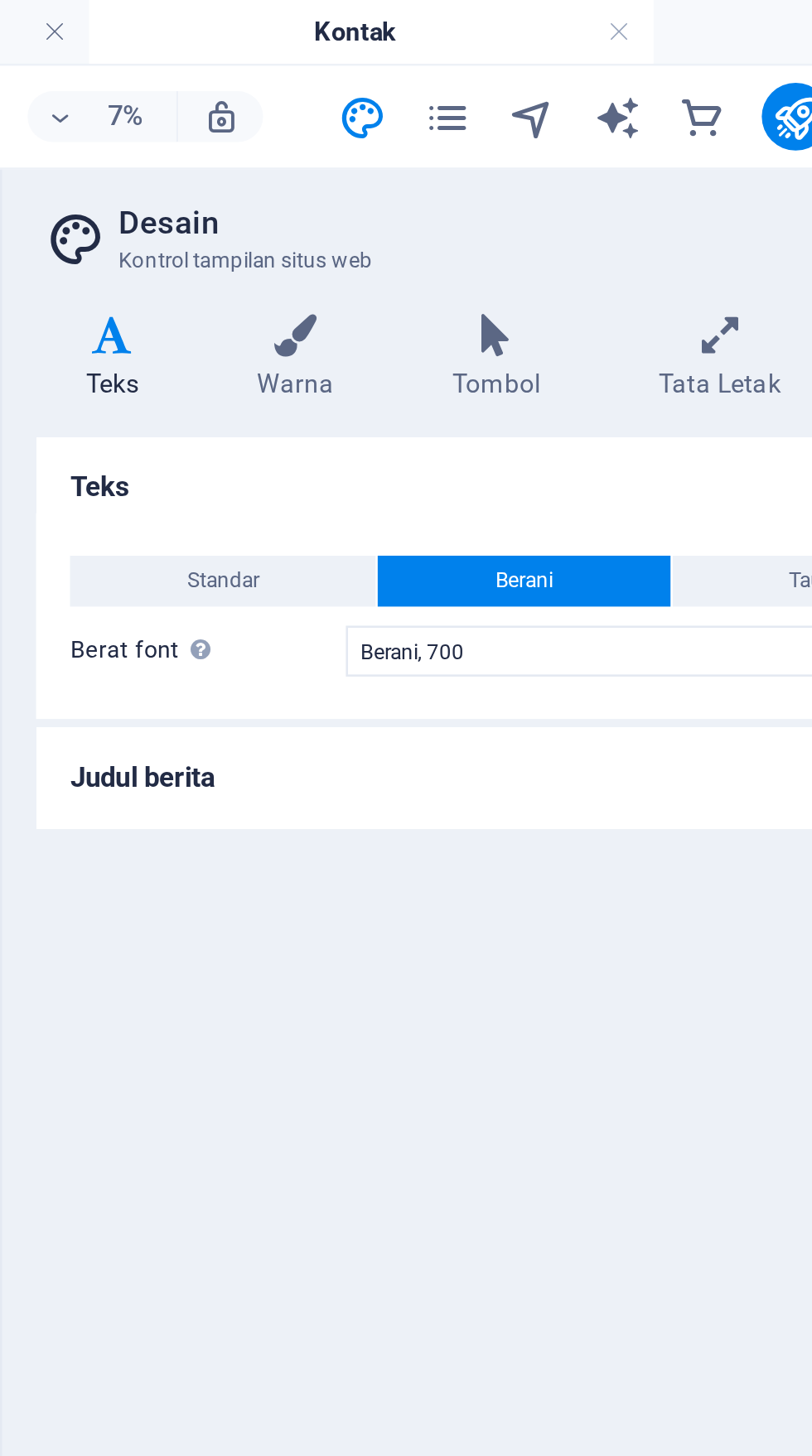
click at [473, 229] on button "Standar" at bounding box center [493, 226] width 120 height 20
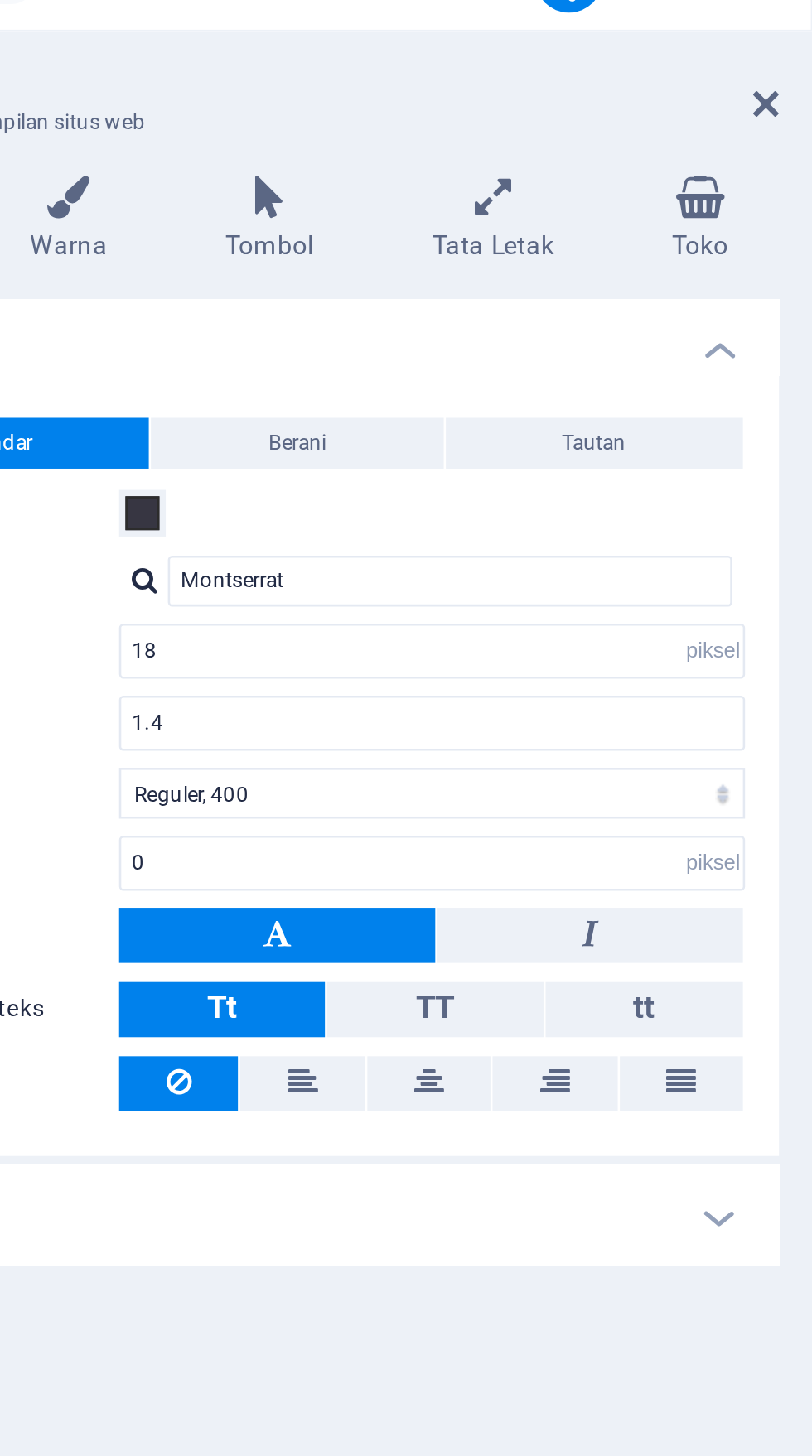
click at [696, 450] on button "TT" at bounding box center [664, 448] width 84 height 22
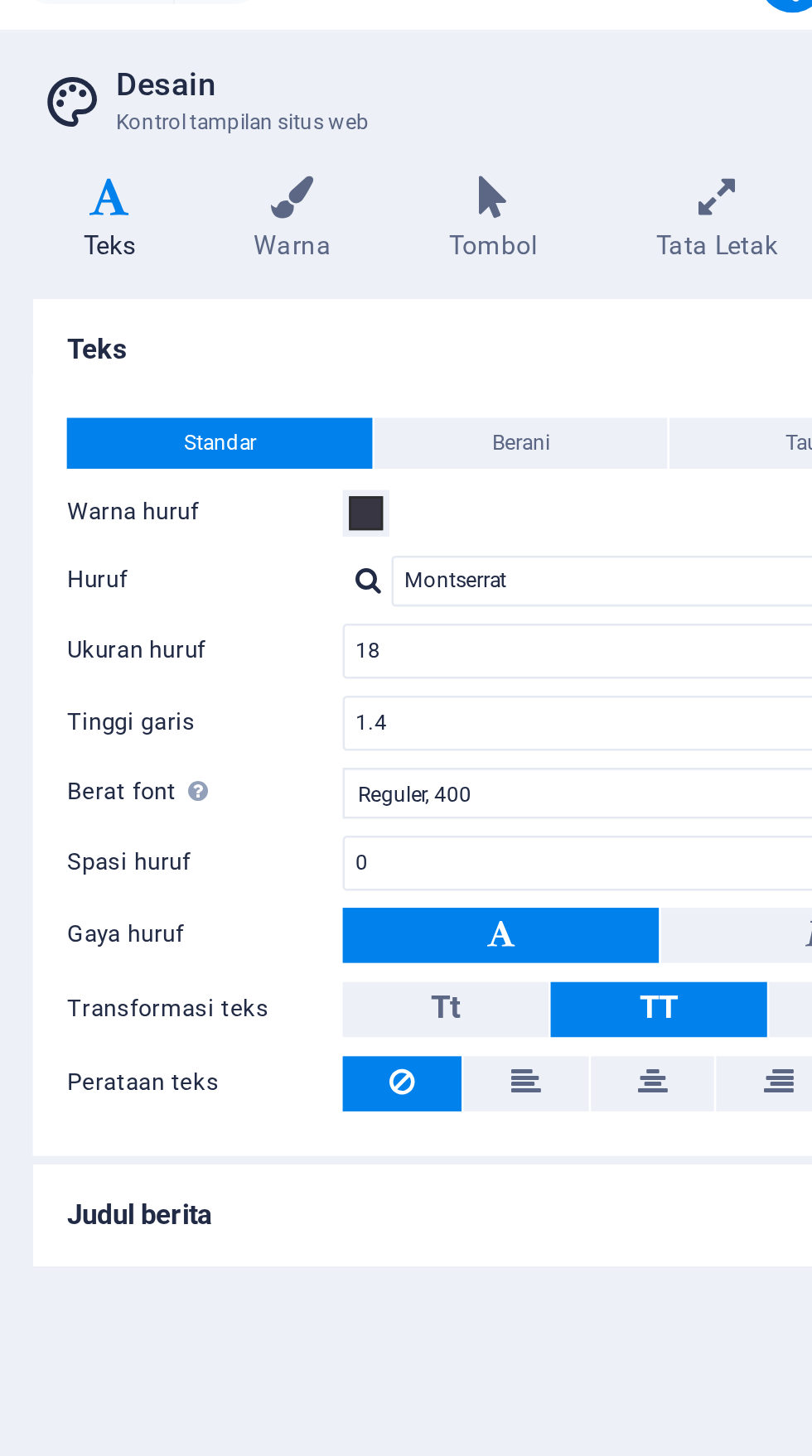
click at [610, 470] on icon at bounding box center [613, 476] width 11 height 20
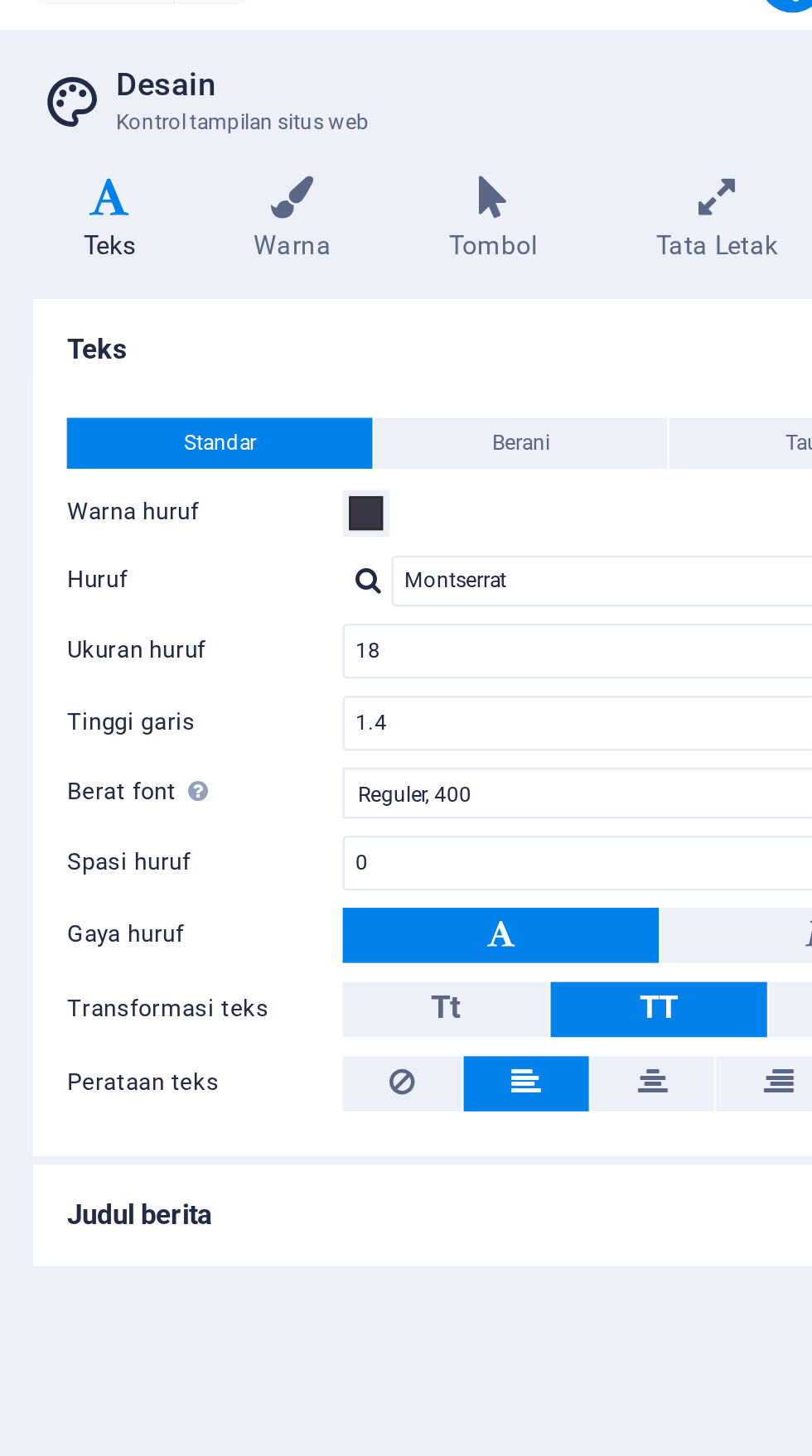
click at [617, 478] on icon at bounding box center [613, 476] width 11 height 20
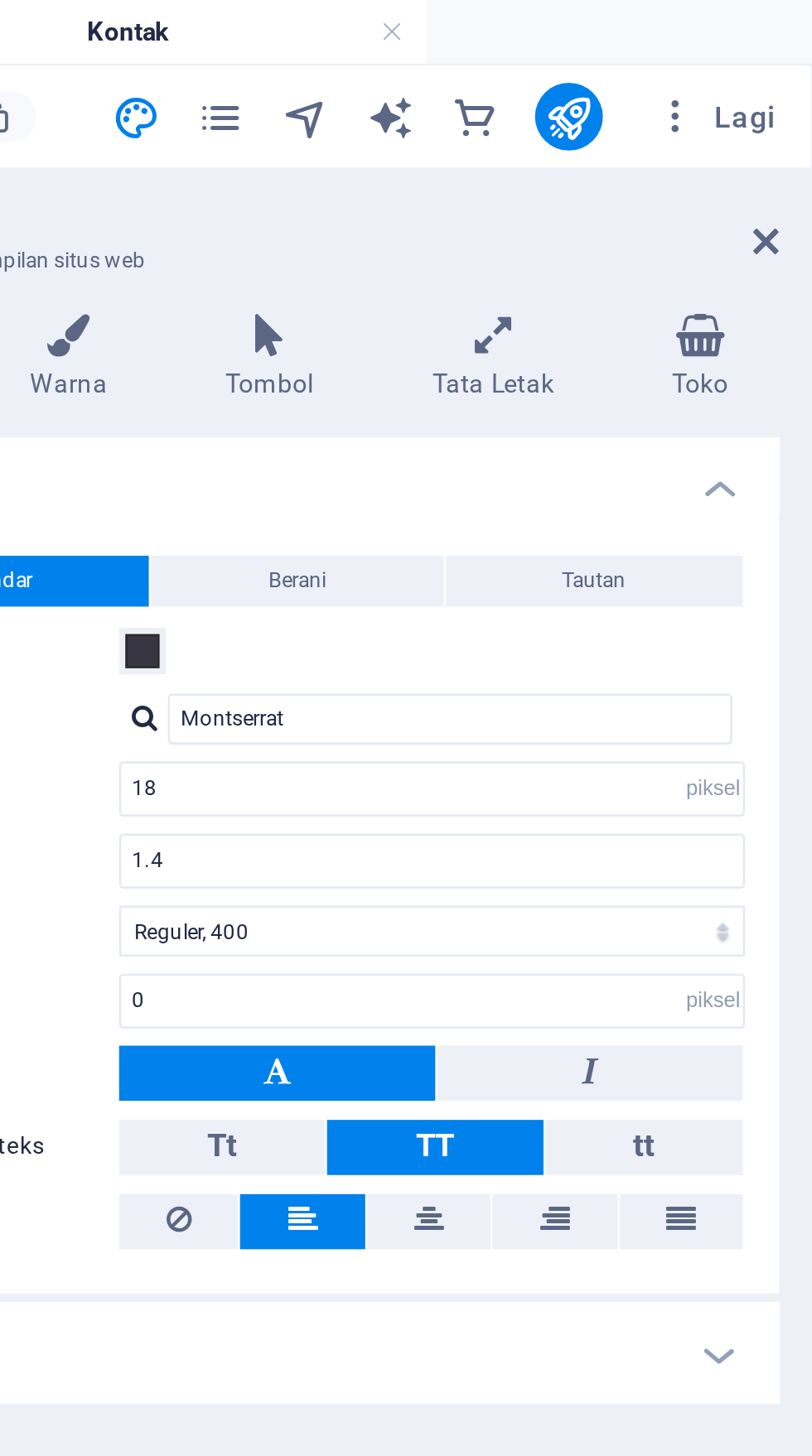
click at [792, 101] on icon at bounding box center [793, 94] width 10 height 13
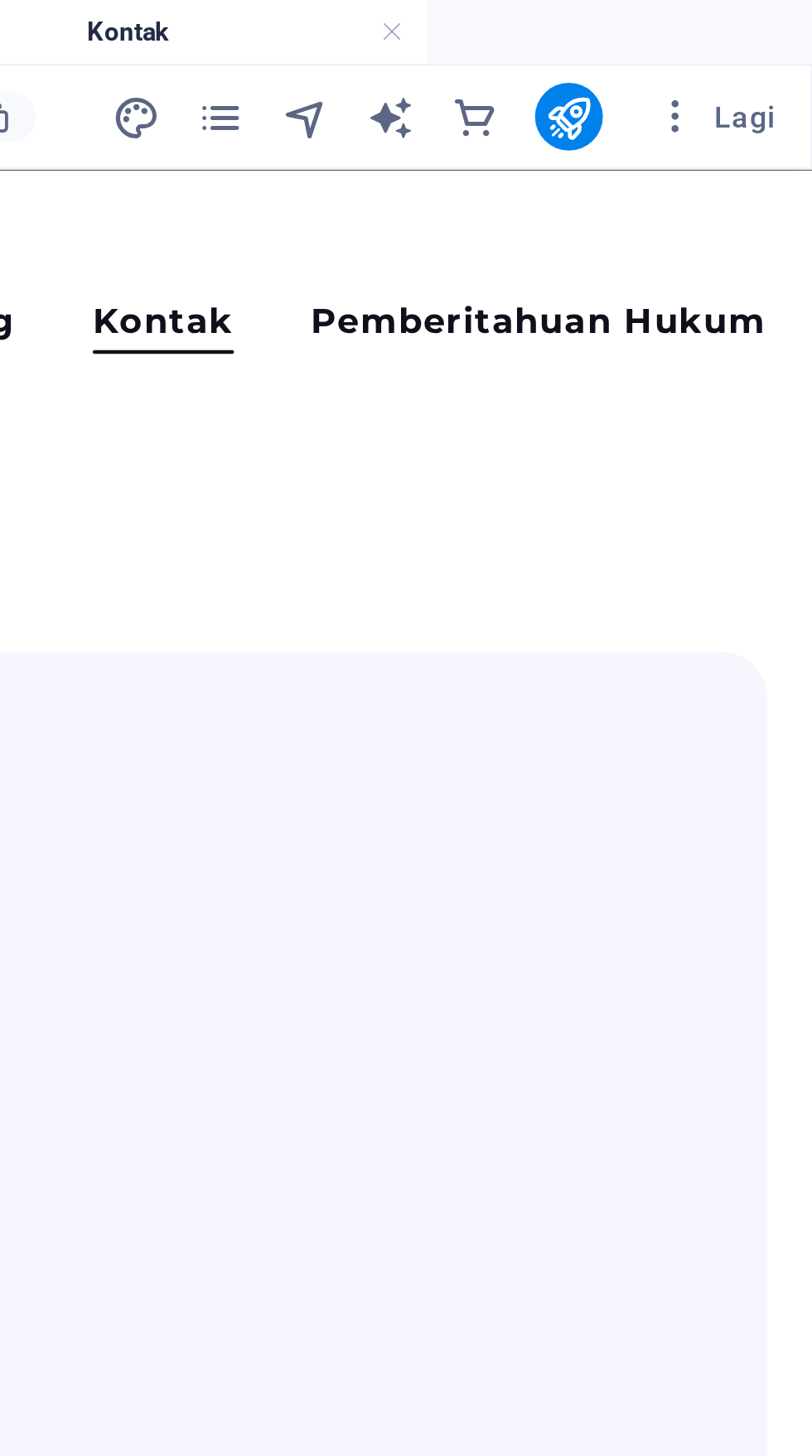
click at [762, 56] on button "Lagi" at bounding box center [773, 45] width 62 height 27
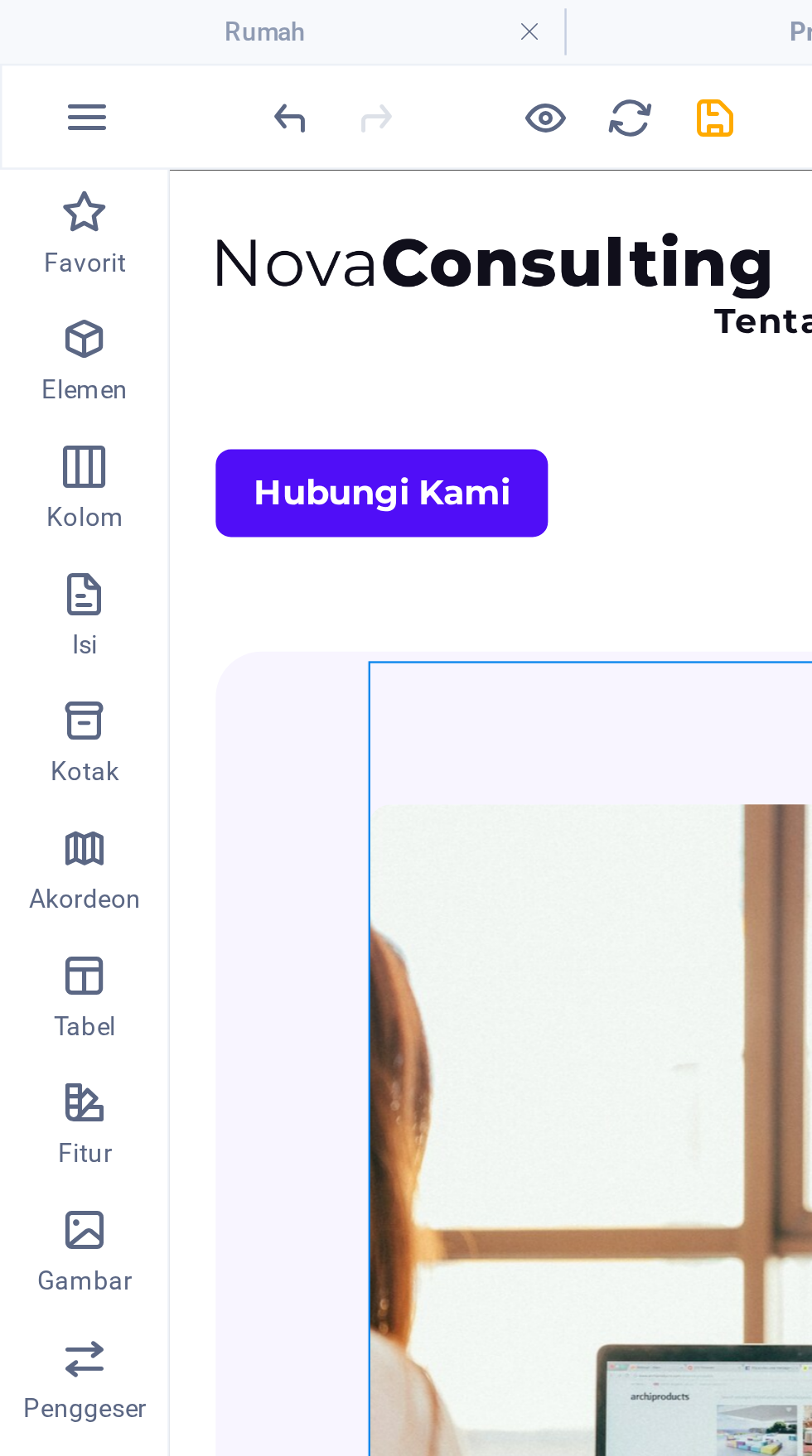
click at [281, 49] on div at bounding box center [406, 728] width 812 height 1456
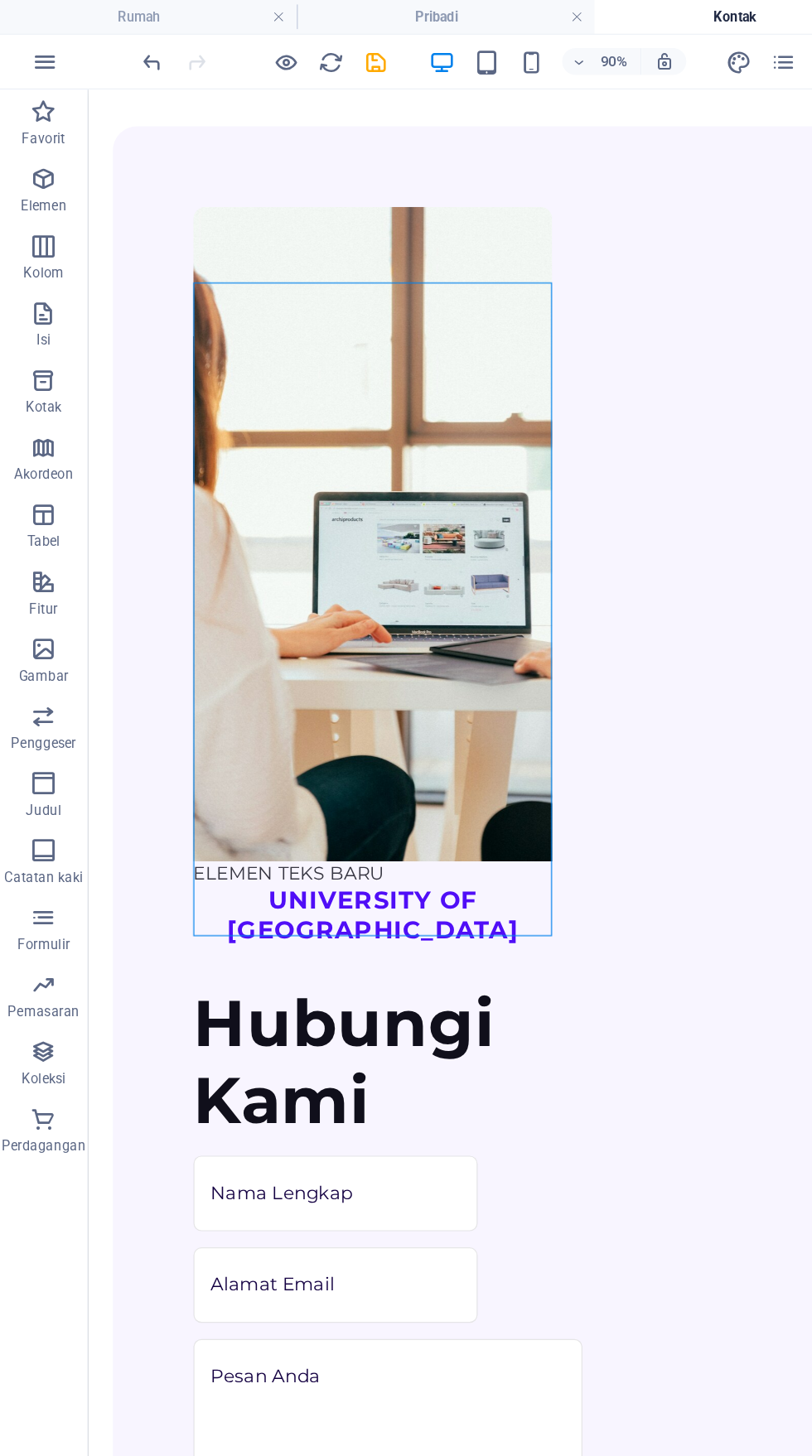
scroll to position [55, 0]
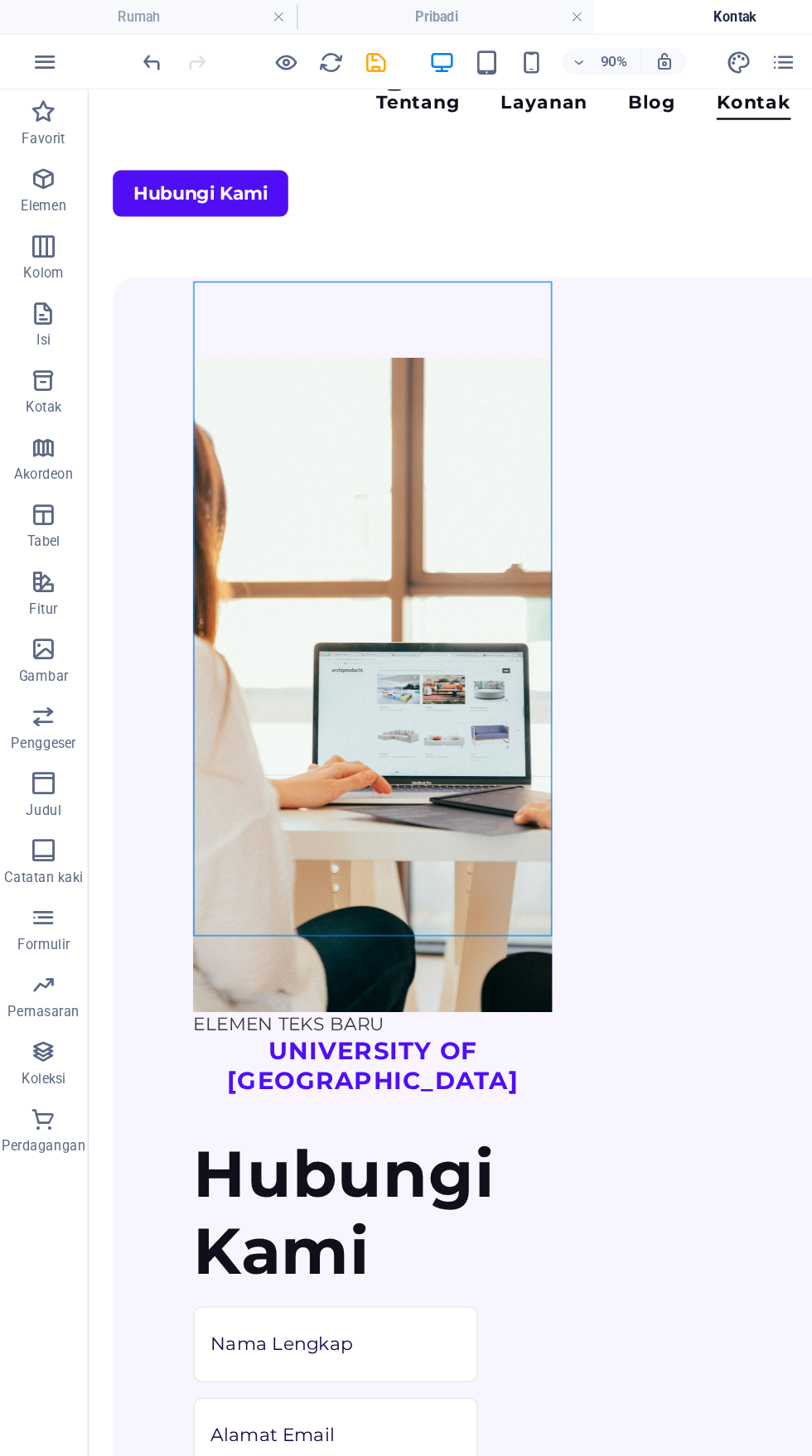
click at [297, 12] on h4 "Pribadi" at bounding box center [330, 12] width 220 height 18
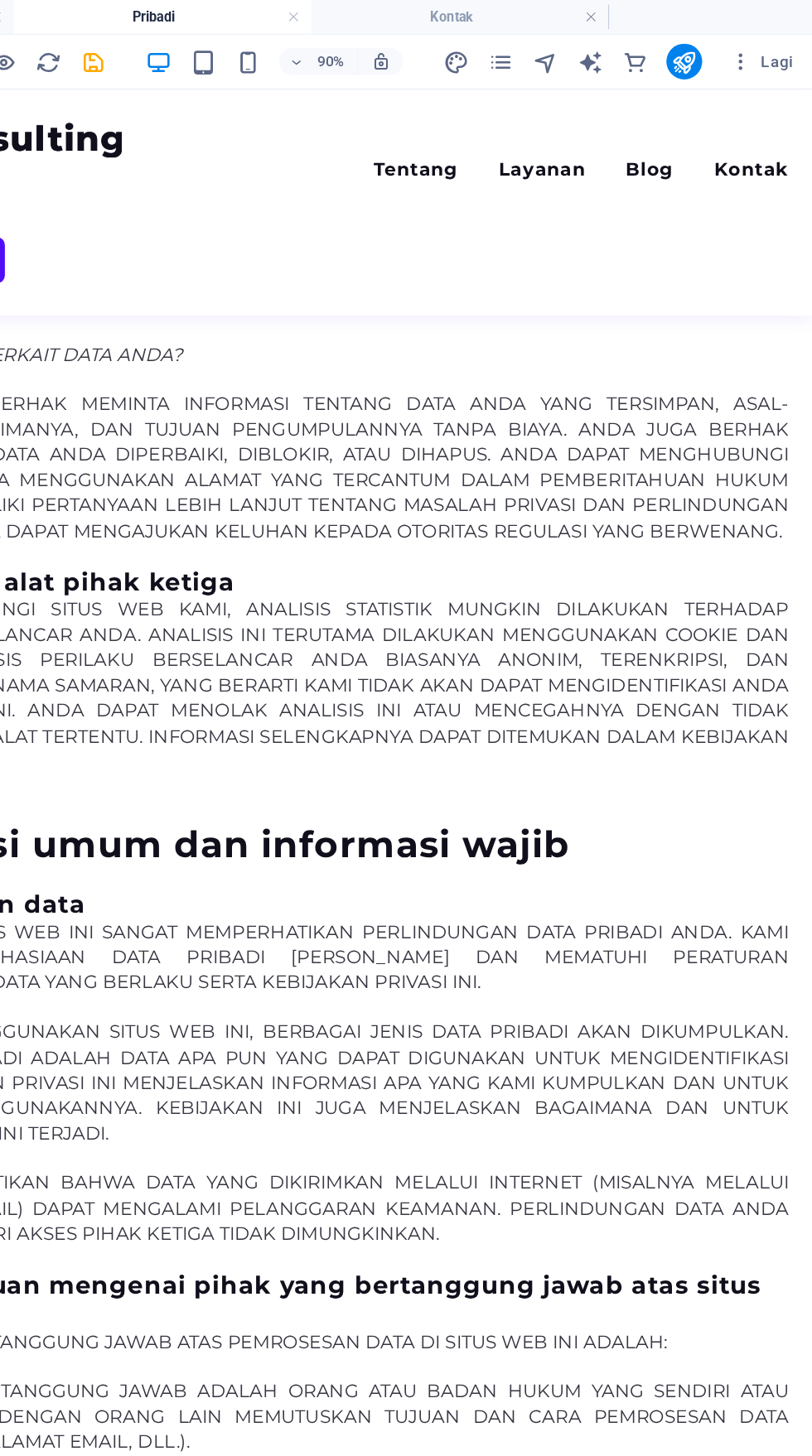
scroll to position [0, 0]
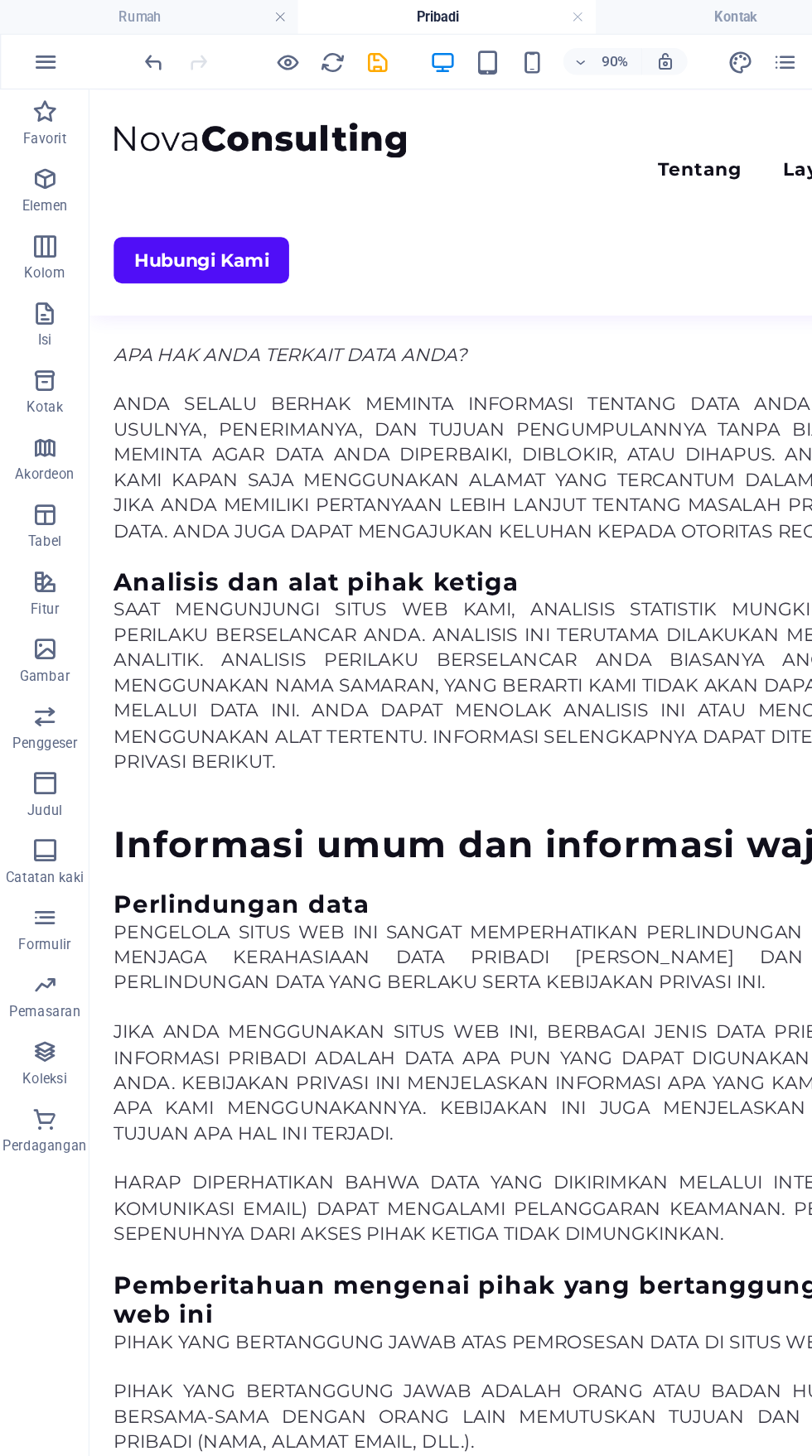
click at [246, 42] on icon "isi ulang" at bounding box center [246, 46] width 19 height 19
click at [266, 18] on h4 "Pribadi" at bounding box center [330, 12] width 220 height 18
click at [272, 39] on icon "menyimpan" at bounding box center [280, 46] width 19 height 19
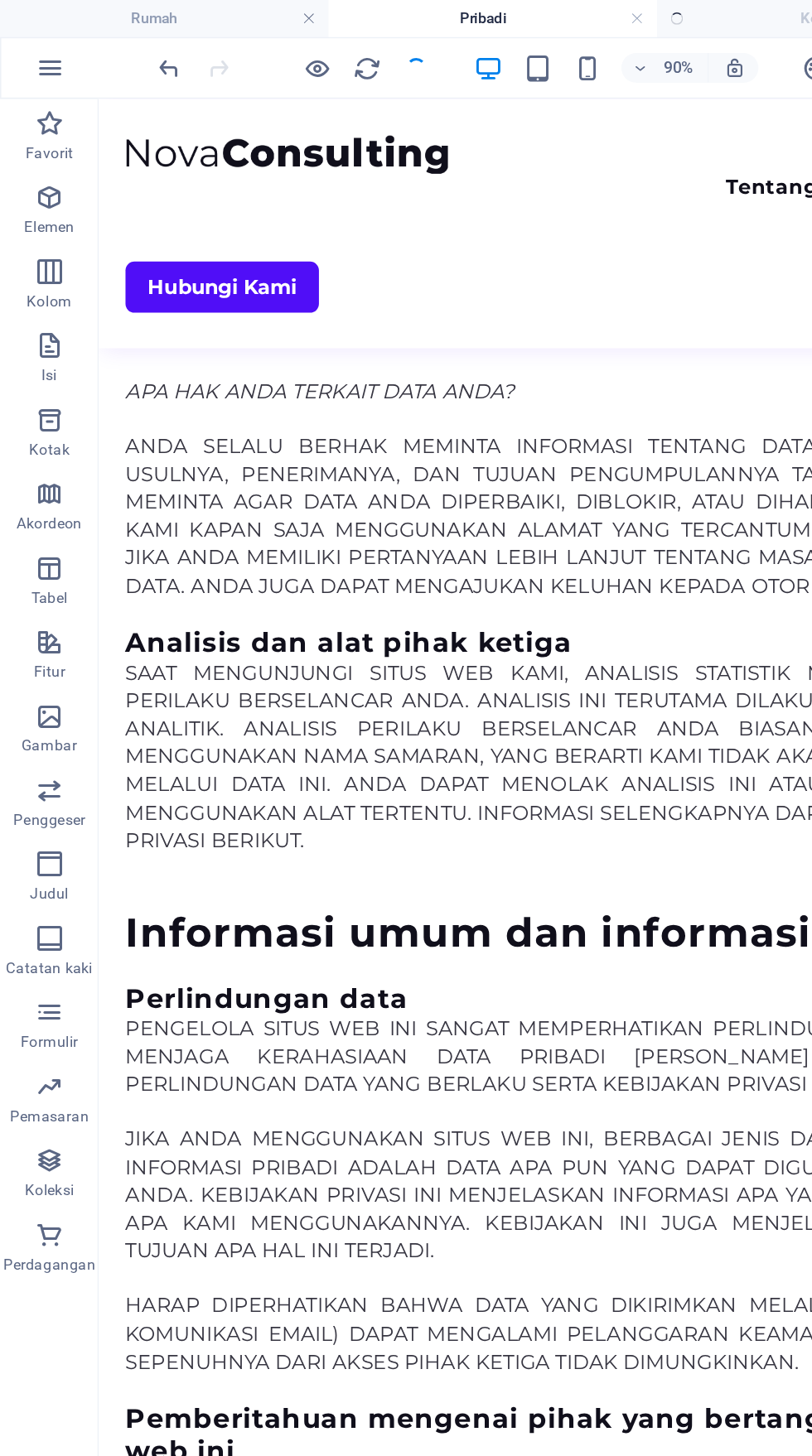
scroll to position [757, 0]
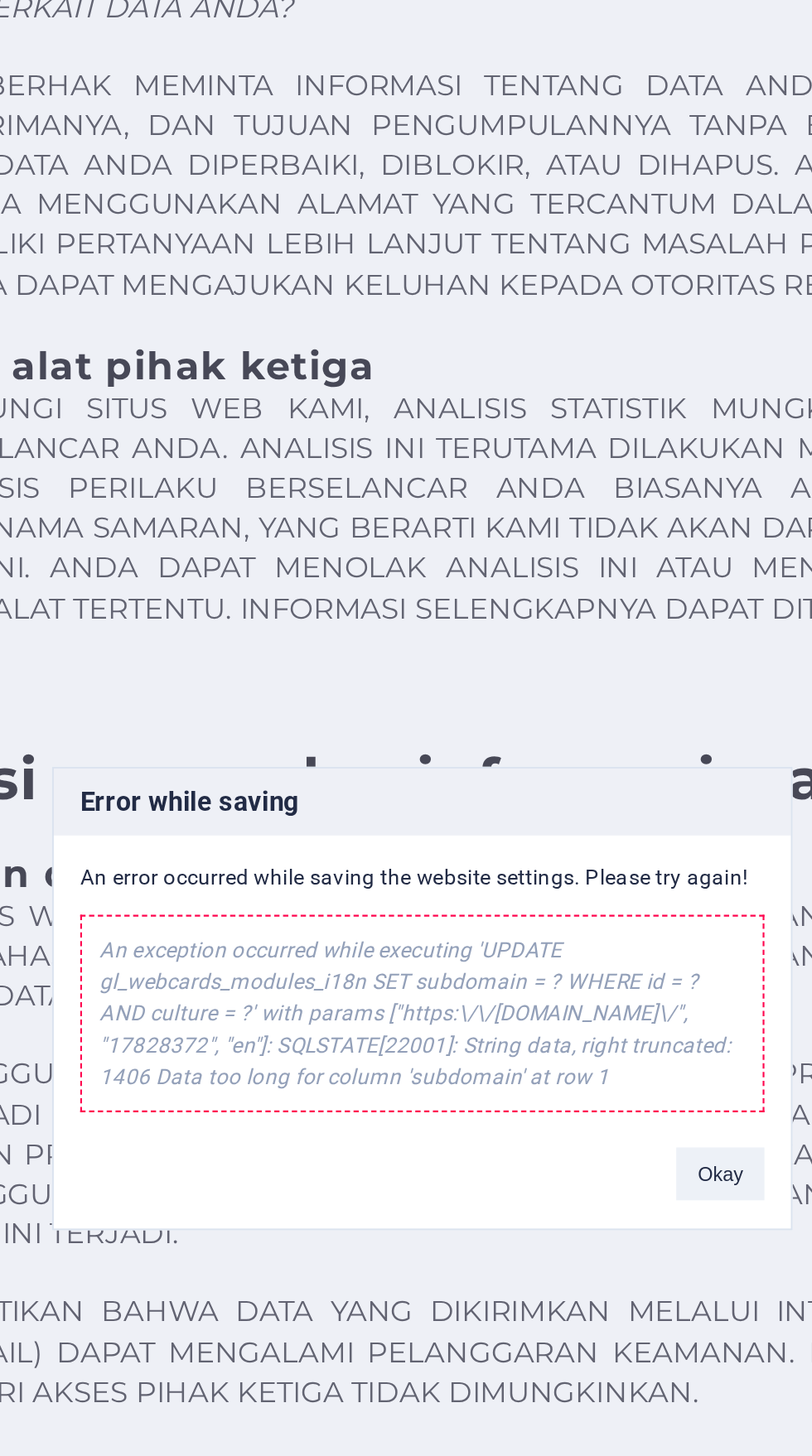
click at [281, 741] on div "An exception occurred while executing 'UPDATE gl_webcards_modules_i18n SET subd…" at bounding box center [406, 735] width 322 height 93
click at [547, 817] on button "Okay" at bounding box center [546, 810] width 42 height 25
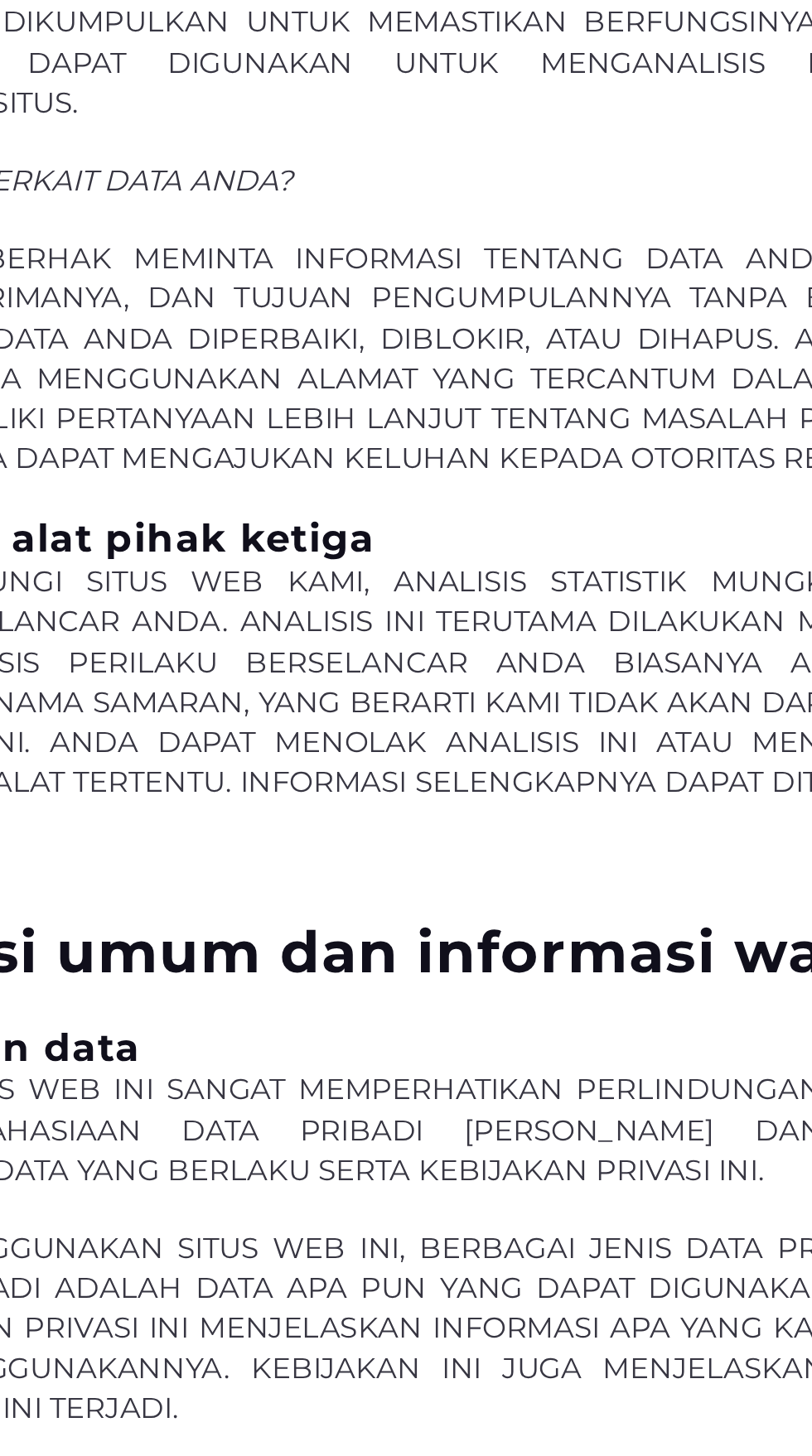
scroll to position [0, 0]
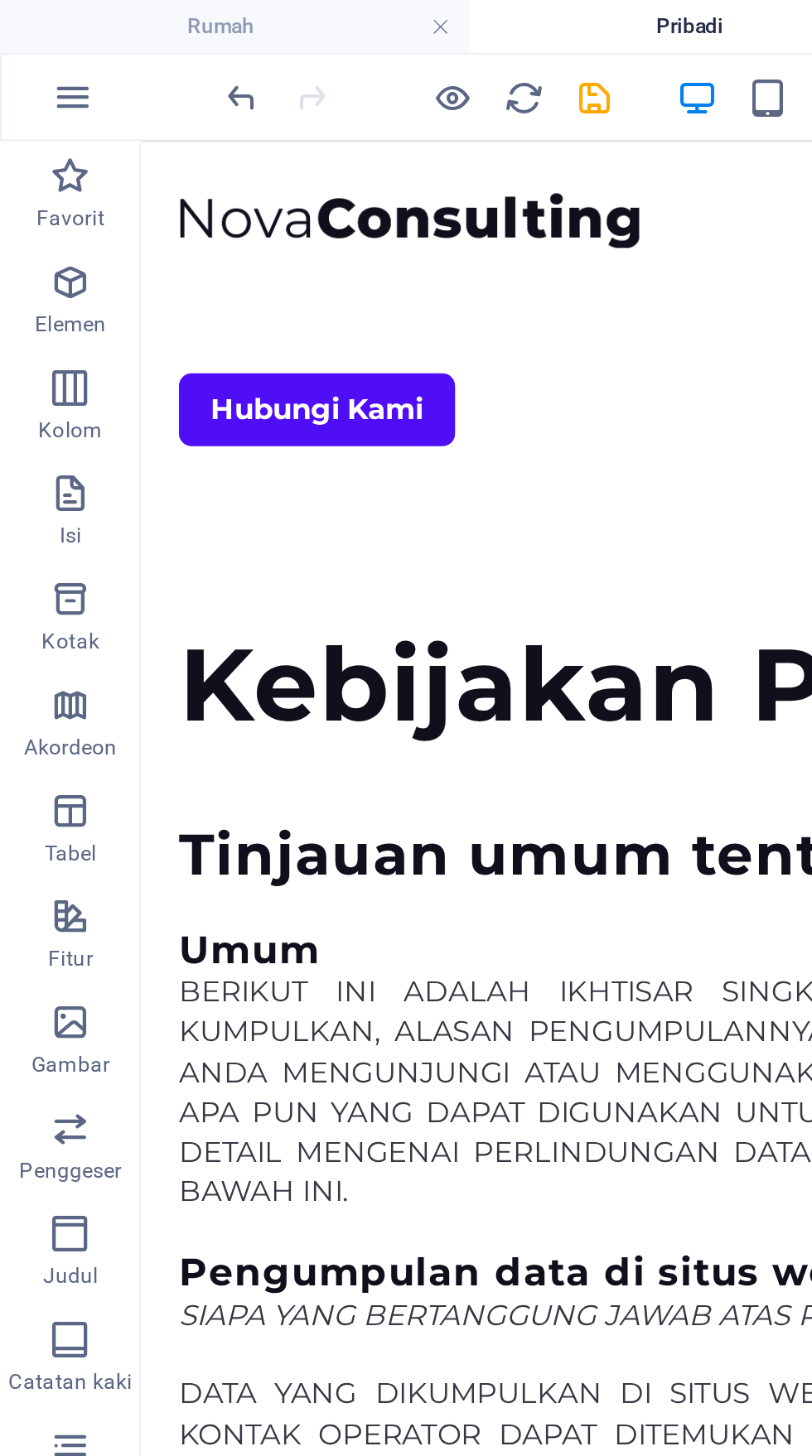
click at [66, 19] on h4 "Rumah" at bounding box center [110, 12] width 220 height 18
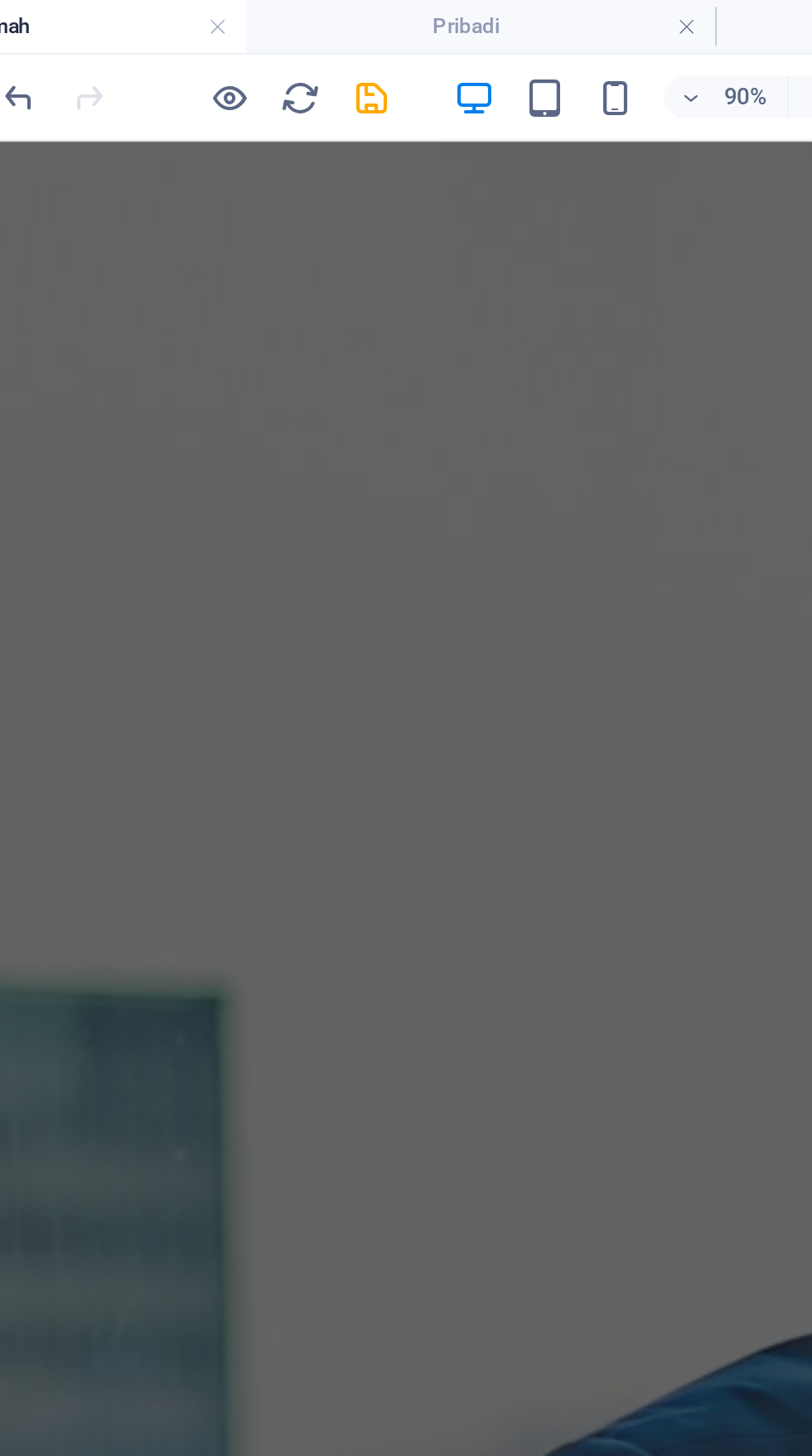
click at [387, 39] on icon "button" at bounding box center [394, 46] width 19 height 19
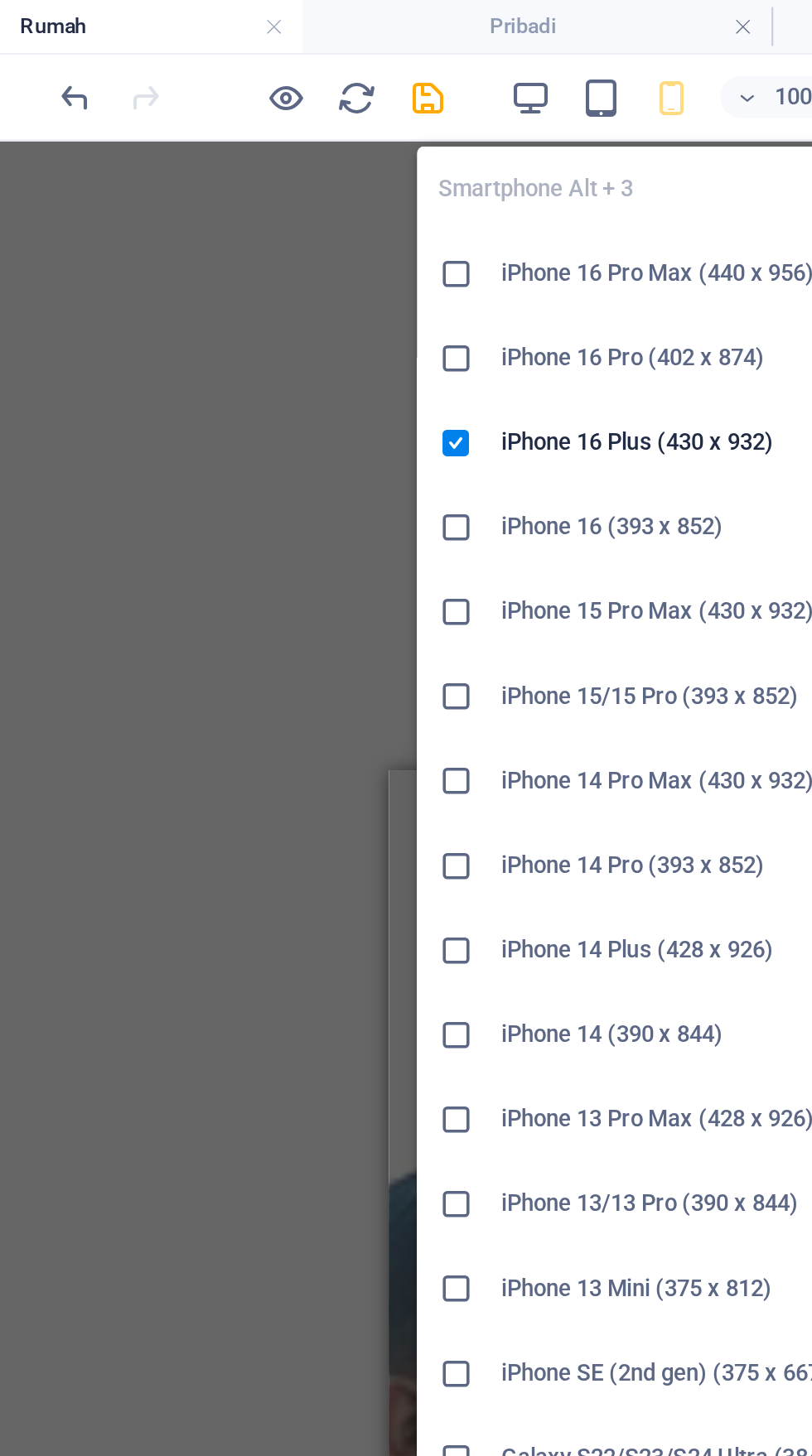
click at [332, 38] on icon "button" at bounding box center [328, 46] width 19 height 19
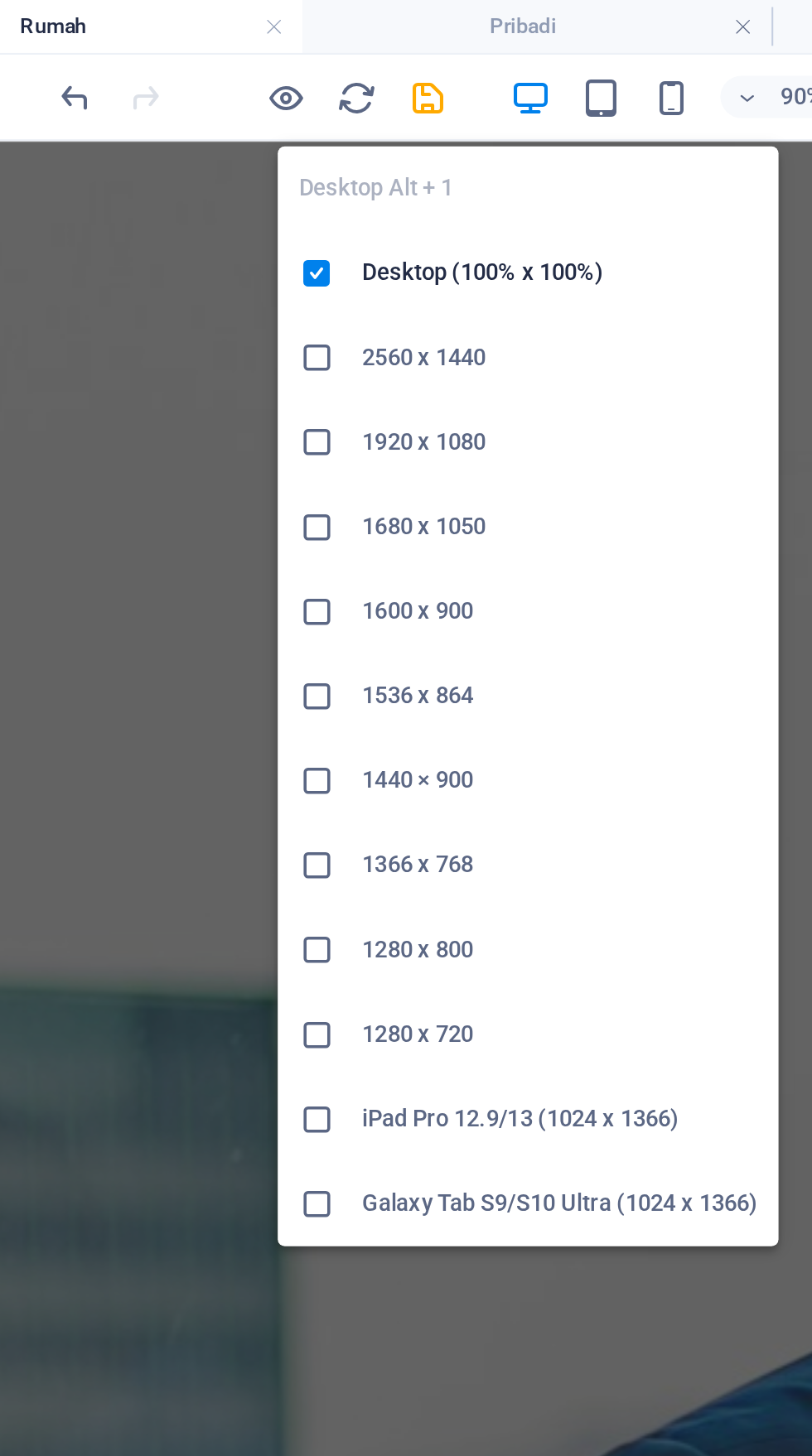
click at [355, 40] on icon "button" at bounding box center [361, 46] width 19 height 19
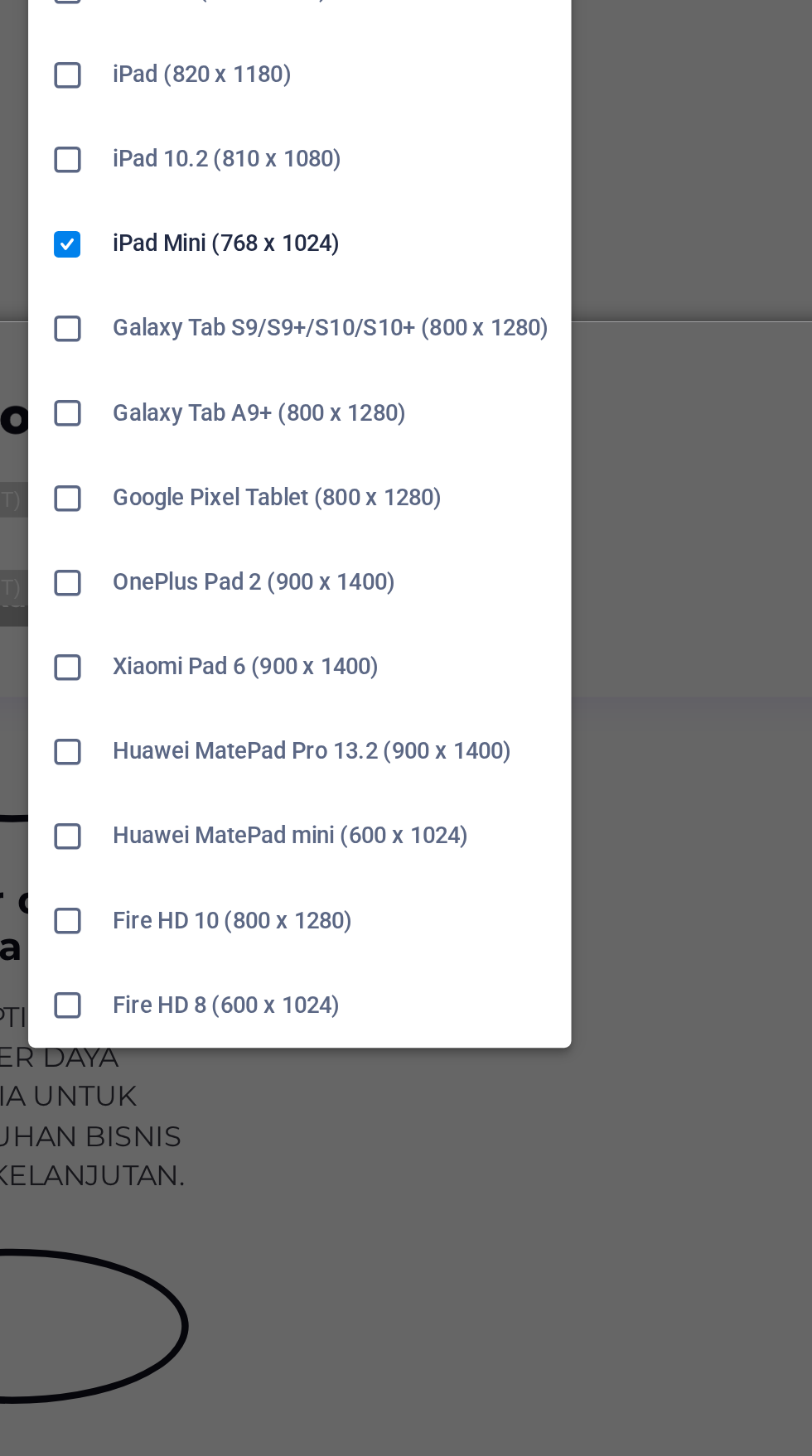
scroll to position [3987, 0]
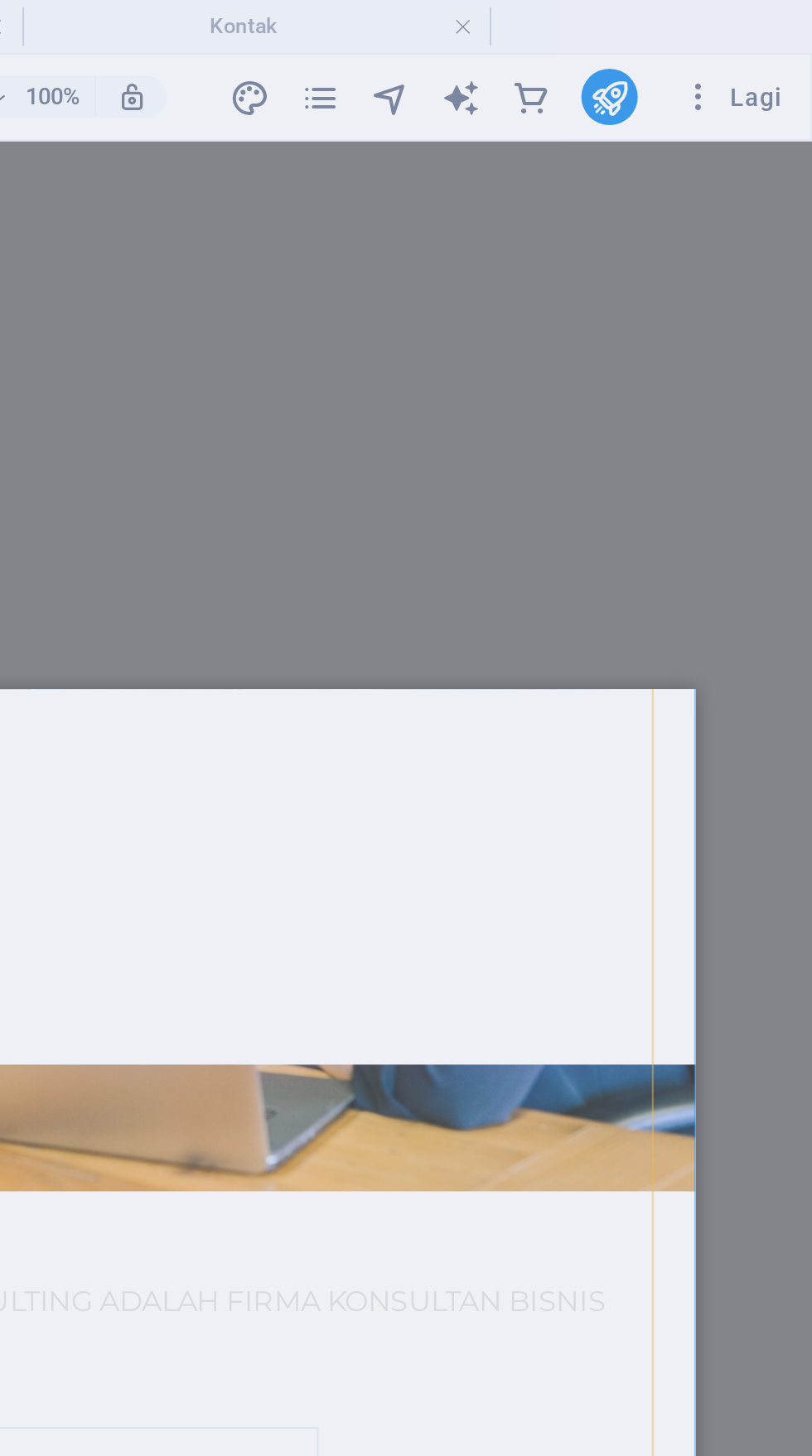
scroll to position [0, 0]
click at [720, 46] on div "An error occured You can only select headline or text elements Okay" at bounding box center [406, 728] width 812 height 1456
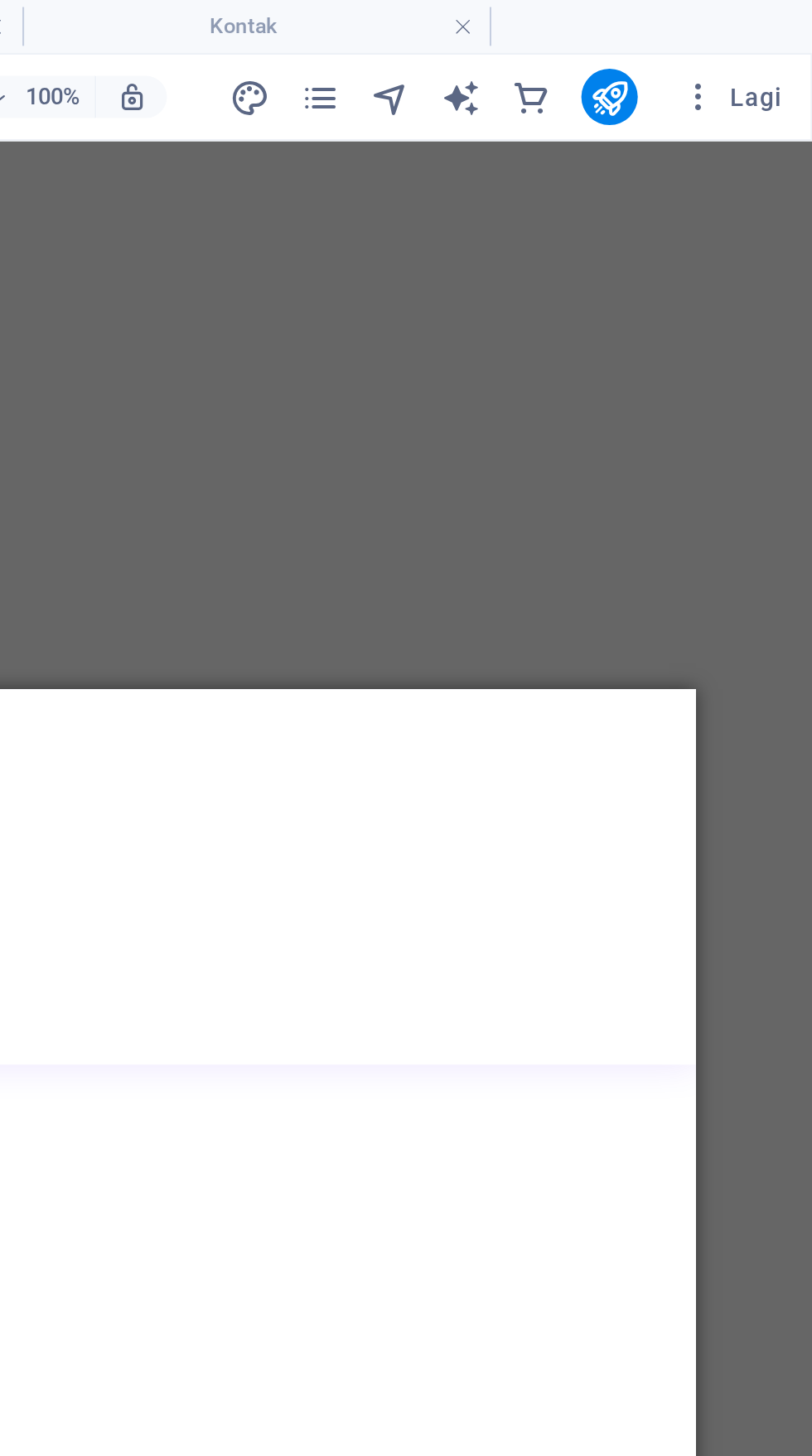
click at [710, 38] on icon "menerbitkan" at bounding box center [716, 46] width 19 height 19
click at [718, 53] on icon "menerbitkan" at bounding box center [716, 46] width 19 height 19
click at [711, 32] on div at bounding box center [717, 45] width 27 height 27
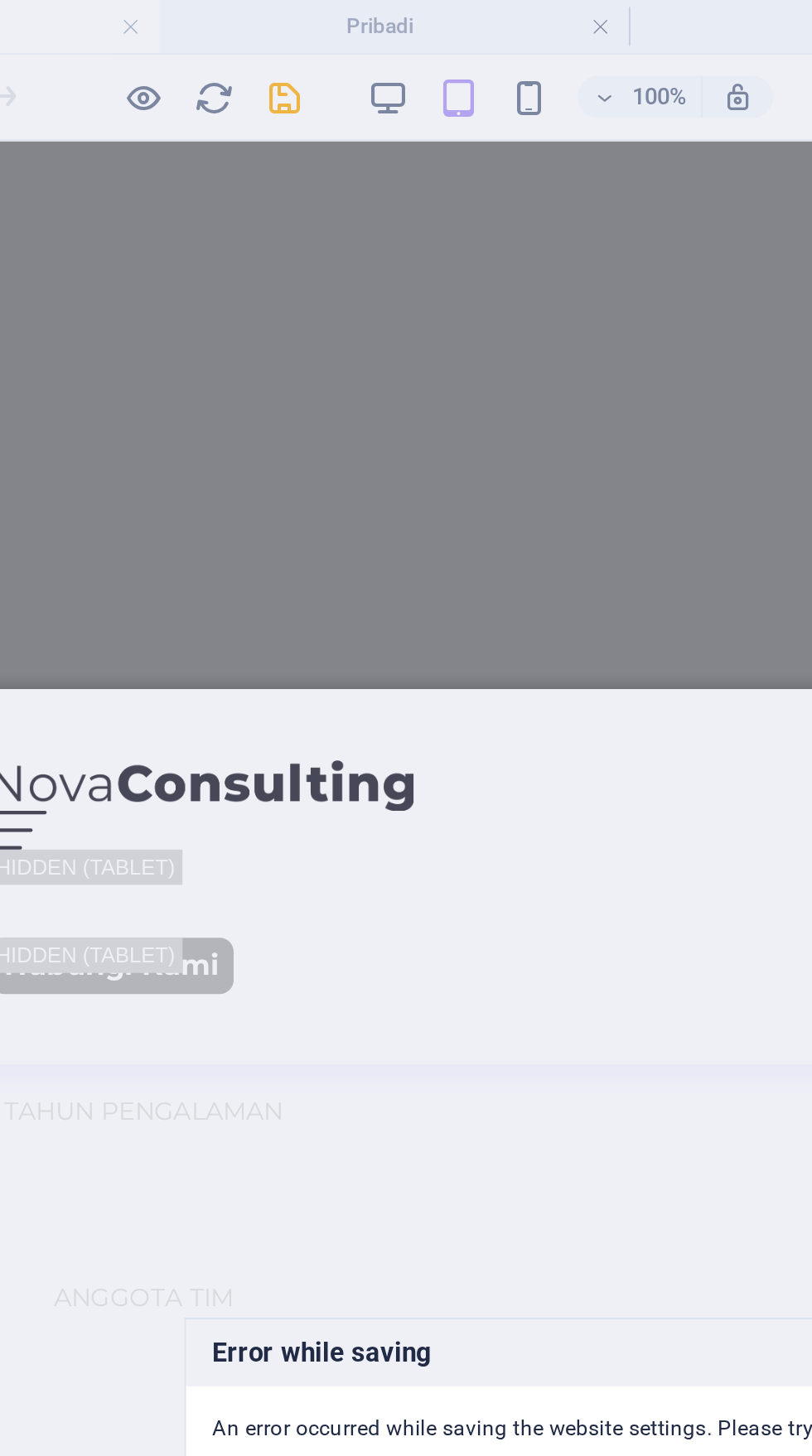
click at [274, 44] on div "Error while saving An error occurred while saving the website settings. Please …" at bounding box center [406, 728] width 812 height 1456
